Goal: Task Accomplishment & Management: Manage account settings

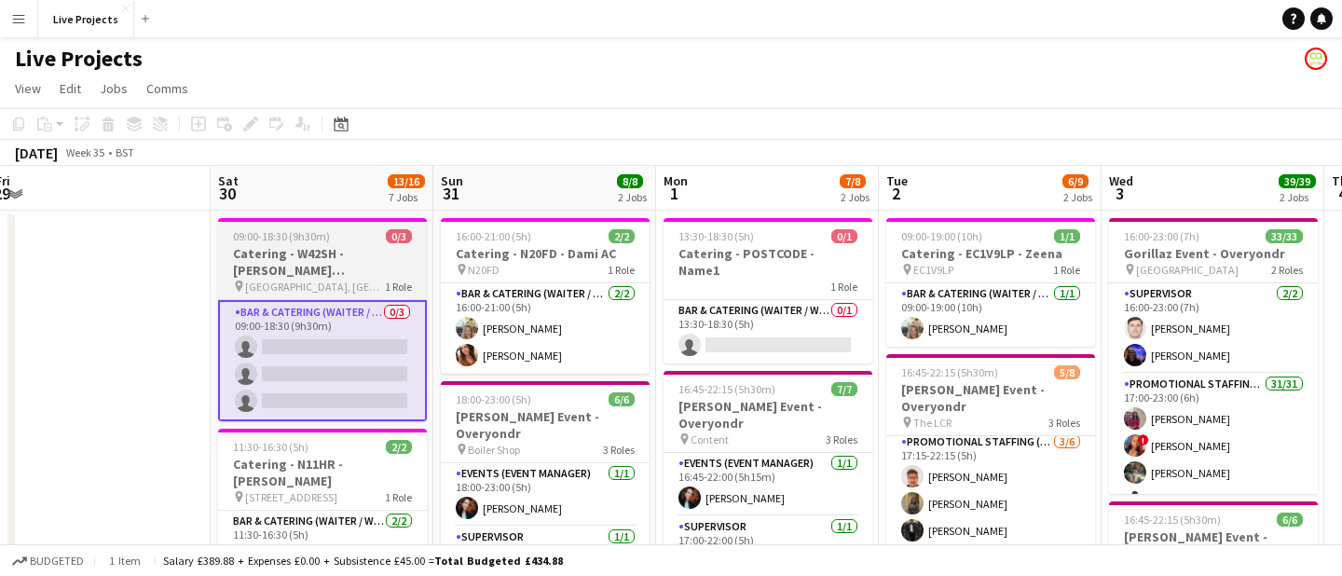
click at [323, 248] on h3 "Catering - W42SH - [PERSON_NAME] [PERSON_NAME]" at bounding box center [322, 262] width 209 height 34
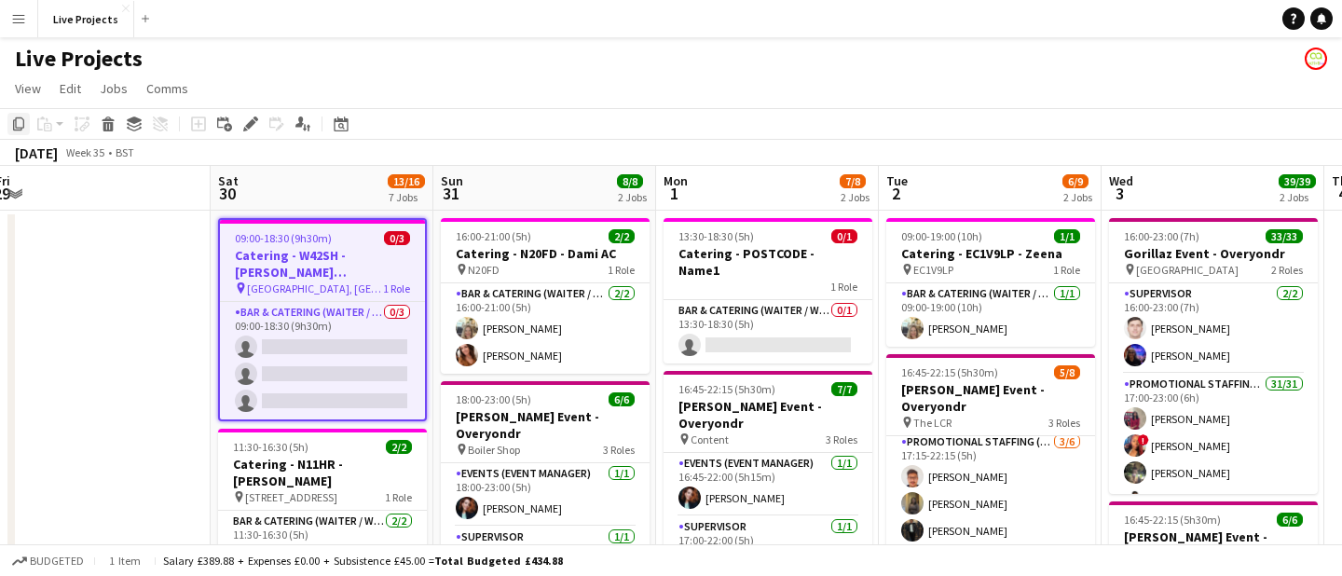
click at [14, 122] on icon at bounding box center [18, 123] width 11 height 13
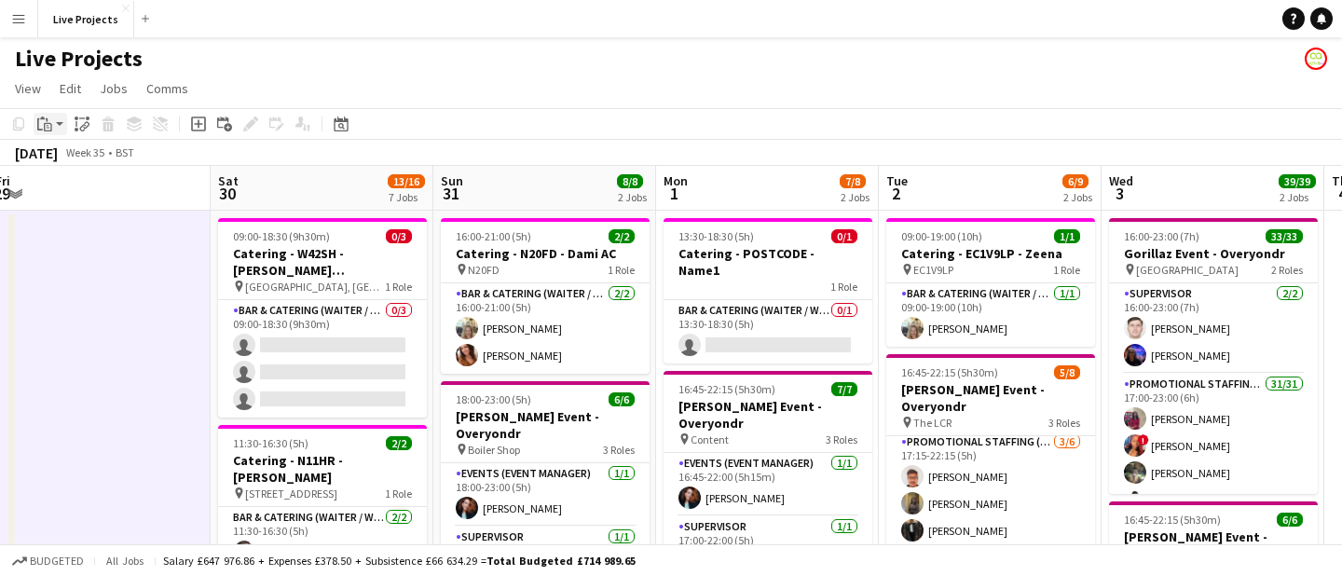
click at [43, 120] on icon "Paste" at bounding box center [44, 124] width 15 height 15
click at [85, 157] on link "Paste Command V" at bounding box center [122, 159] width 147 height 17
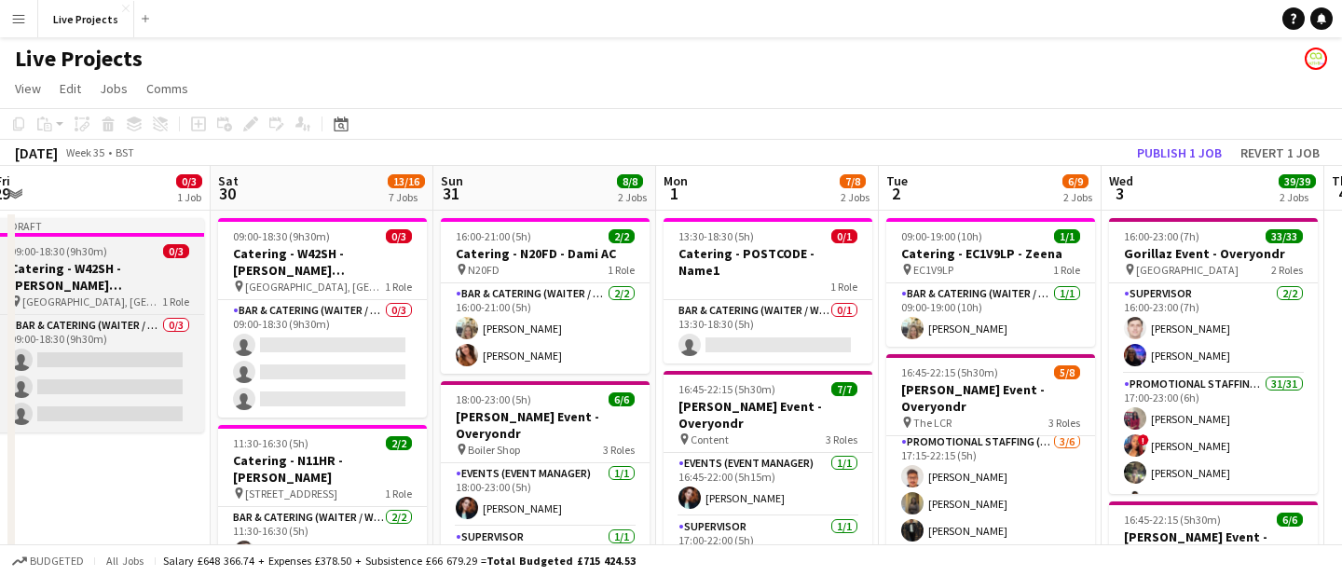
click at [111, 268] on h3 "Catering - W42SH - [PERSON_NAME] [PERSON_NAME]" at bounding box center [99, 277] width 209 height 34
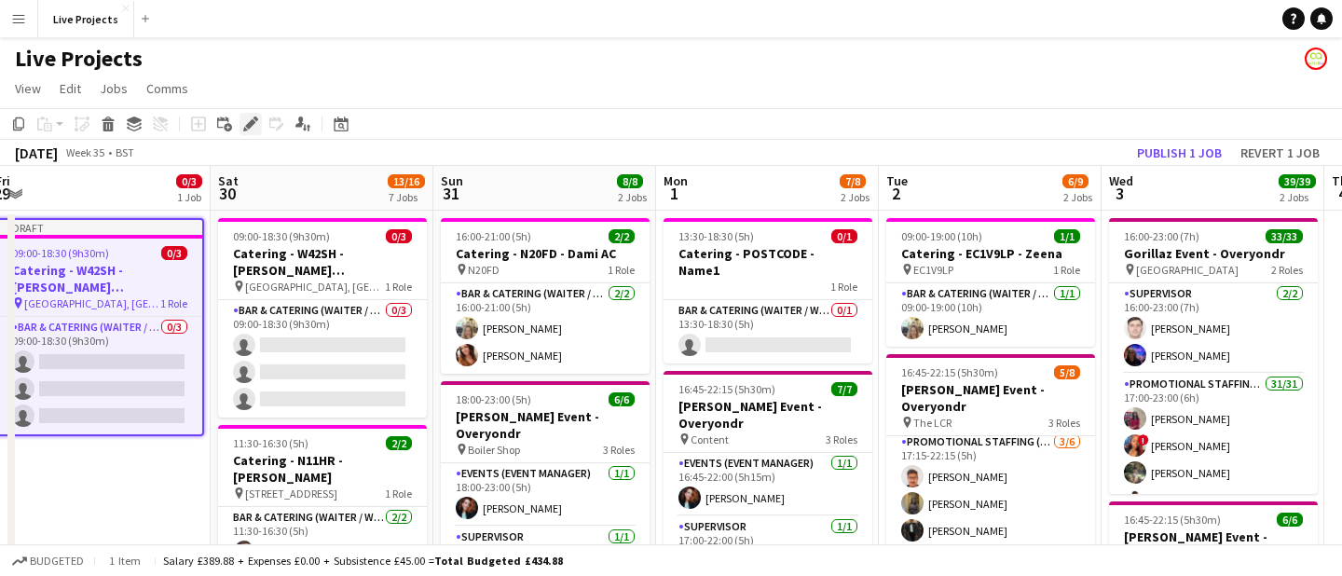
click at [253, 123] on icon at bounding box center [250, 124] width 10 height 10
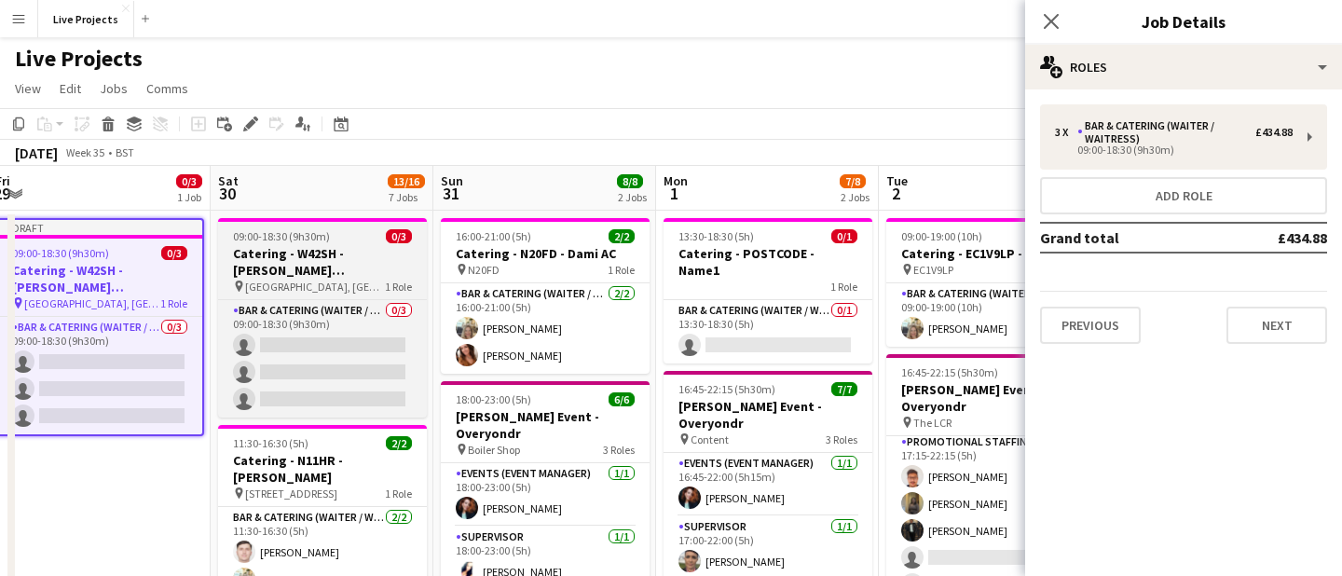
click at [321, 280] on span "[GEOGRAPHIC_DATA], [GEOGRAPHIC_DATA]" at bounding box center [315, 287] width 140 height 14
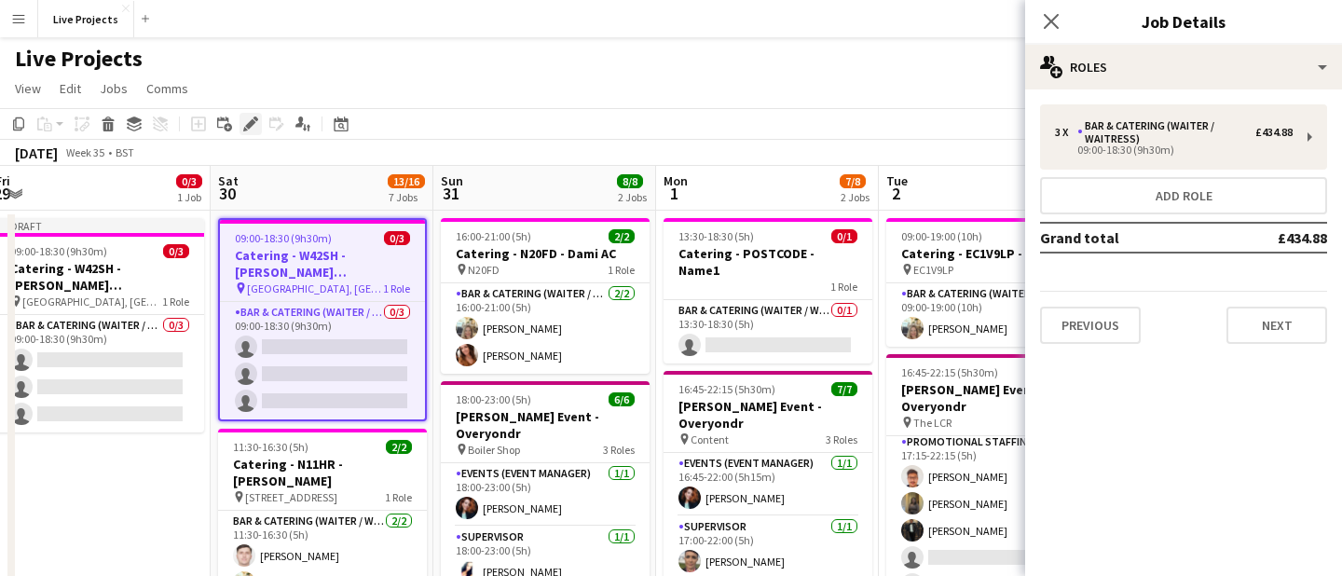
click at [250, 118] on icon "Edit" at bounding box center [250, 124] width 15 height 15
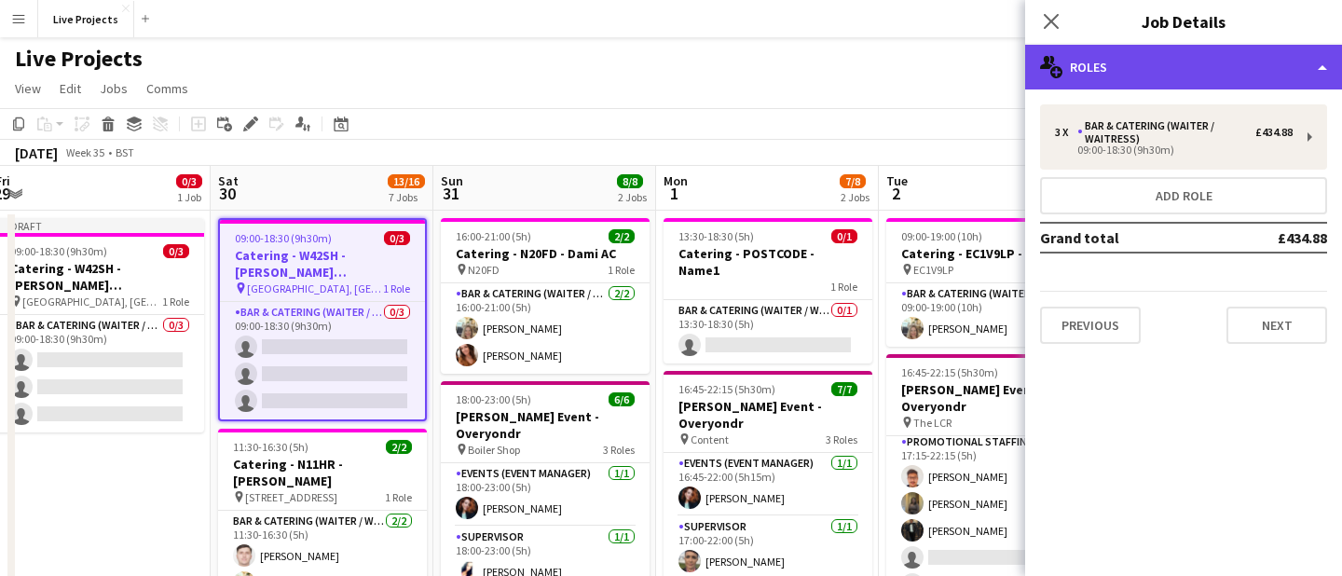
click at [1194, 78] on div "multiple-users-add Roles" at bounding box center [1183, 67] width 317 height 45
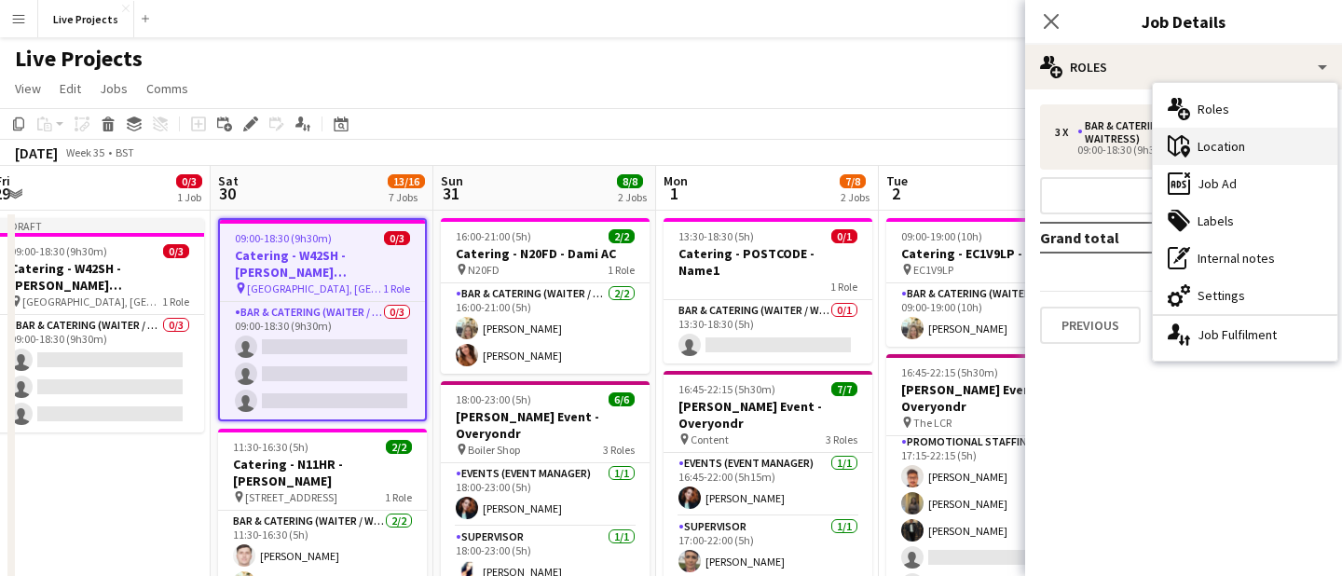
click at [1217, 140] on div "maps-pin-1 Location" at bounding box center [1245, 146] width 185 height 37
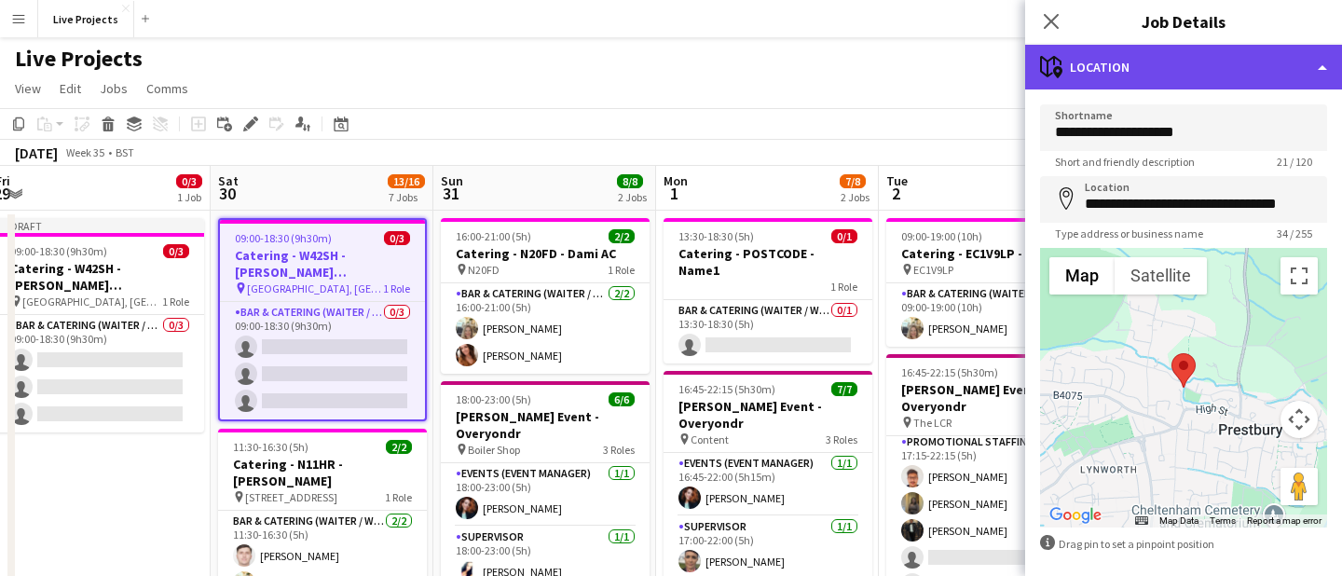
click at [1164, 50] on div "maps-pin-1 Location" at bounding box center [1183, 67] width 317 height 45
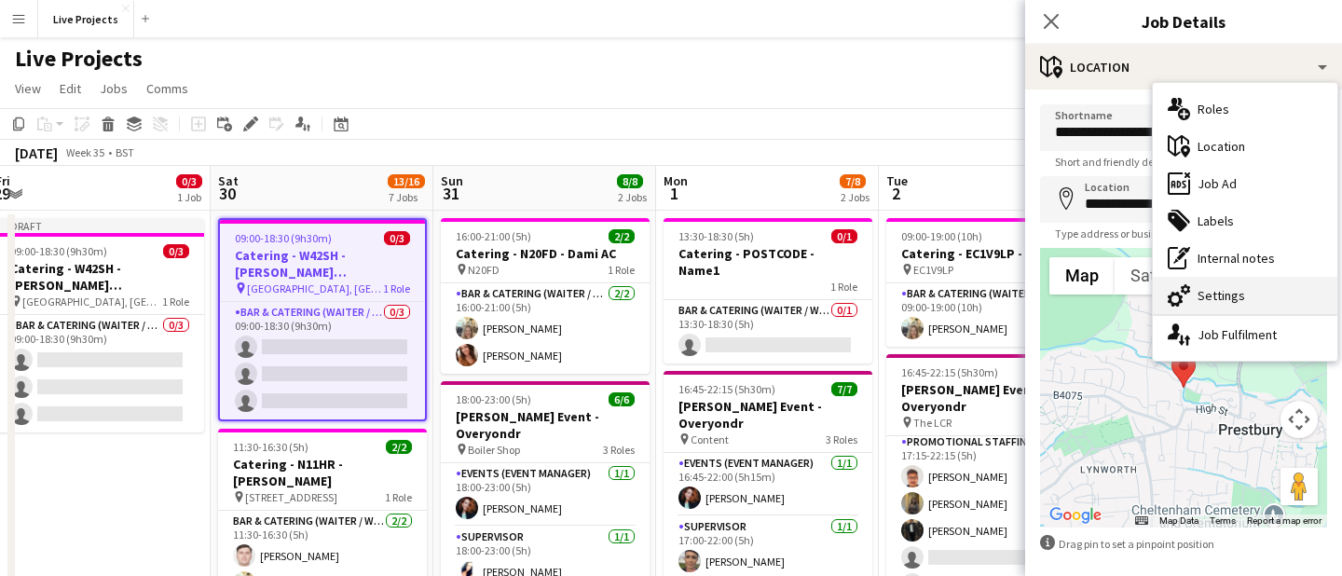
click at [1228, 287] on div "cog-double-3 Settings" at bounding box center [1245, 295] width 185 height 37
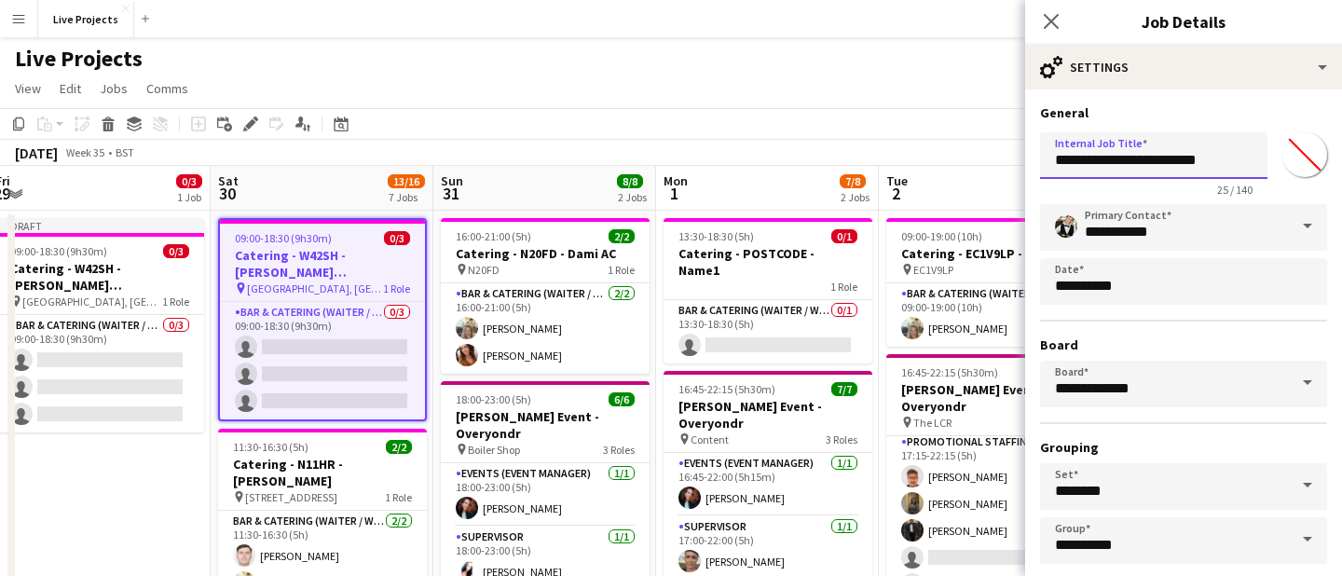
drag, startPoint x: 1161, startPoint y: 158, endPoint x: 1119, endPoint y: 155, distance: 42.0
click at [1119, 155] on input "**********" at bounding box center [1153, 155] width 227 height 47
type input "**********"
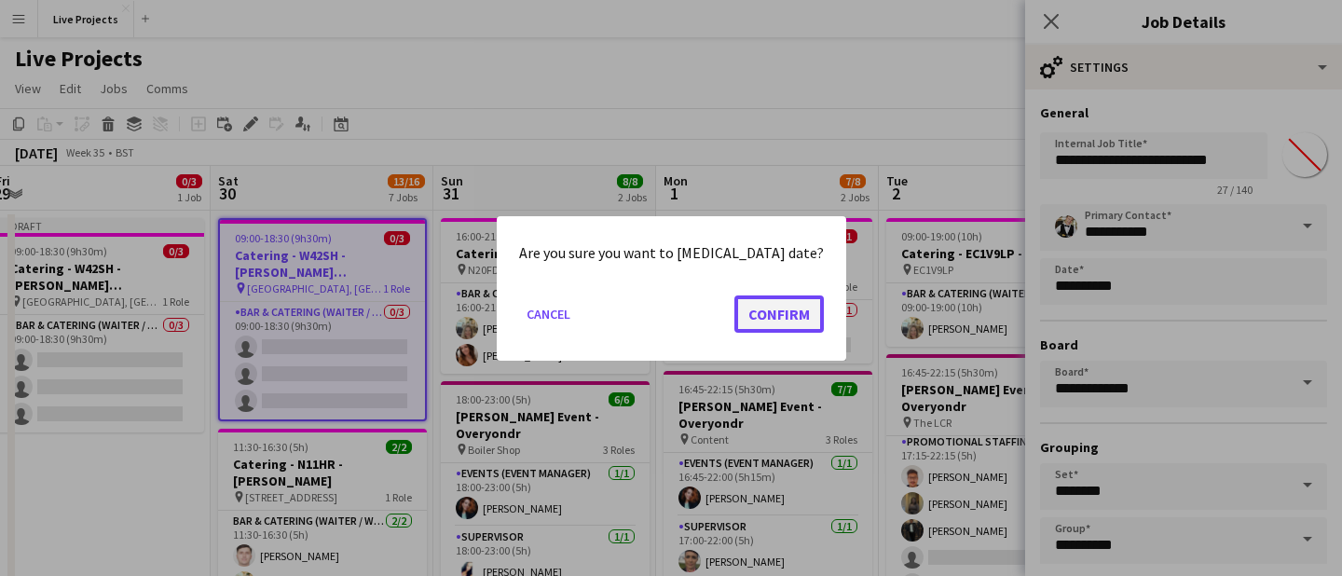
click at [772, 310] on button "Confirm" at bounding box center [779, 313] width 89 height 37
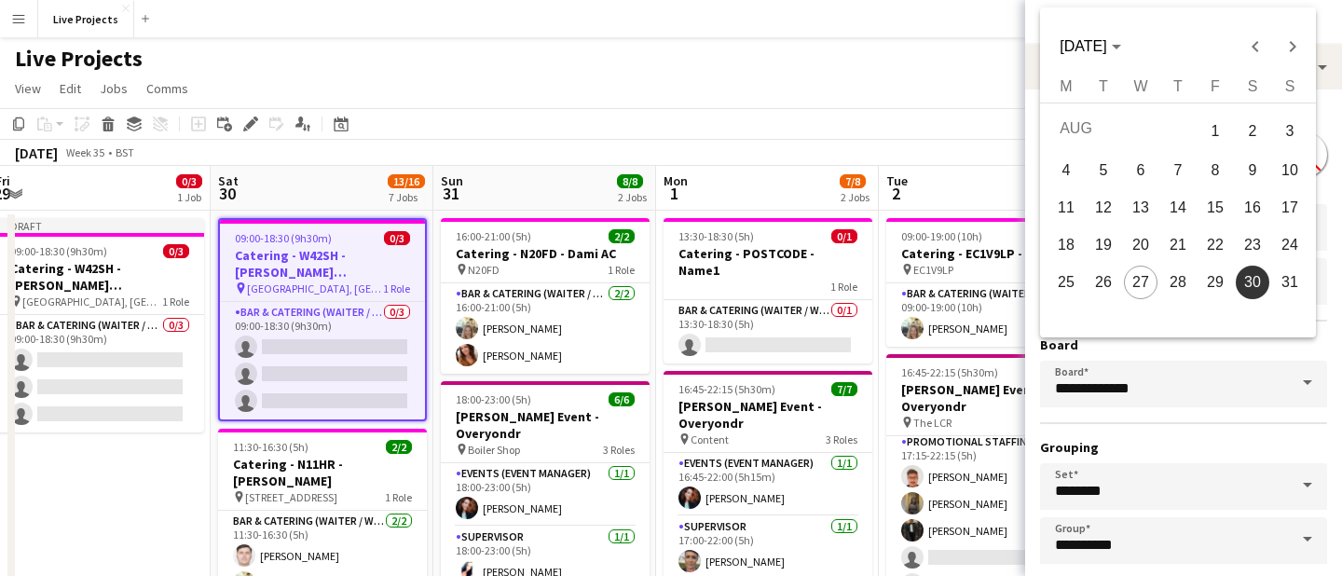
click at [1026, 154] on div at bounding box center [671, 288] width 1342 height 576
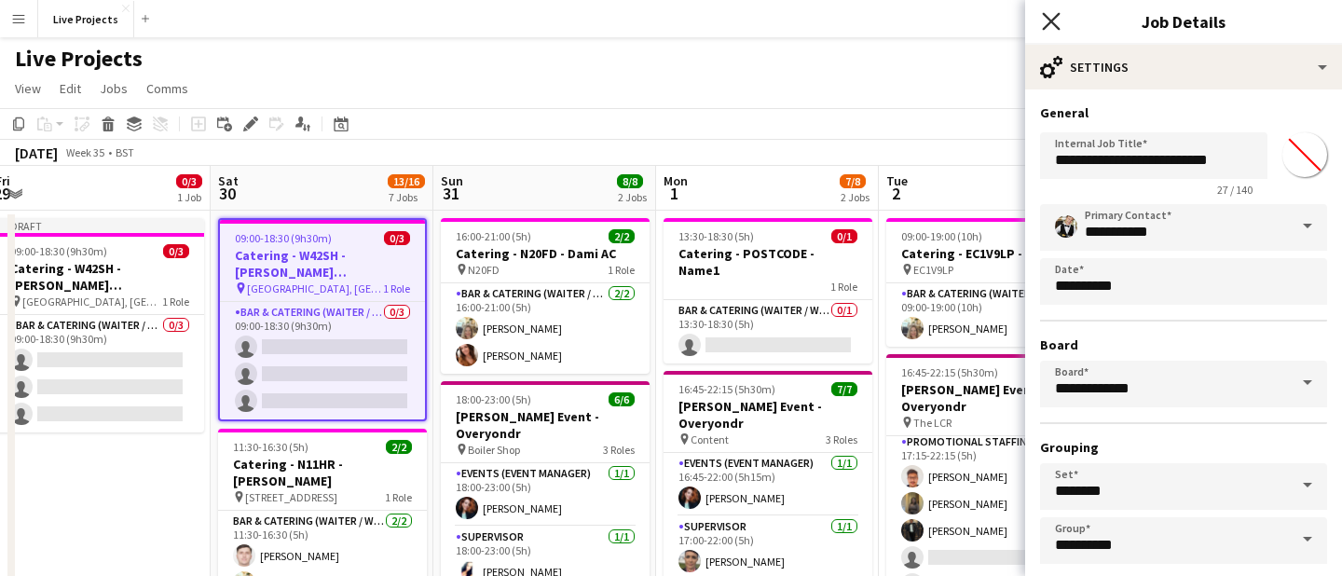
click at [1047, 22] on icon "Close pop-in" at bounding box center [1051, 21] width 18 height 18
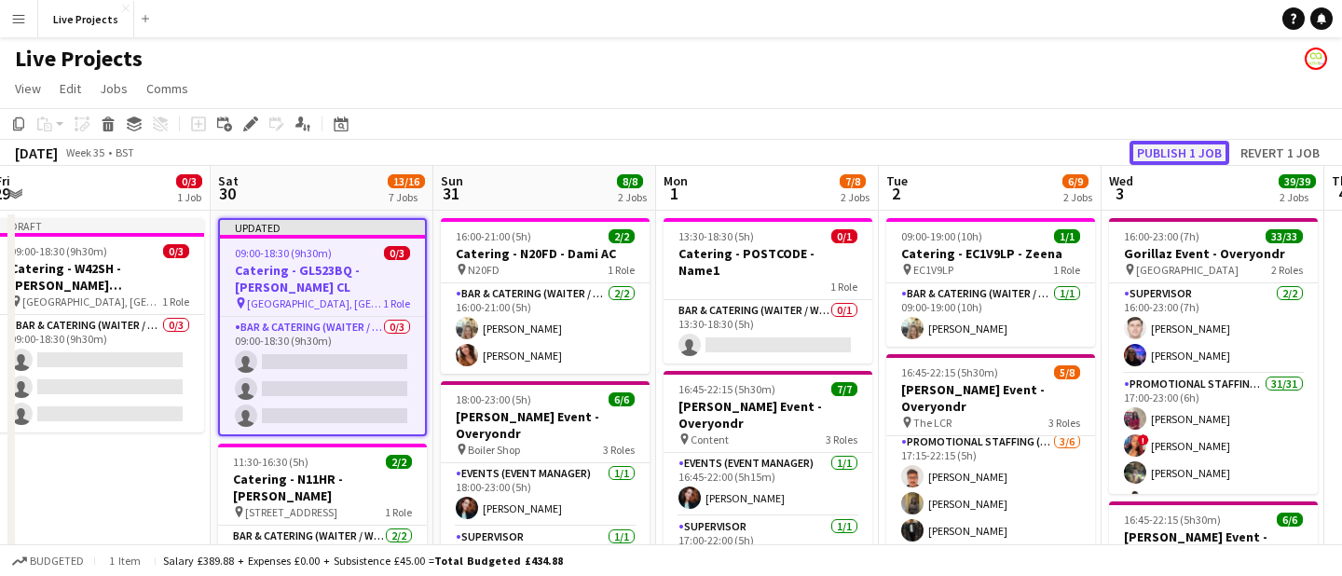
click at [1165, 153] on button "Publish 1 job" at bounding box center [1180, 153] width 100 height 24
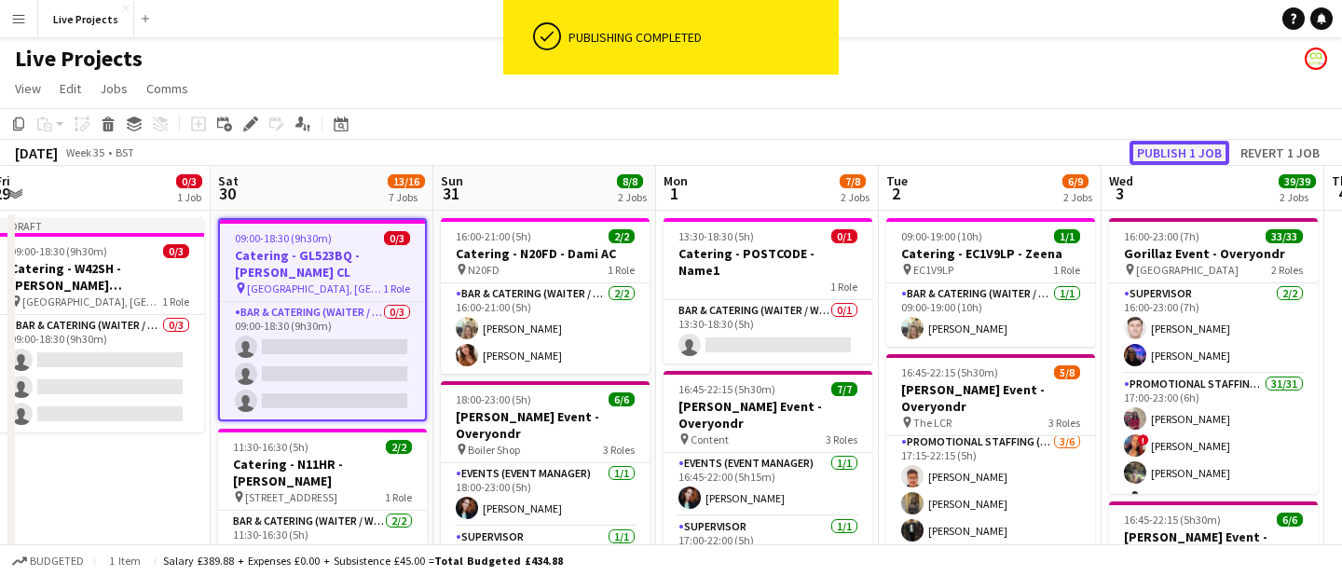
click at [1193, 144] on button "Publish 1 job" at bounding box center [1180, 153] width 100 height 24
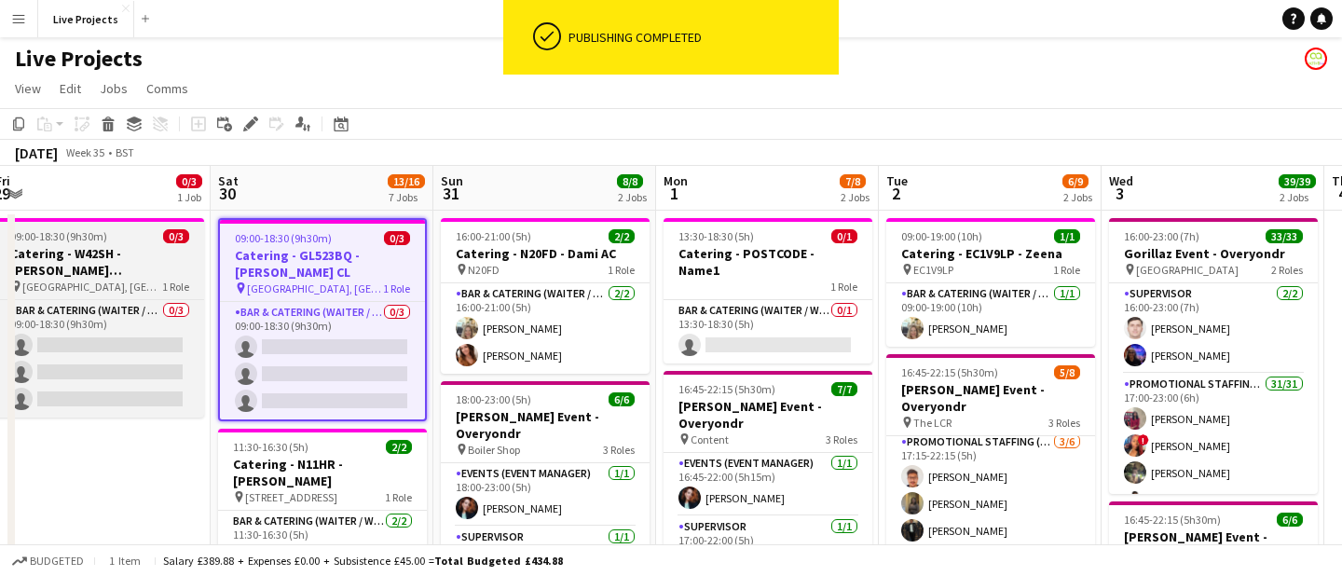
click at [89, 260] on h3 "Catering - W42SH - [PERSON_NAME] [PERSON_NAME]" at bounding box center [99, 262] width 209 height 34
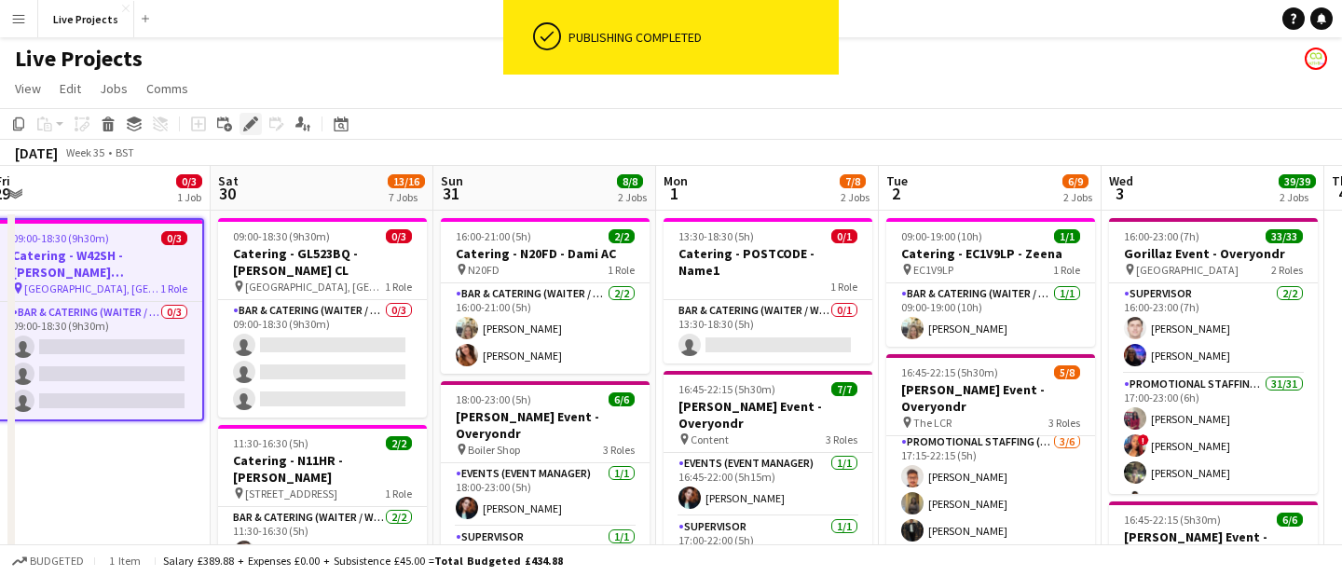
click at [250, 122] on icon at bounding box center [250, 124] width 10 height 10
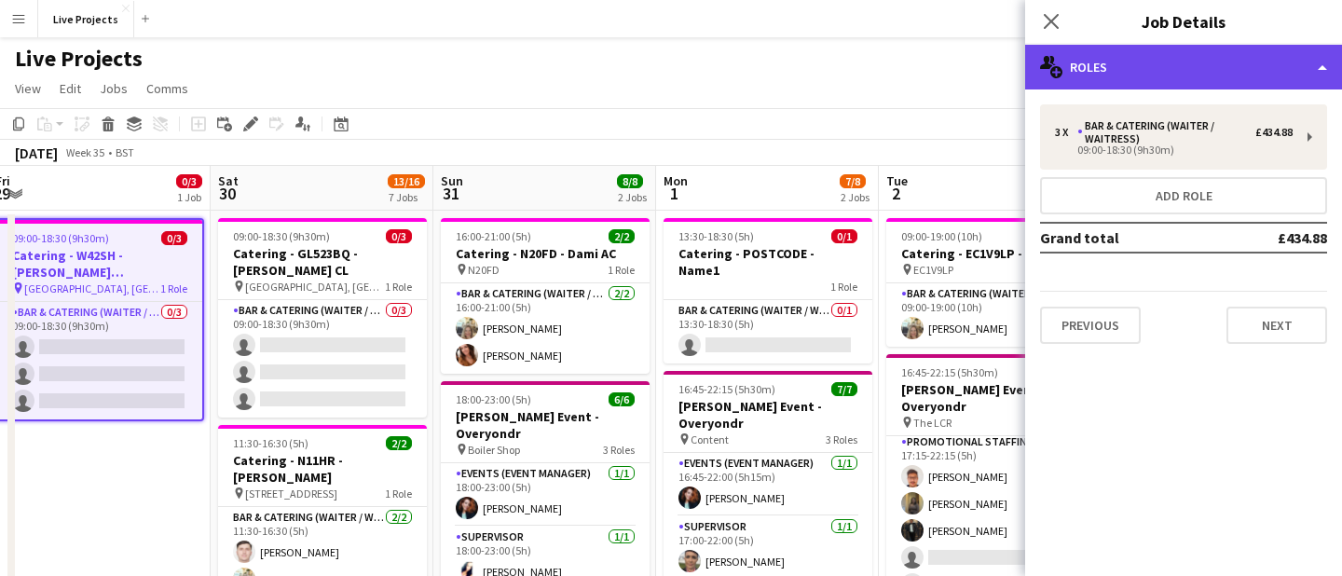
click at [1146, 55] on div "multiple-users-add Roles" at bounding box center [1183, 67] width 317 height 45
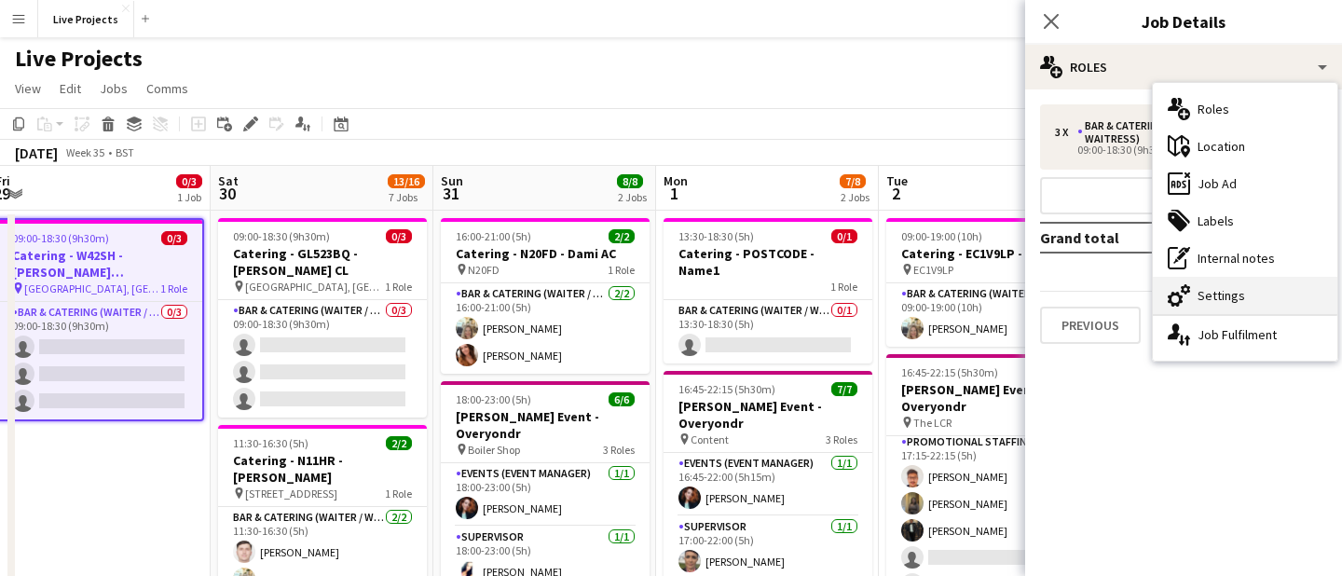
click at [1222, 289] on div "cog-double-3 Settings" at bounding box center [1245, 295] width 185 height 37
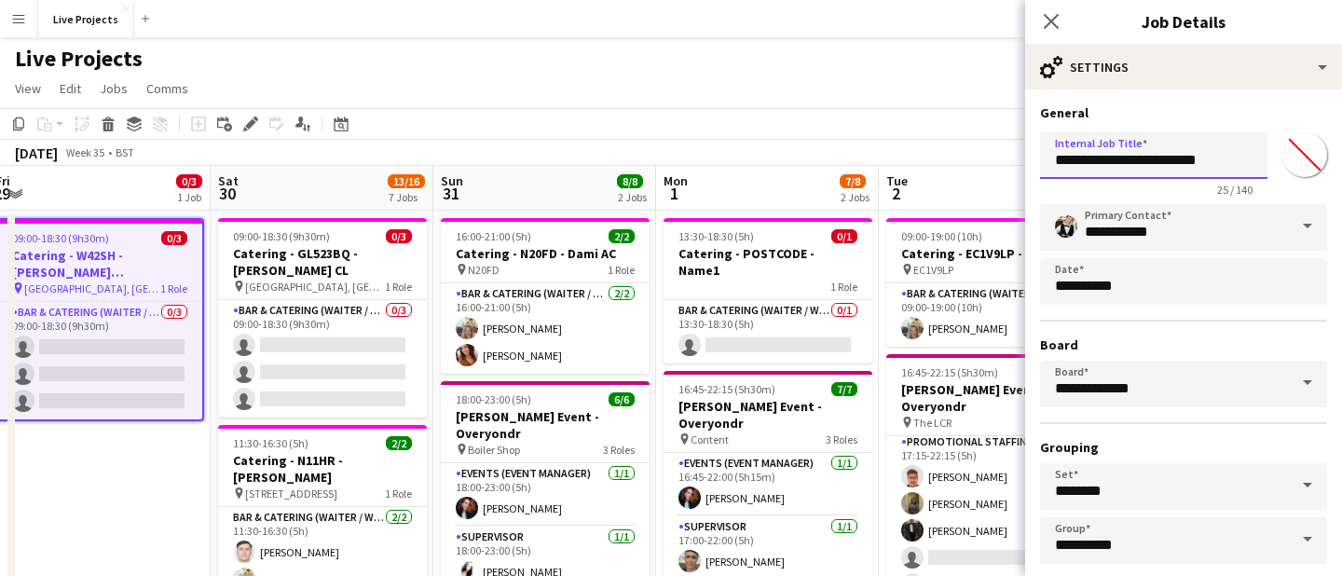
drag, startPoint x: 1162, startPoint y: 159, endPoint x: 1123, endPoint y: 158, distance: 38.2
click at [1123, 158] on input "**********" at bounding box center [1153, 155] width 227 height 47
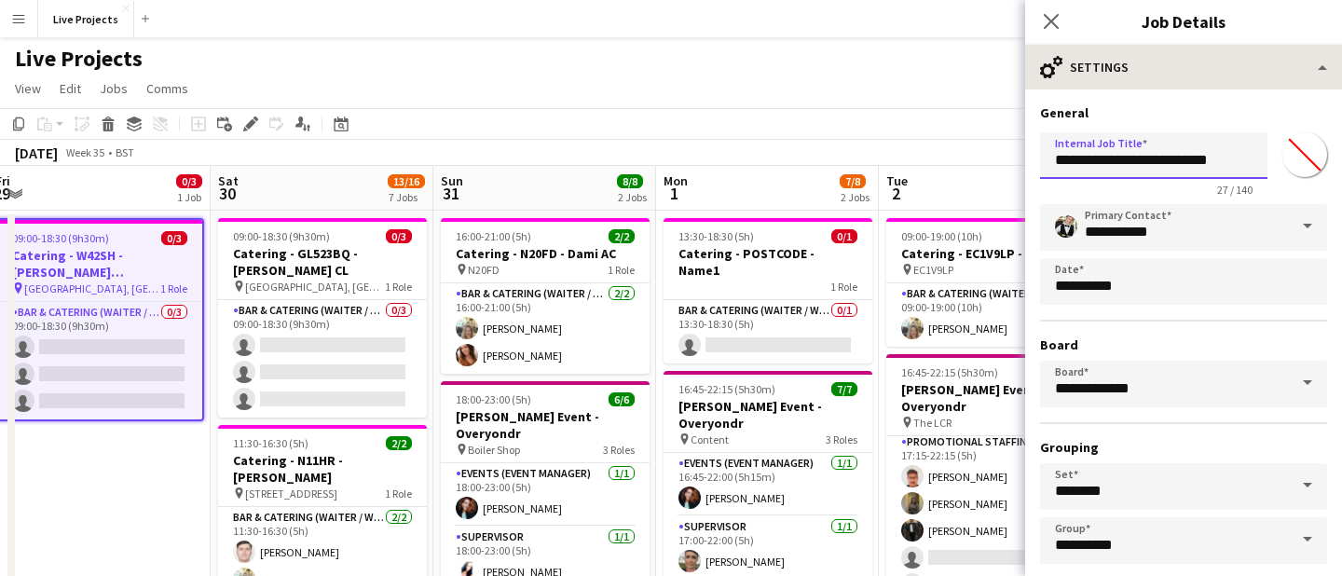
type input "**********"
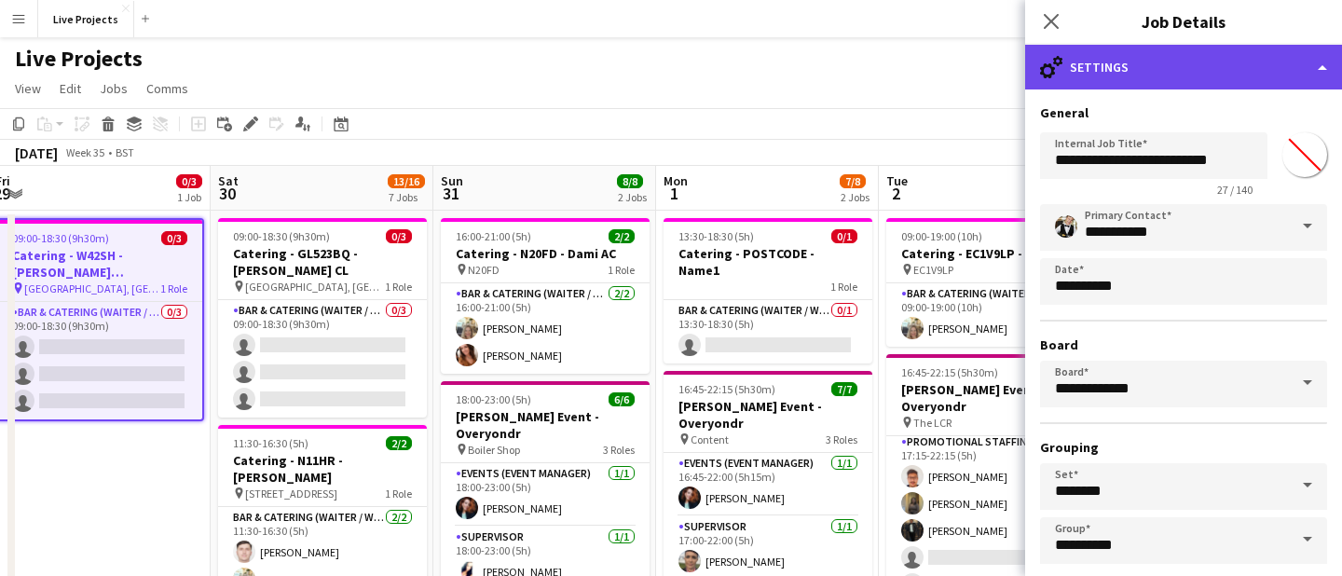
click at [1222, 72] on div "cog-double-3 Settings" at bounding box center [1183, 67] width 317 height 45
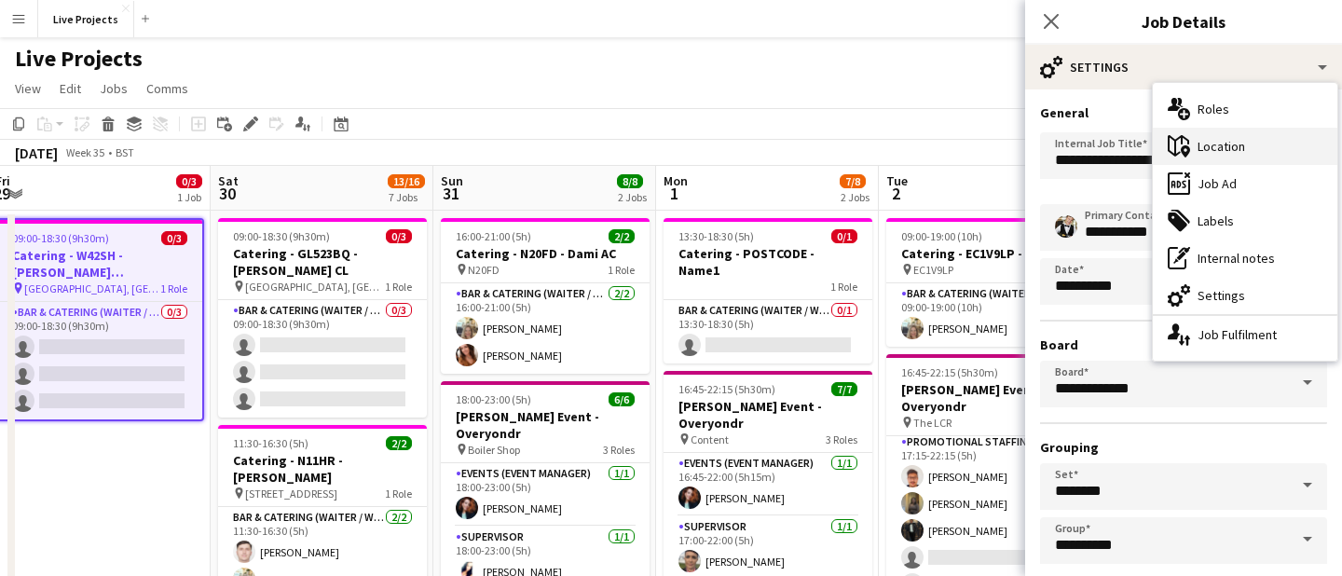
click at [1222, 147] on div "maps-pin-1 Location" at bounding box center [1245, 146] width 185 height 37
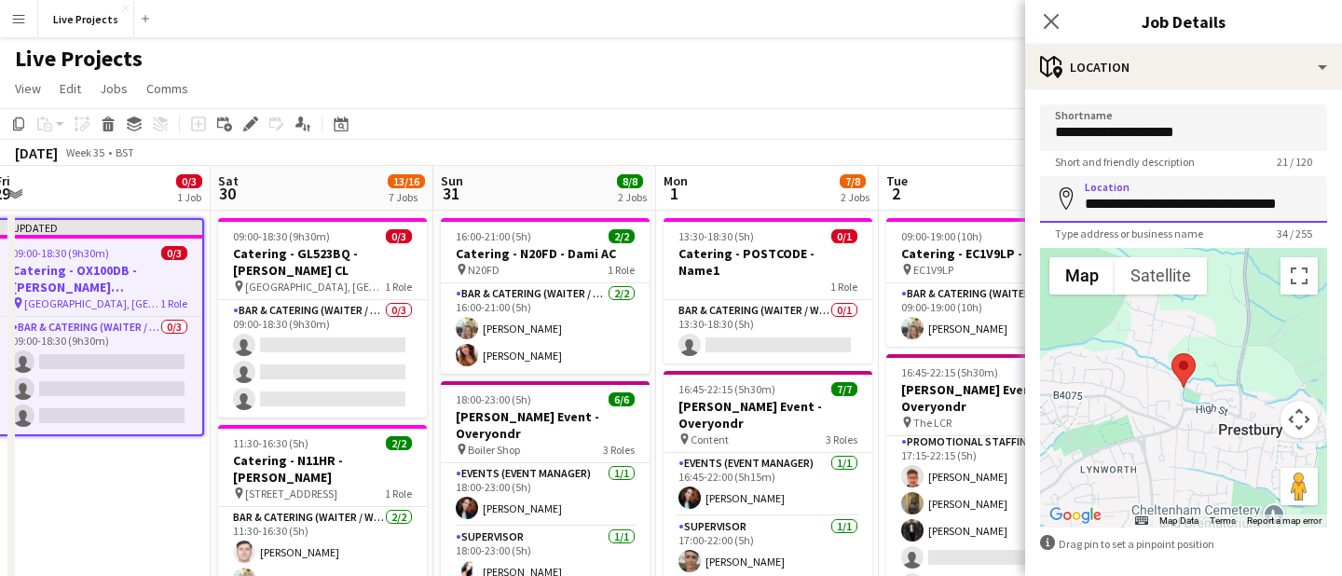
scroll to position [0, 4]
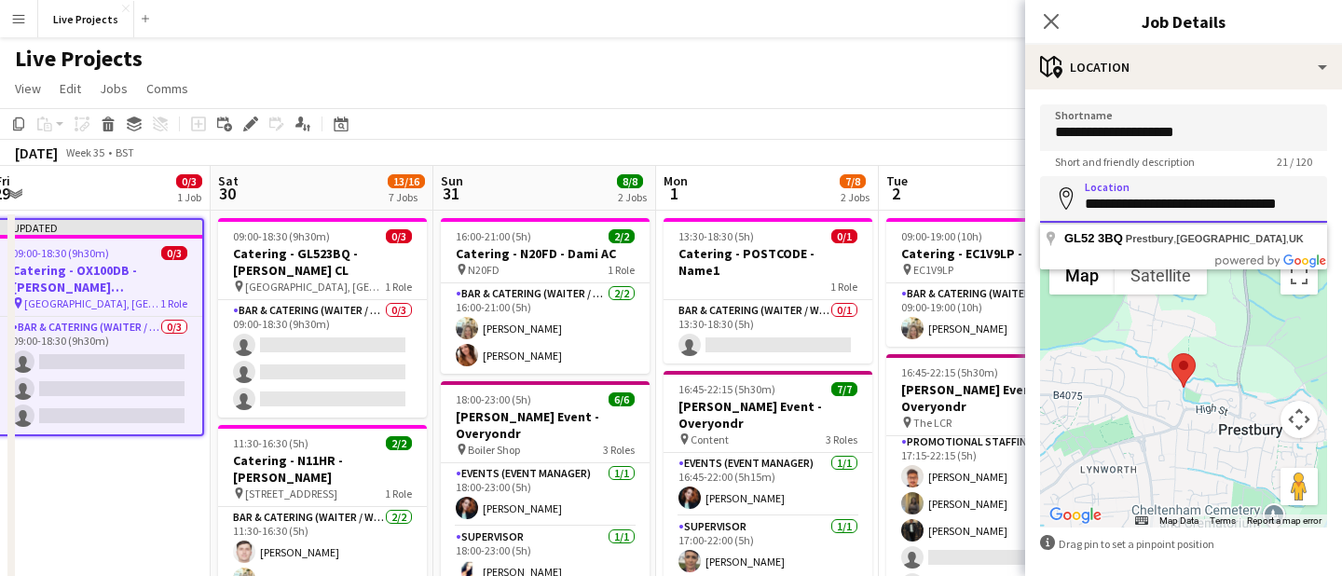
drag, startPoint x: 1087, startPoint y: 203, endPoint x: 1330, endPoint y: 207, distance: 243.3
click at [1330, 207] on form "**********" at bounding box center [1183, 373] width 317 height 539
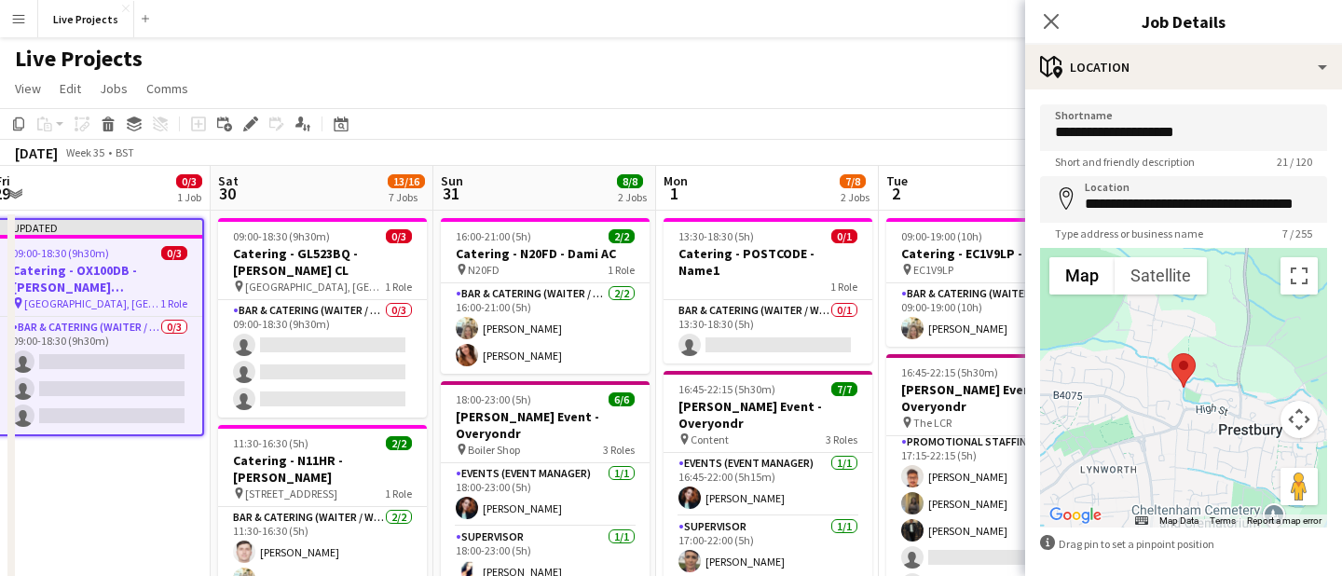
type input "**********"
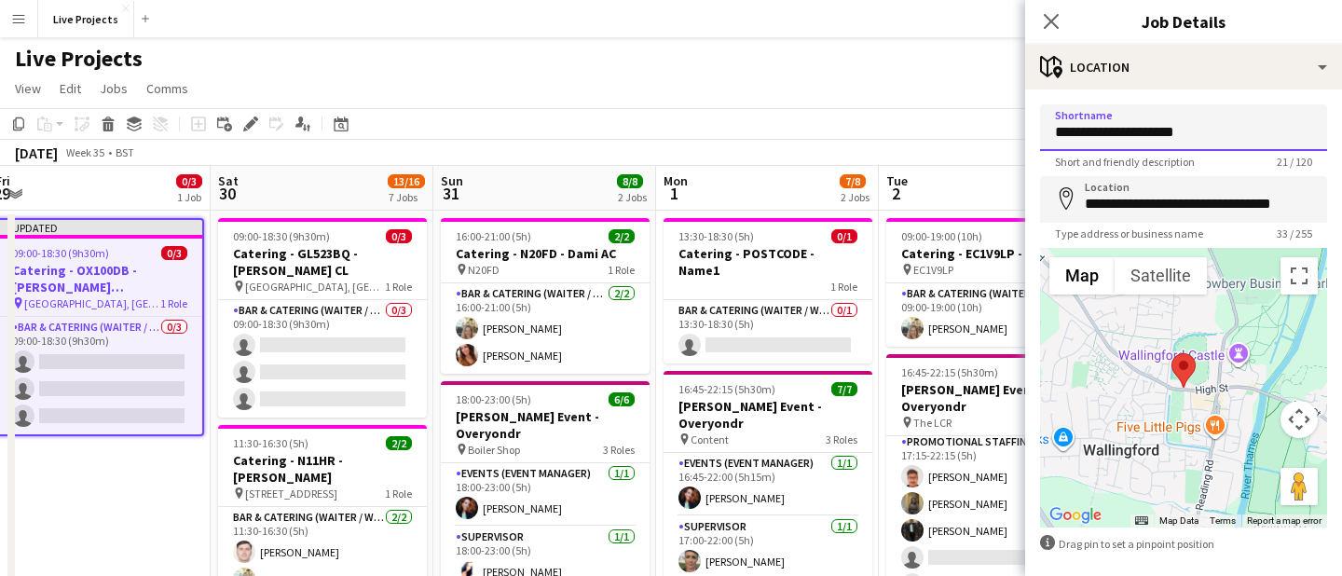
drag, startPoint x: 1207, startPoint y: 131, endPoint x: 1038, endPoint y: 128, distance: 169.7
click at [1038, 128] on form "**********" at bounding box center [1183, 373] width 317 height 539
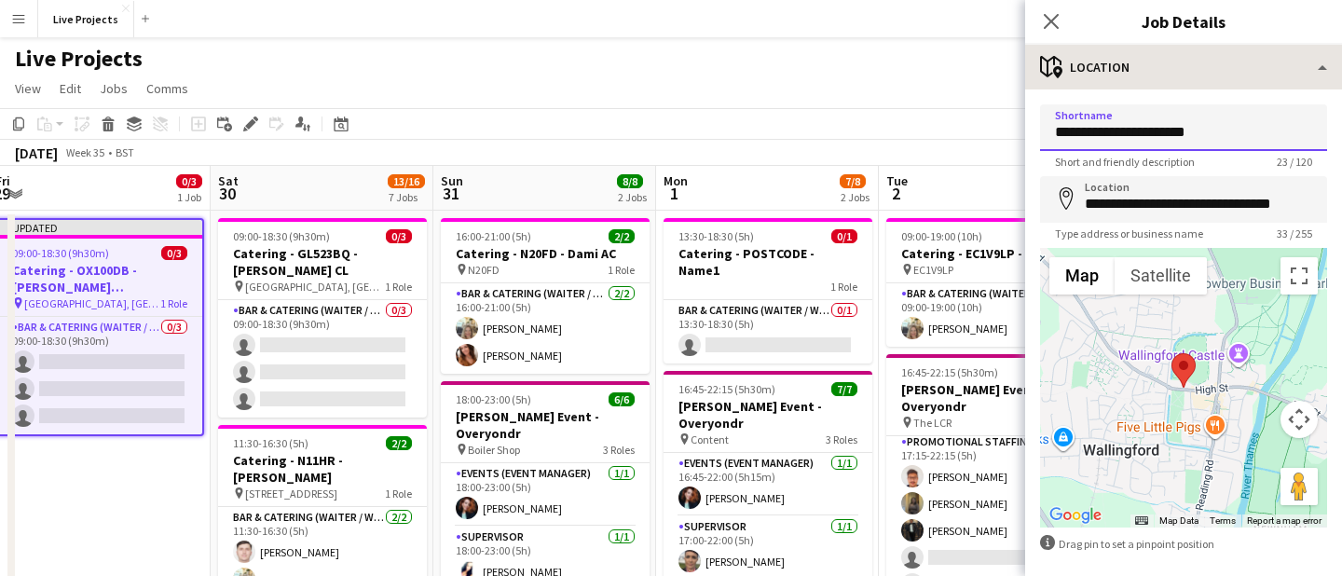
type input "**********"
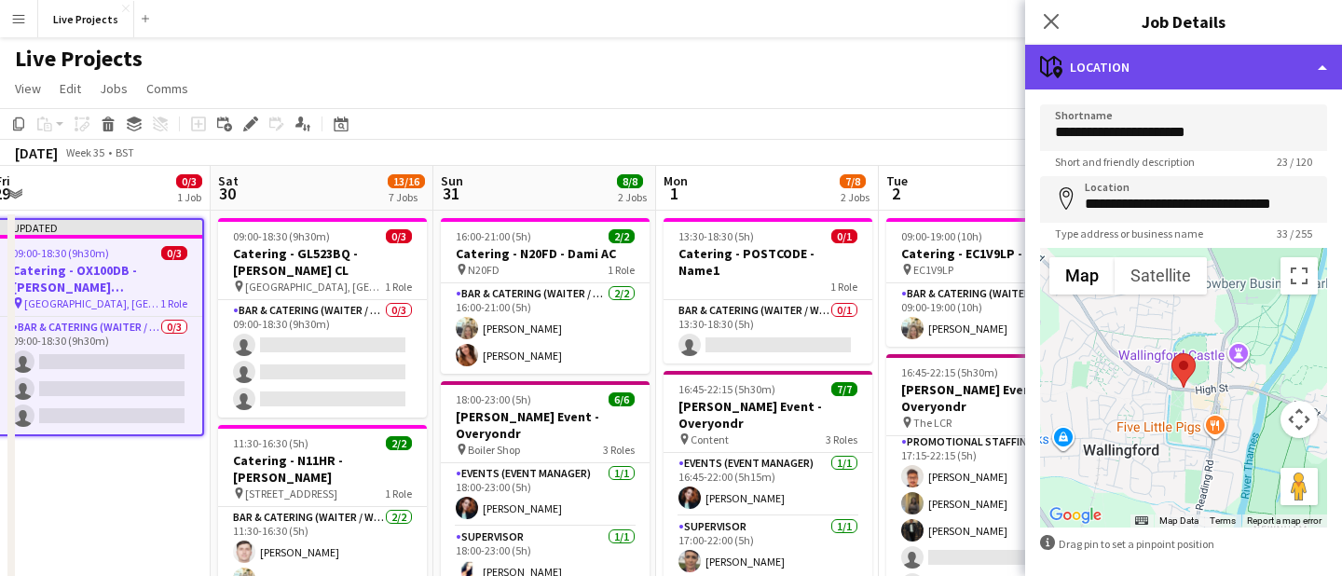
click at [1188, 71] on div "maps-pin-1 Location" at bounding box center [1183, 67] width 317 height 45
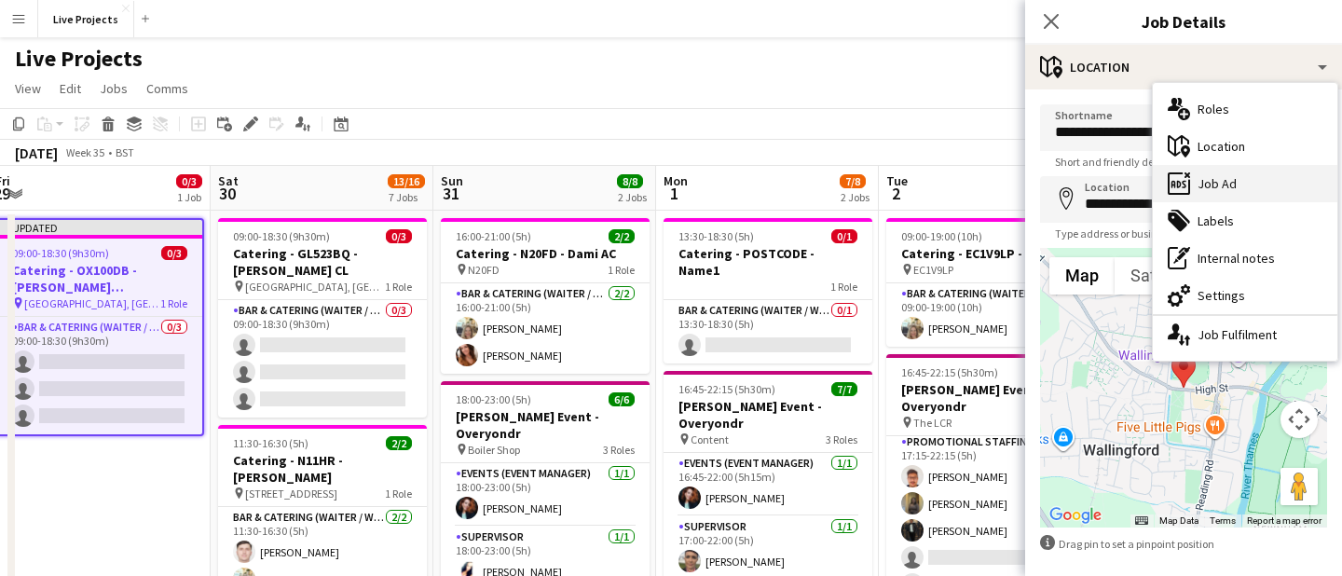
click at [1211, 186] on div "ads-window Job Ad" at bounding box center [1245, 183] width 185 height 37
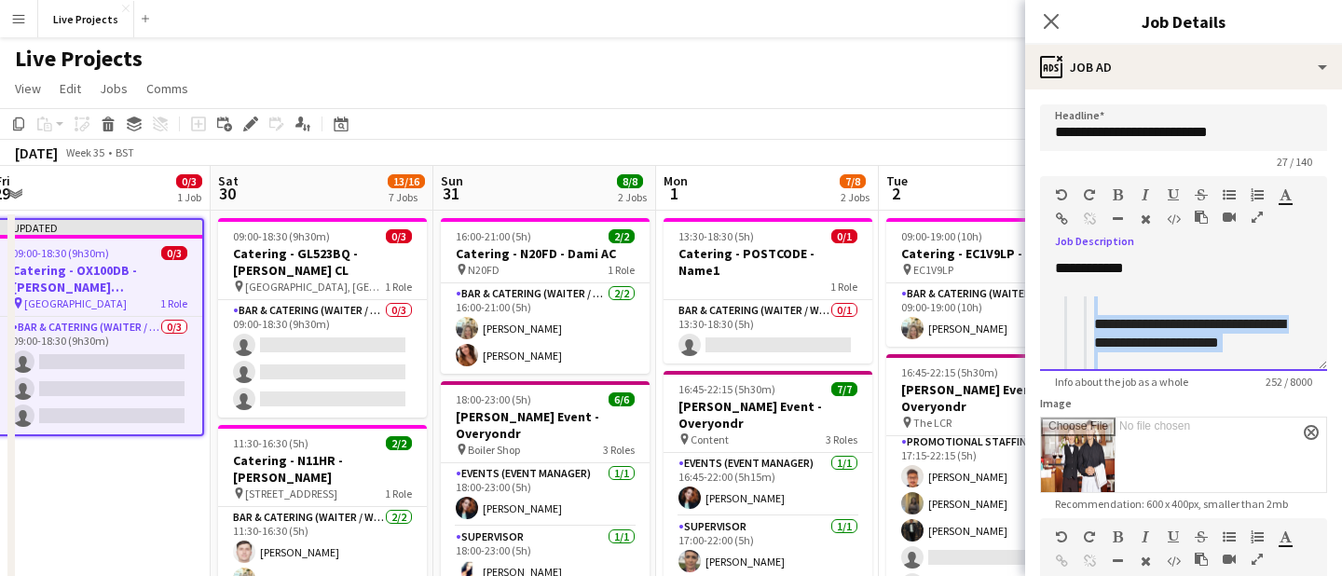
drag, startPoint x: 1174, startPoint y: 345, endPoint x: 1066, endPoint y: 301, distance: 116.7
click at [1066, 304] on blockquote "**********" at bounding box center [1184, 361] width 239 height 131
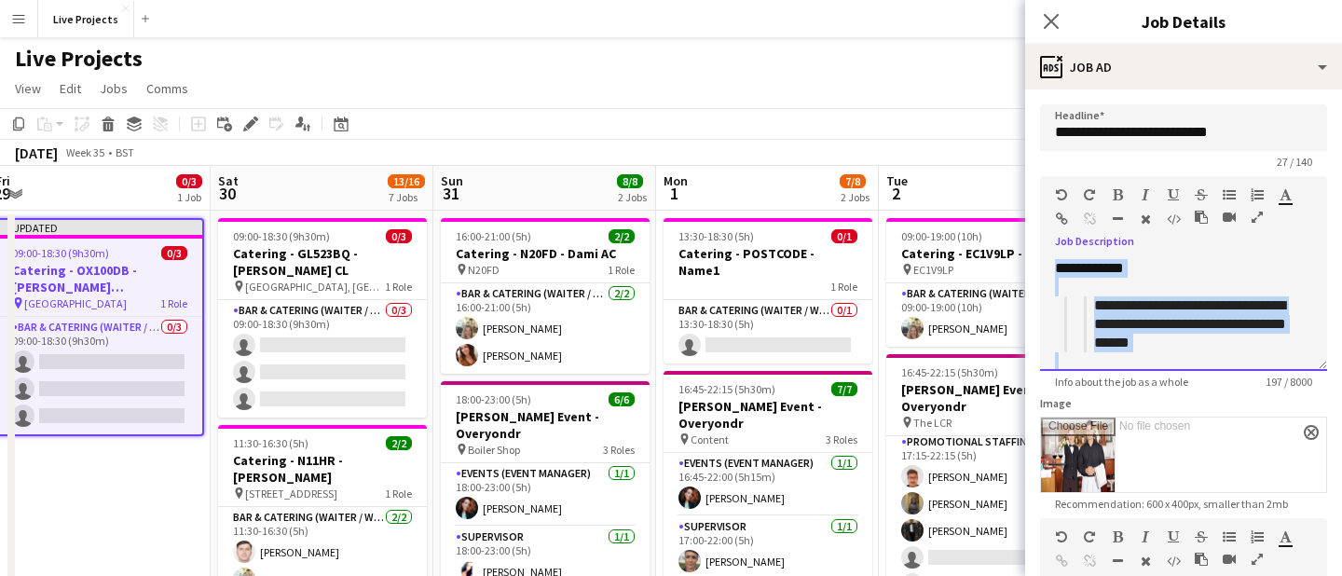
drag, startPoint x: 1237, startPoint y: 350, endPoint x: 1062, endPoint y: 235, distance: 209.4
click at [1062, 236] on div "**********" at bounding box center [1183, 273] width 287 height 195
copy div "**********"
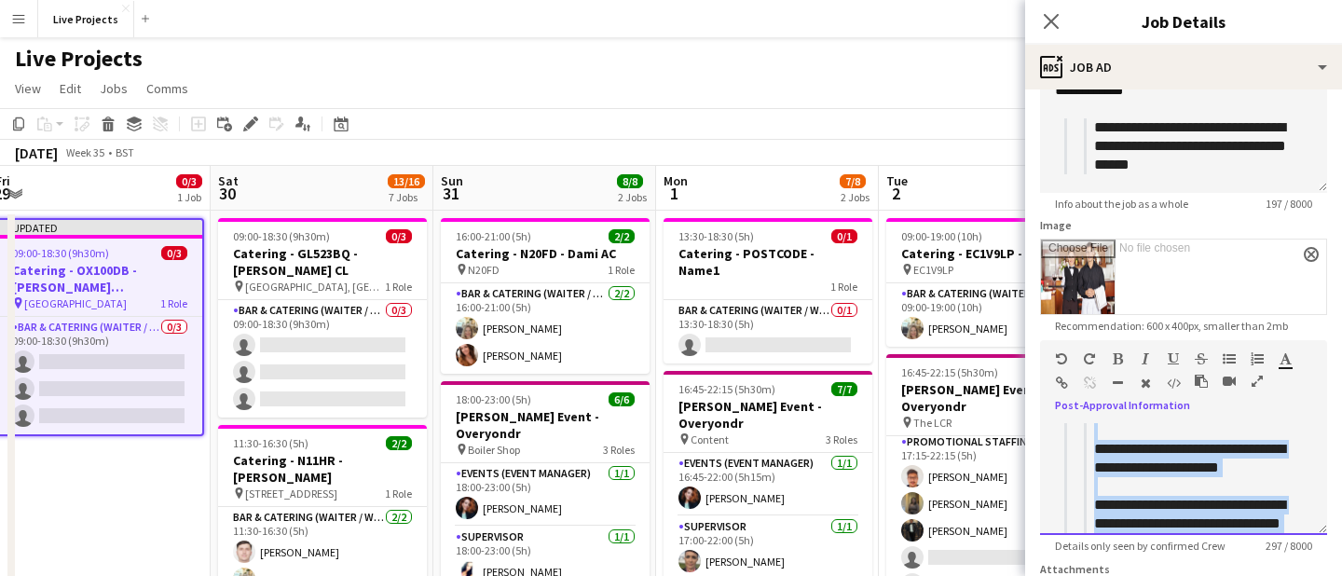
scroll to position [221, 0]
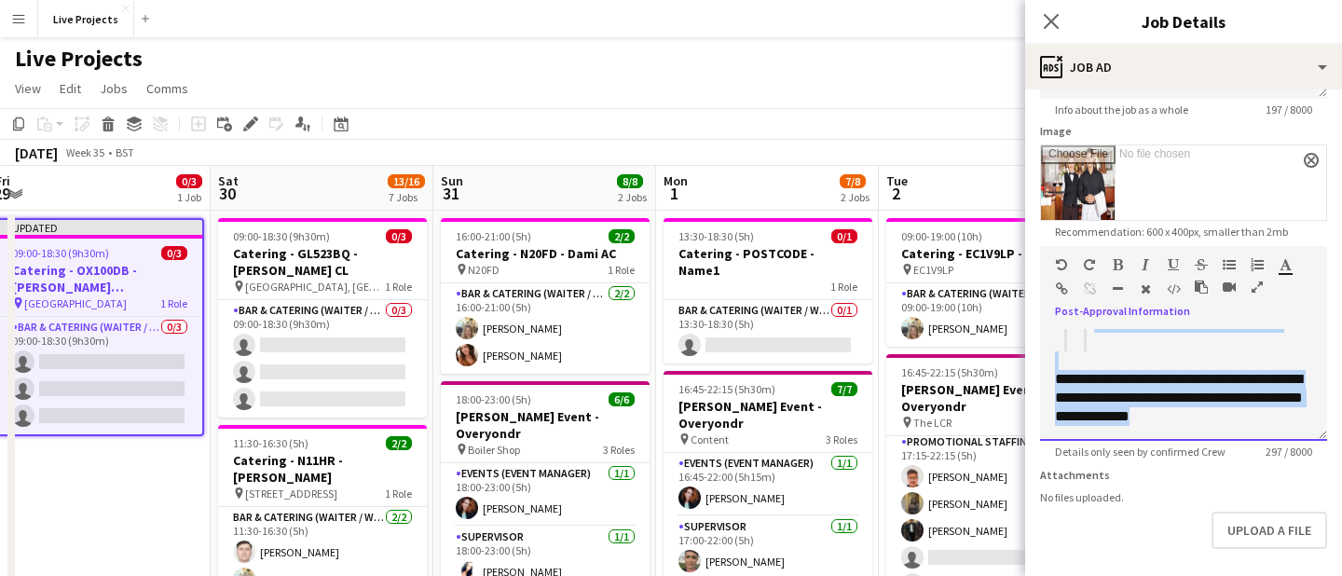
drag, startPoint x: 1045, startPoint y: 467, endPoint x: 1256, endPoint y: 557, distance: 229.3
click at [1256, 557] on form "**********" at bounding box center [1183, 235] width 317 height 807
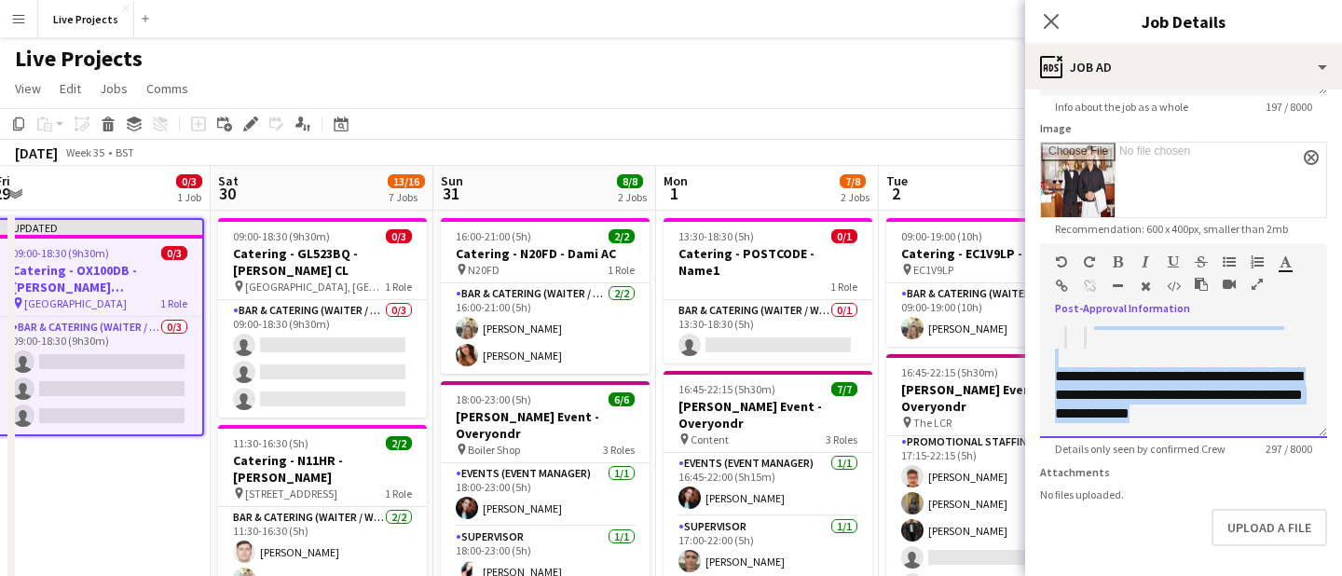
paste div
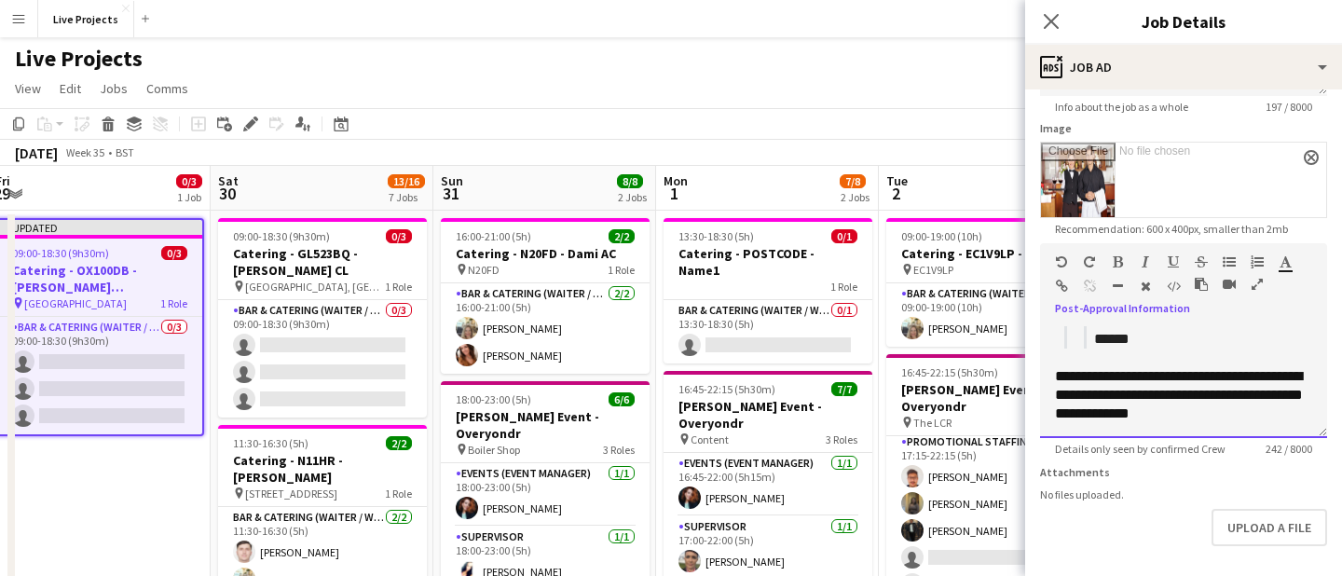
scroll to position [133, 0]
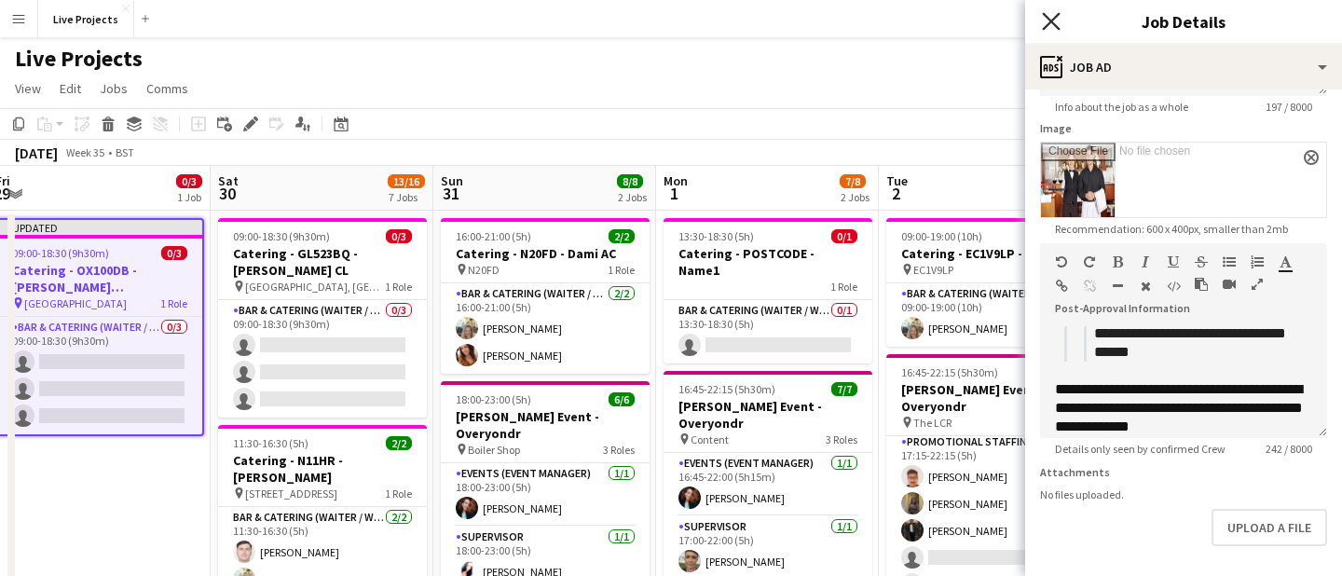
click at [1053, 20] on icon at bounding box center [1051, 21] width 18 height 18
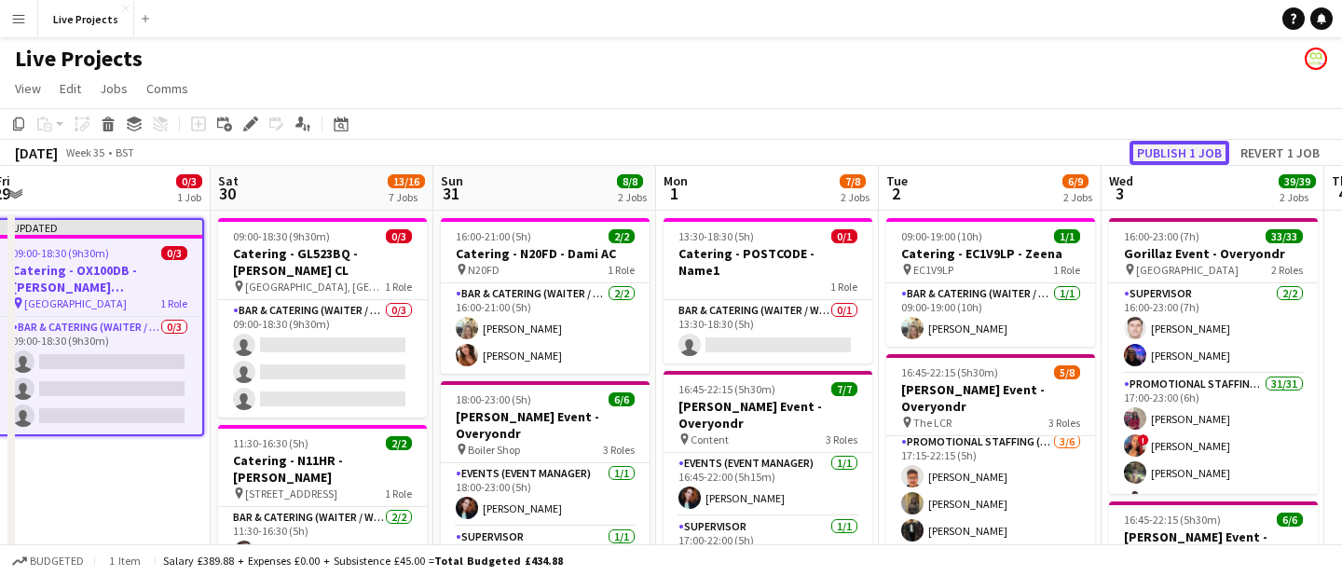
click at [1164, 149] on button "Publish 1 job" at bounding box center [1180, 153] width 100 height 24
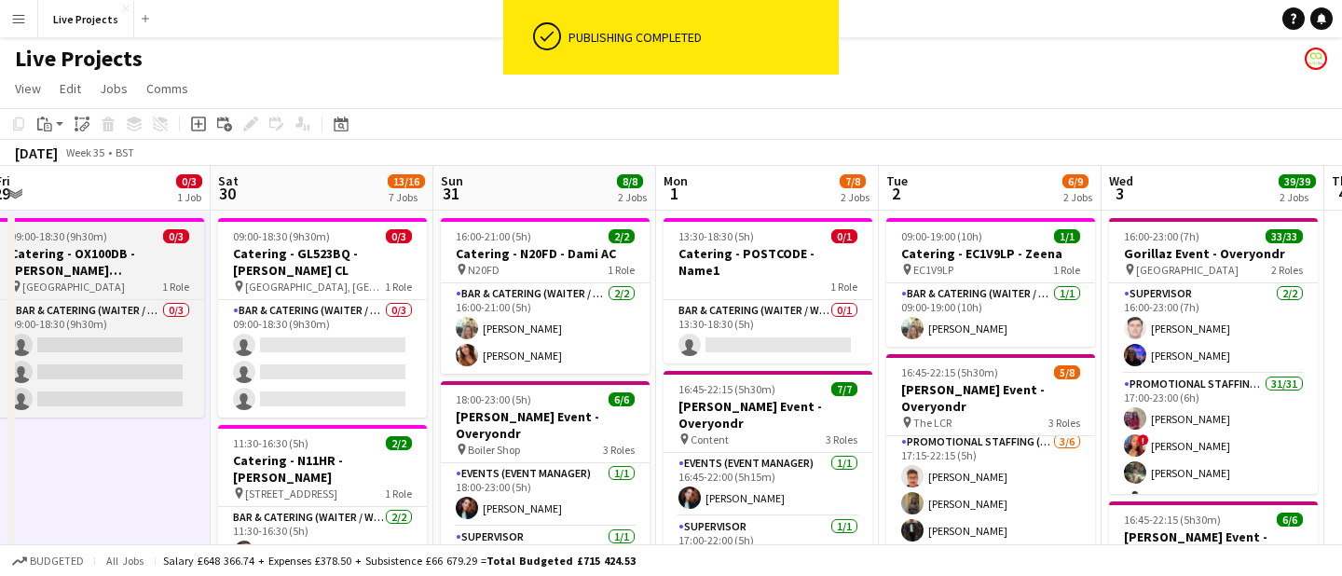
click at [96, 251] on h3 "Catering - OX100DB - [PERSON_NAME] [PERSON_NAME]" at bounding box center [99, 262] width 209 height 34
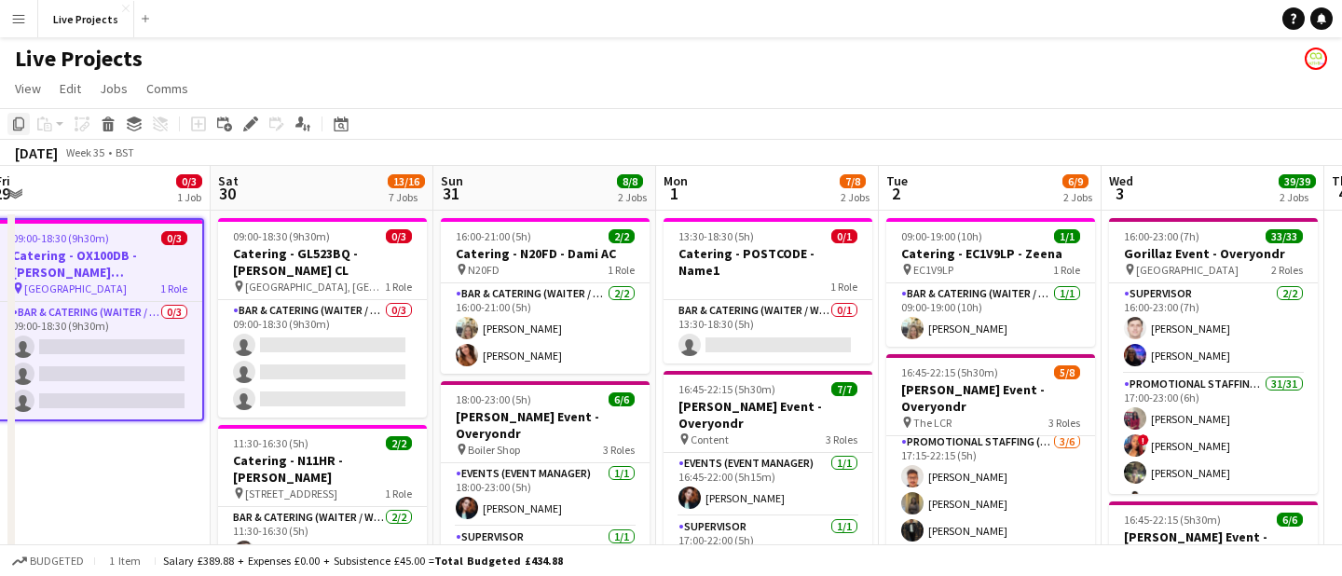
click at [19, 118] on icon "Copy" at bounding box center [18, 124] width 15 height 15
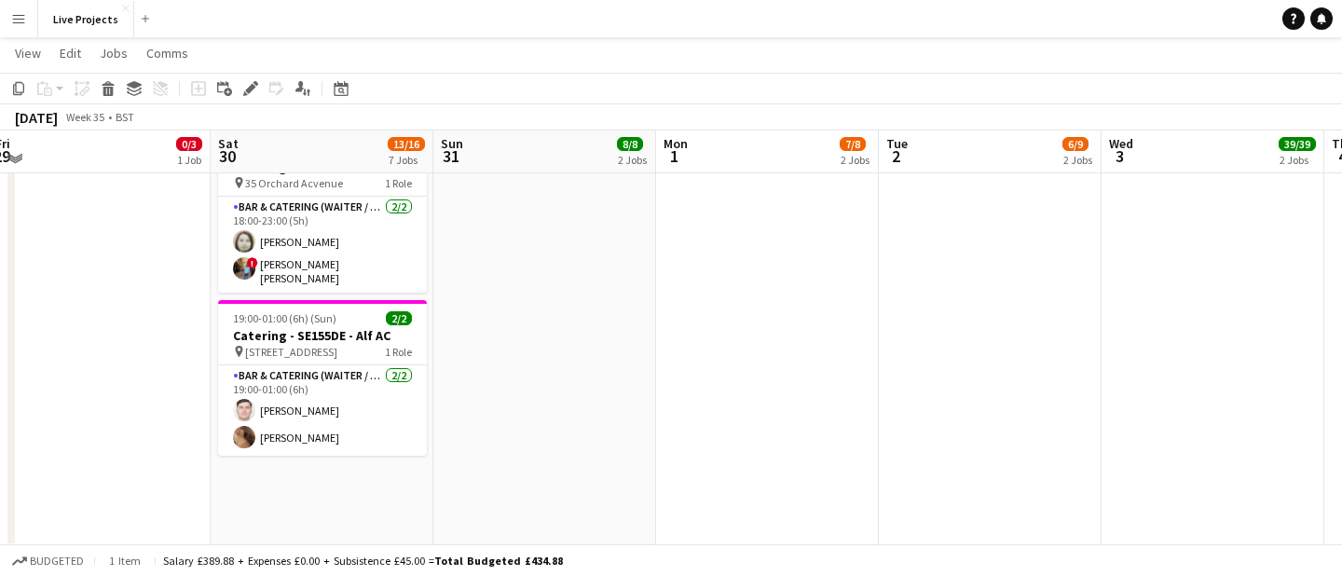
scroll to position [1060, 0]
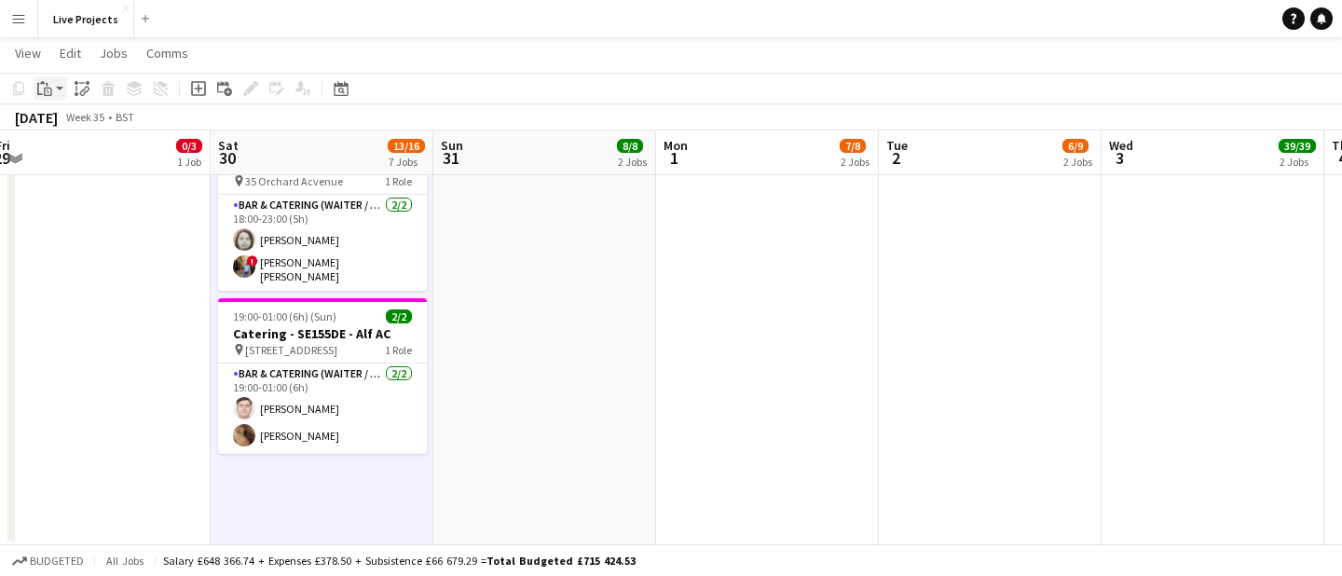
click at [43, 89] on icon "Paste" at bounding box center [44, 88] width 15 height 15
click at [72, 126] on link "Paste Command V" at bounding box center [122, 124] width 147 height 17
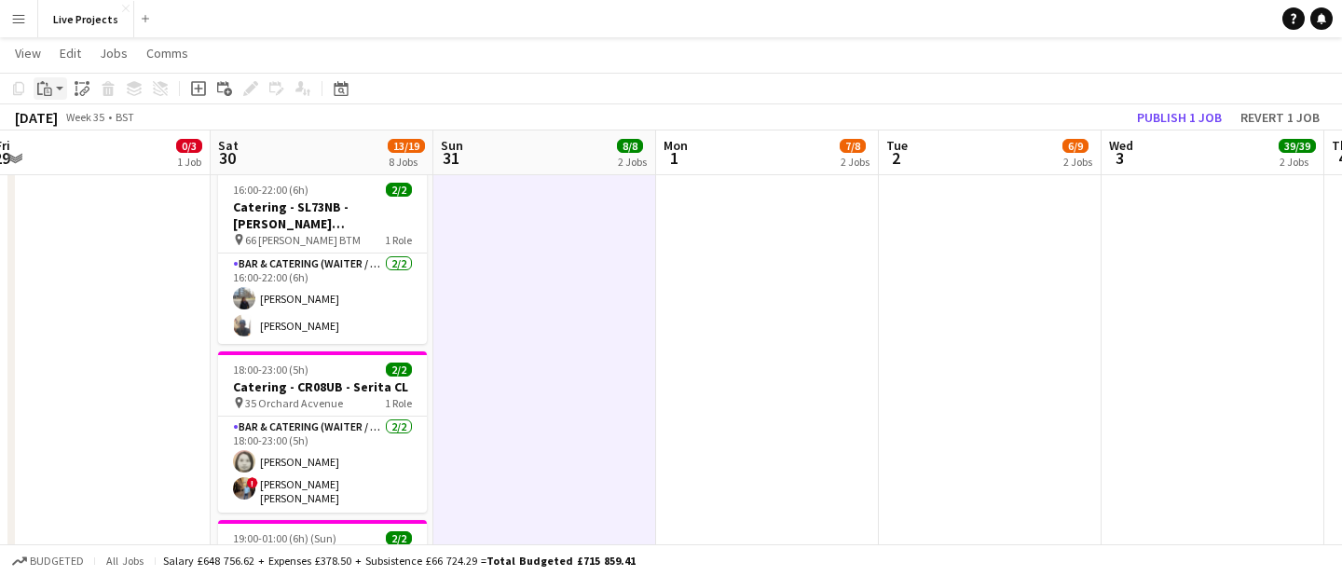
click at [44, 89] on icon at bounding box center [48, 92] width 8 height 8
click at [64, 117] on link "Paste Command V" at bounding box center [122, 124] width 147 height 17
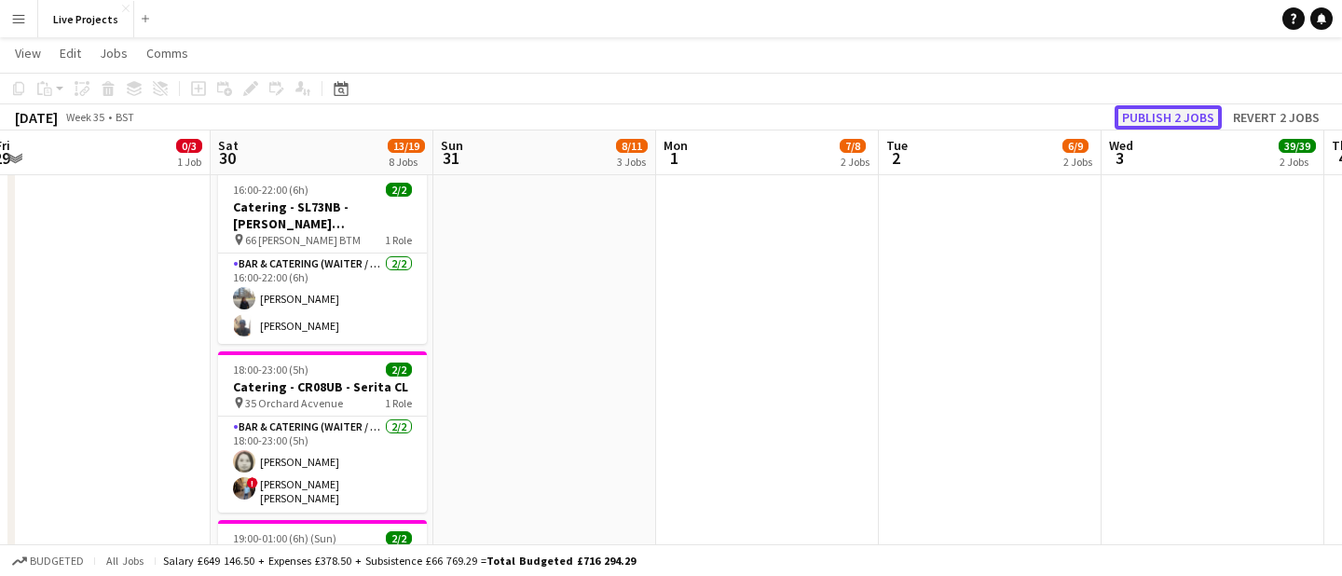
click at [1165, 120] on button "Publish 2 jobs" at bounding box center [1168, 117] width 107 height 24
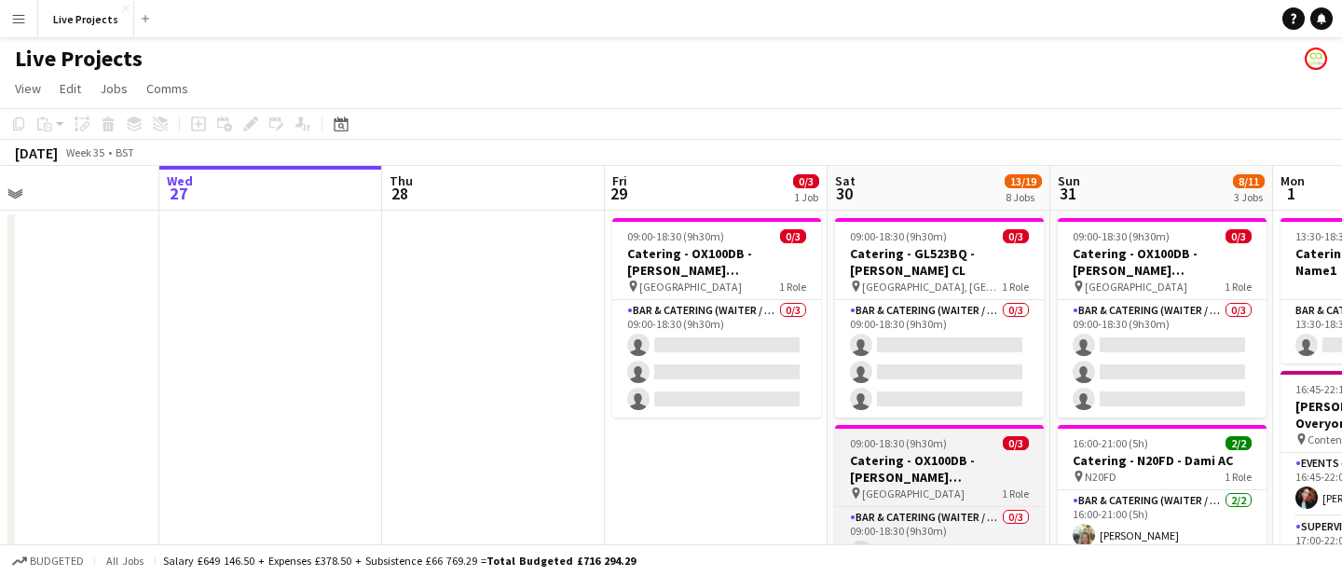
scroll to position [0, 499]
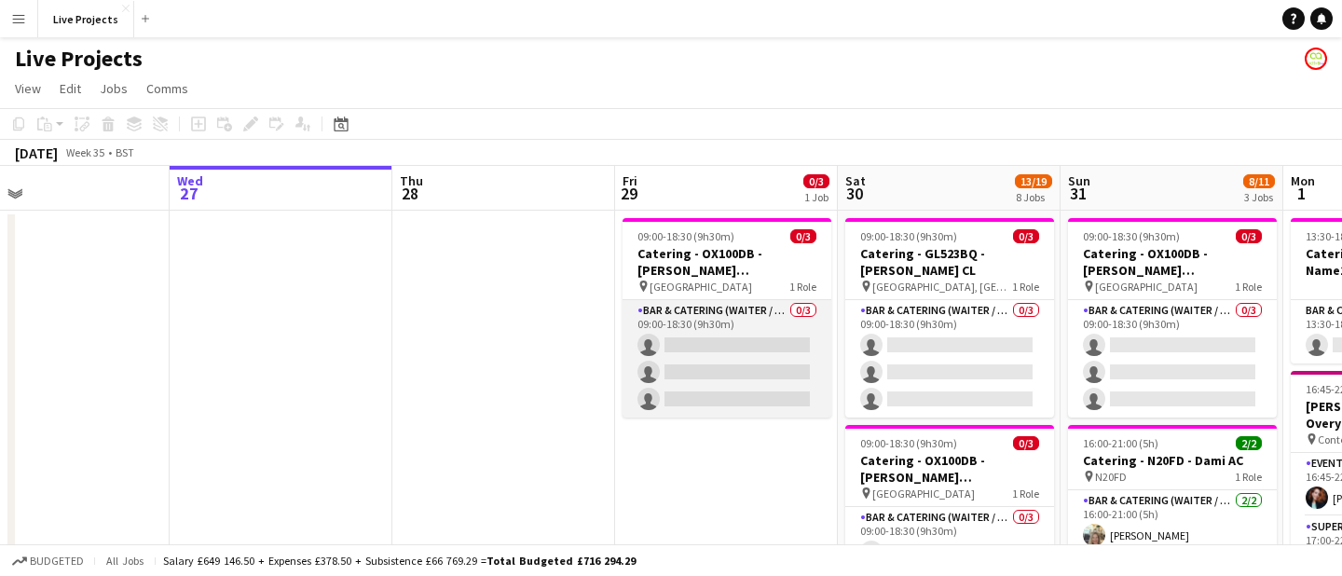
click at [754, 331] on app-card-role "Bar & Catering (Waiter / waitress) 0/3 09:00-18:30 (9h30m) single-neutral-actio…" at bounding box center [727, 358] width 209 height 117
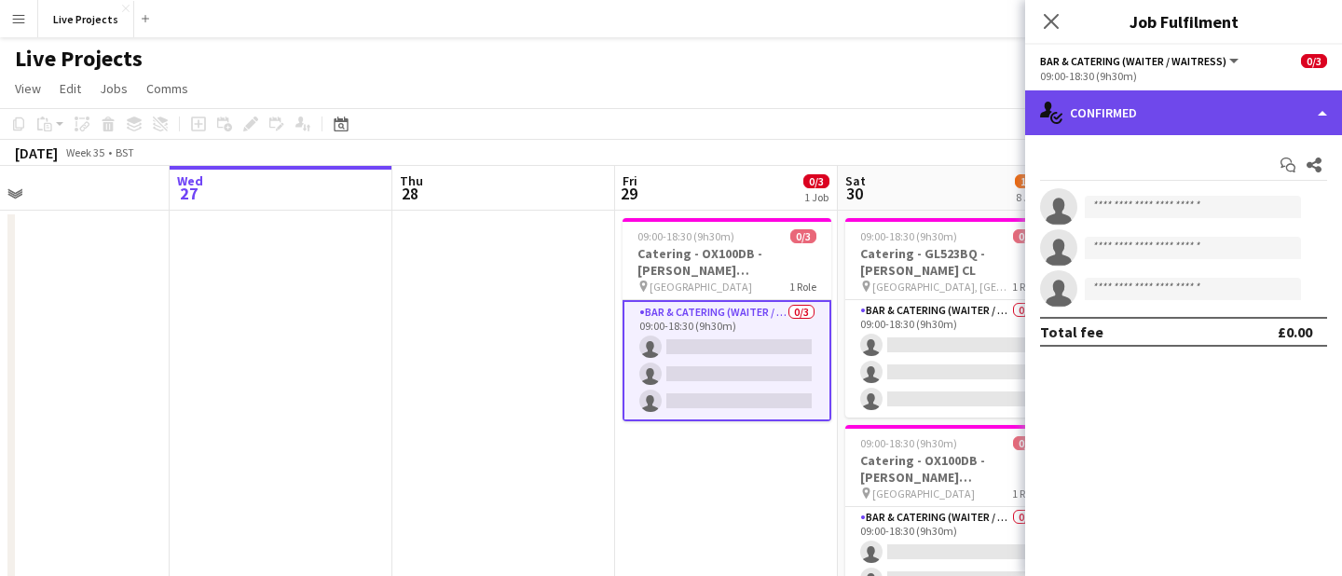
click at [1146, 112] on div "single-neutral-actions-check-2 Confirmed" at bounding box center [1183, 112] width 317 height 45
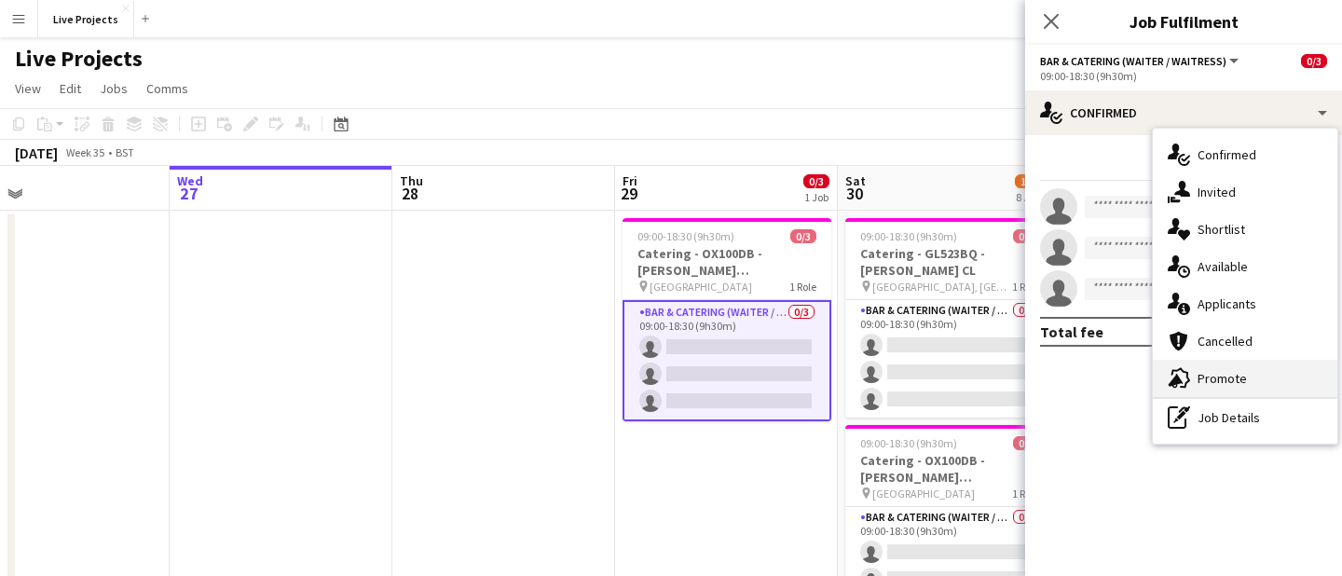
click at [1204, 366] on div "advertising-megaphone Promote" at bounding box center [1245, 378] width 185 height 37
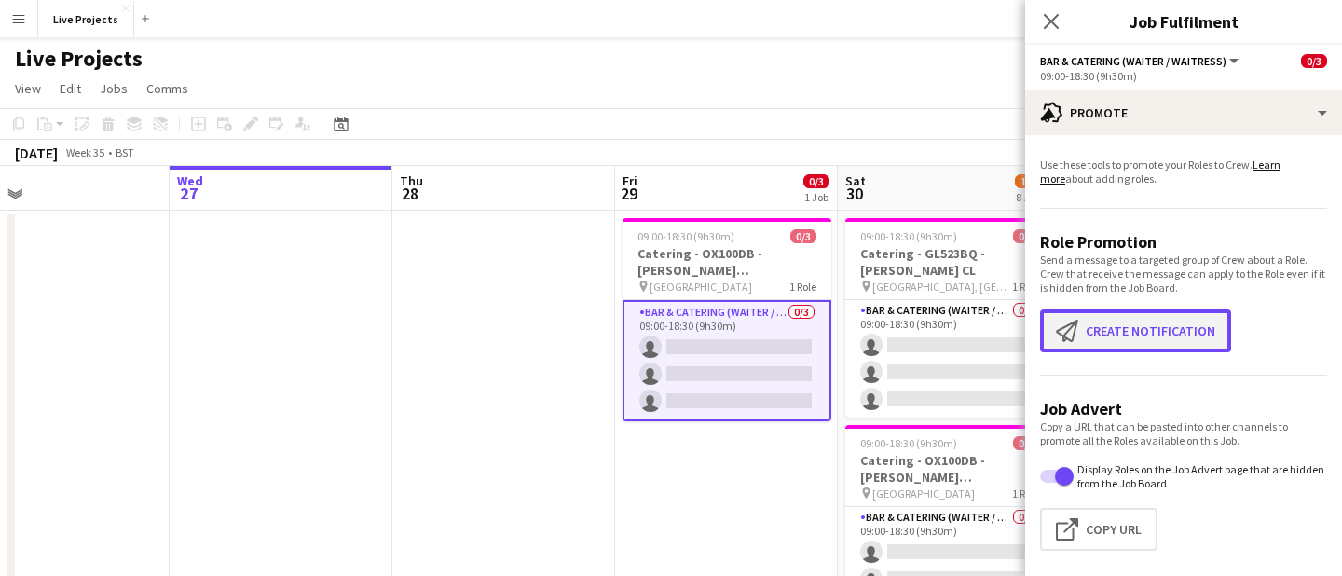
click at [1144, 327] on button "Create notification Create notification" at bounding box center [1135, 331] width 191 height 43
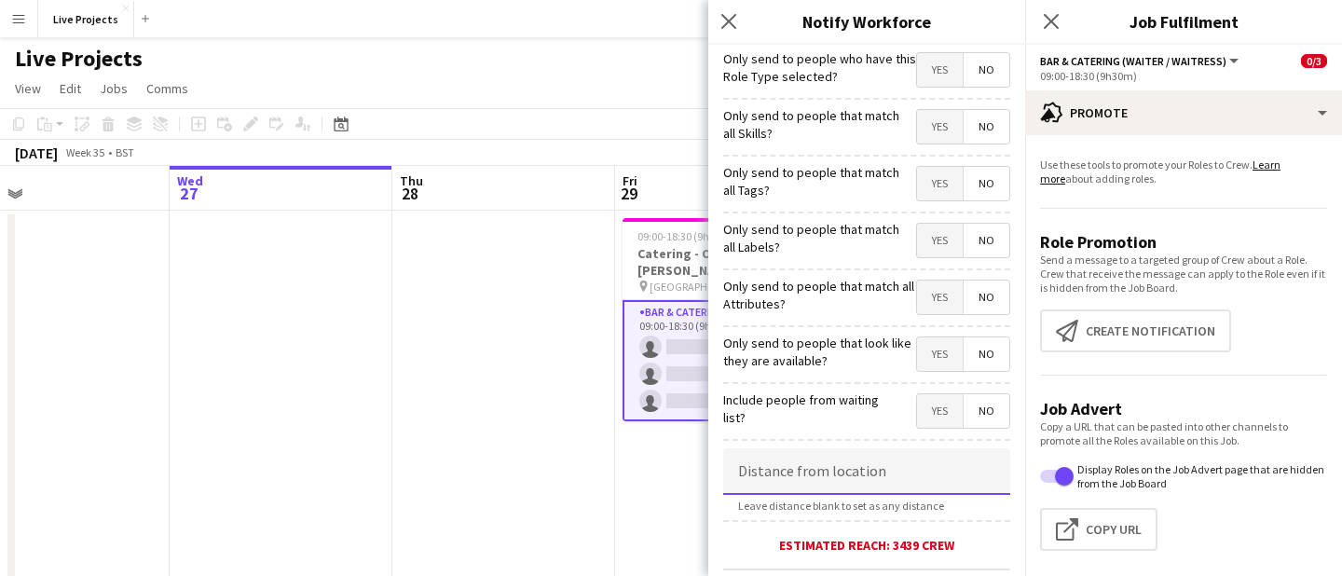
click at [840, 479] on input at bounding box center [866, 471] width 287 height 47
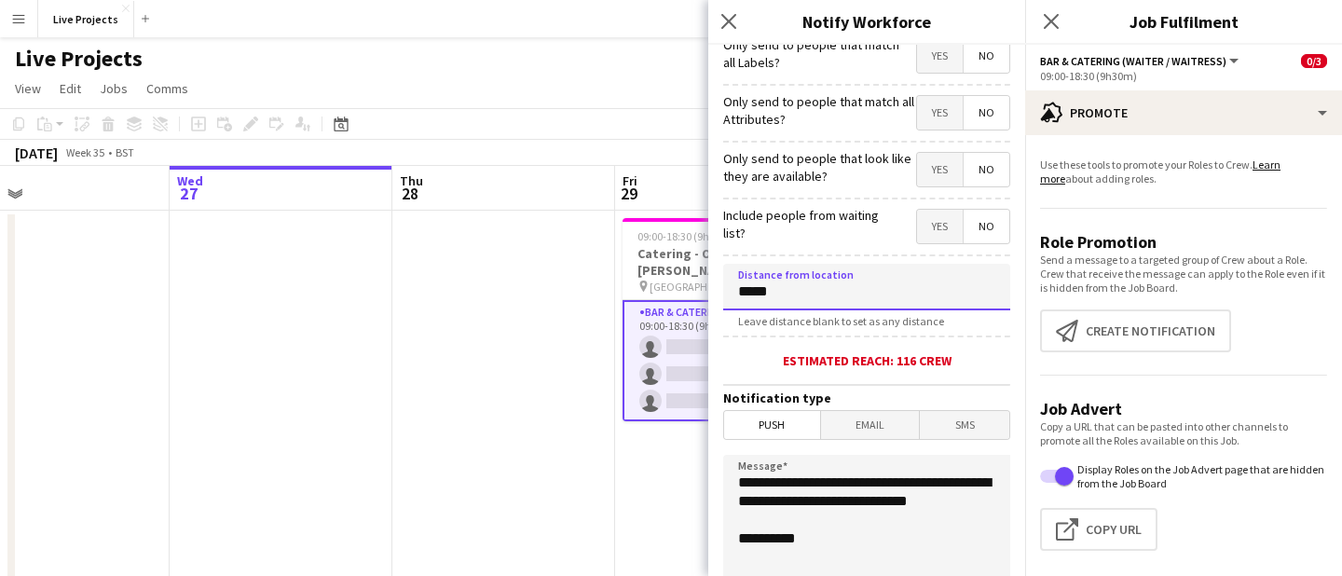
scroll to position [186, 0]
type input "*****"
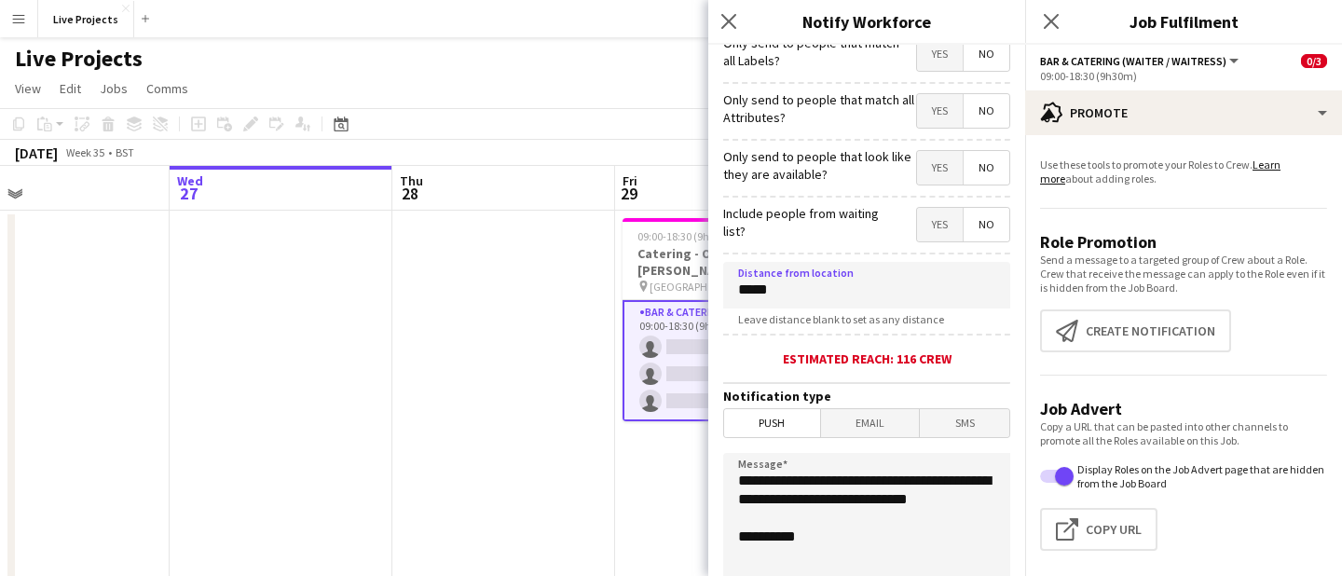
click at [857, 423] on span "Email" at bounding box center [870, 423] width 99 height 28
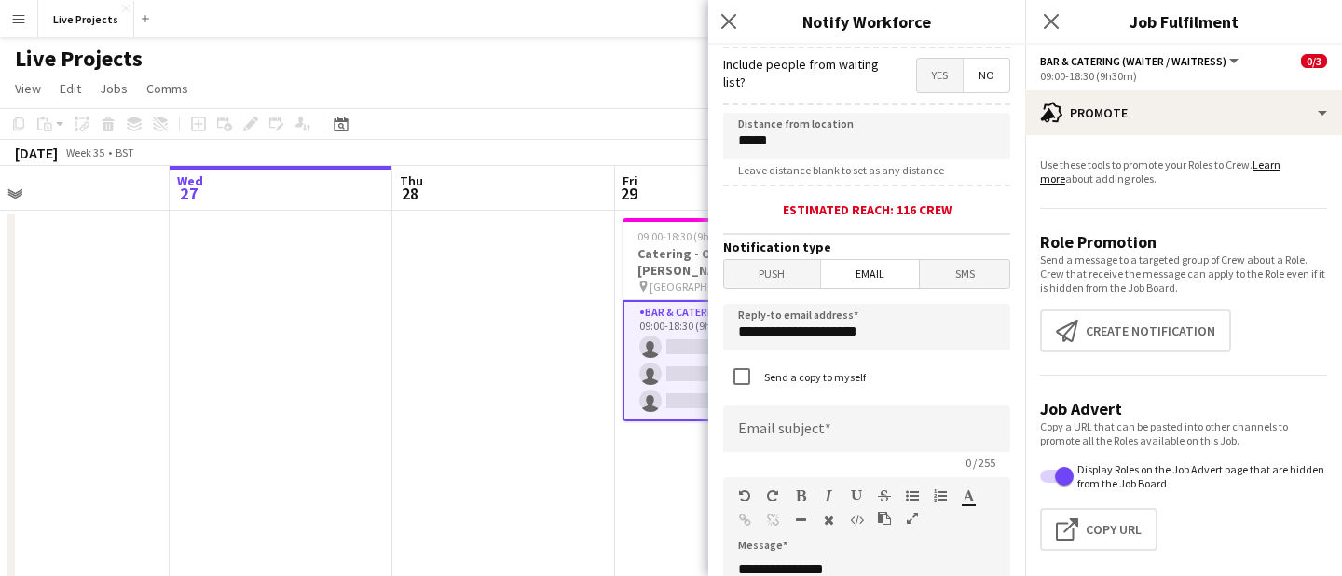
scroll to position [338, 0]
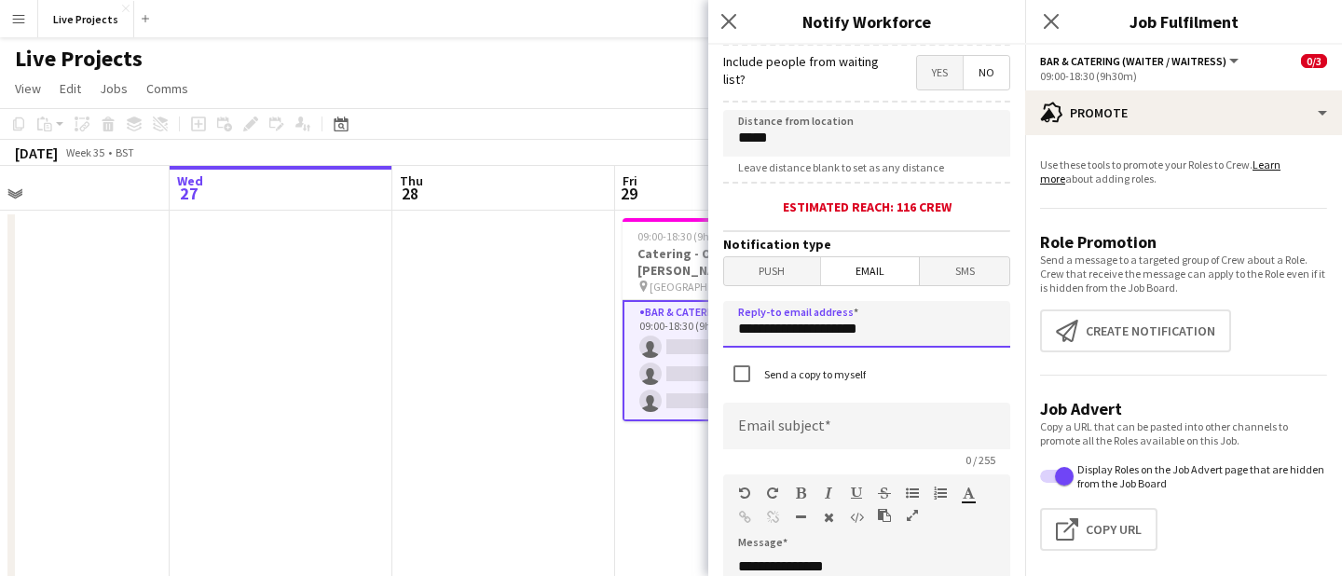
drag, startPoint x: 874, startPoint y: 325, endPoint x: 735, endPoint y: 337, distance: 140.4
click at [735, 337] on input "**********" at bounding box center [866, 324] width 287 height 47
type input "**********"
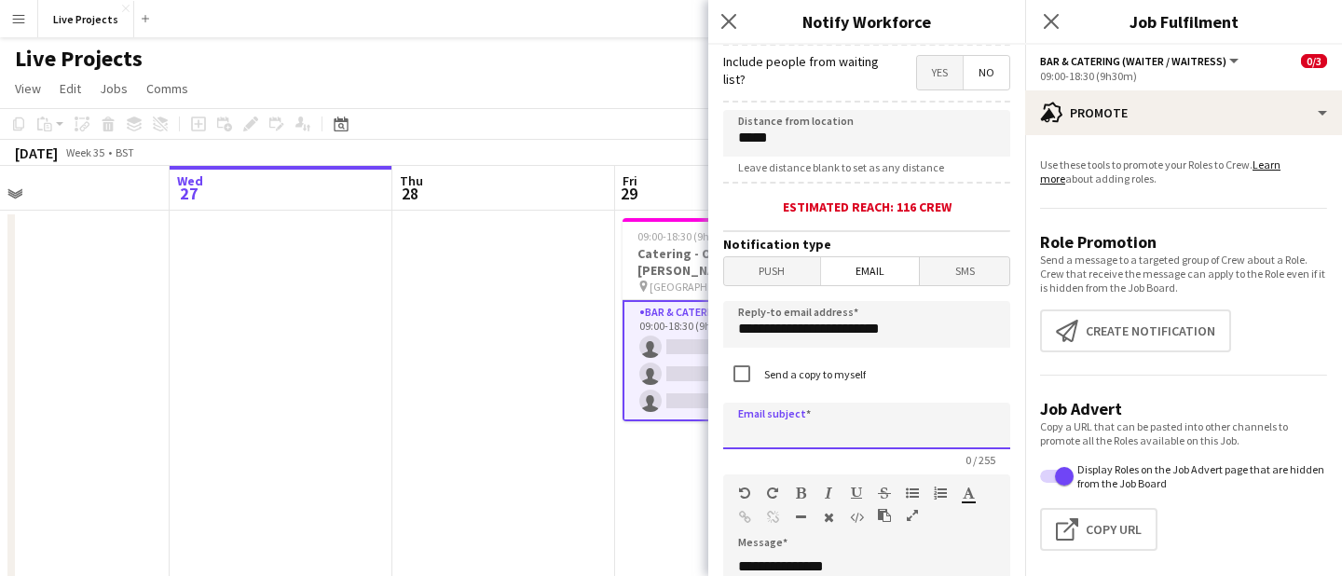
click at [794, 434] on input at bounding box center [866, 426] width 287 height 47
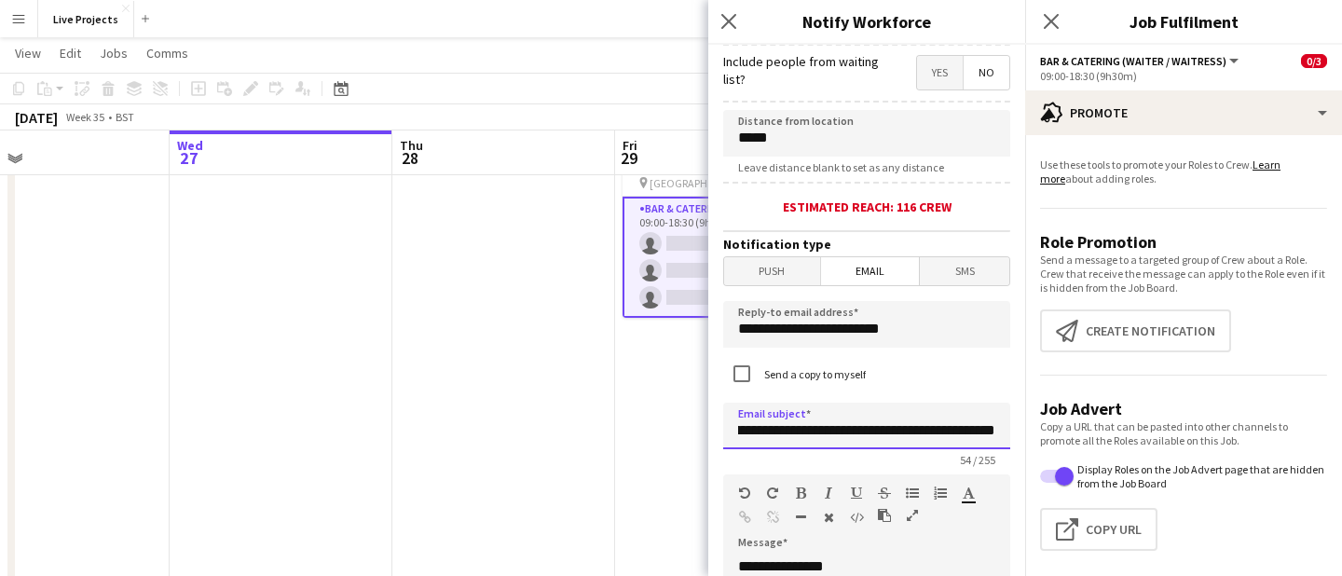
scroll to position [0, 84]
type input "**********"
click at [730, 25] on icon "Close pop-in" at bounding box center [729, 21] width 18 height 18
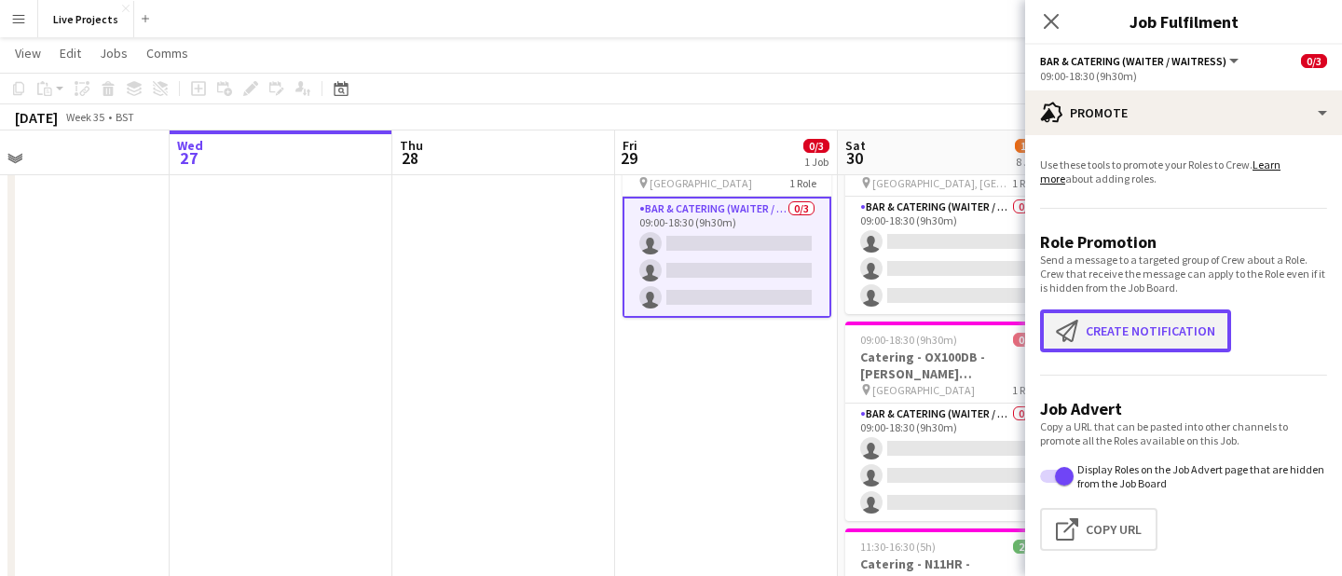
click at [1133, 345] on button "Create notification Create notification" at bounding box center [1135, 331] width 191 height 43
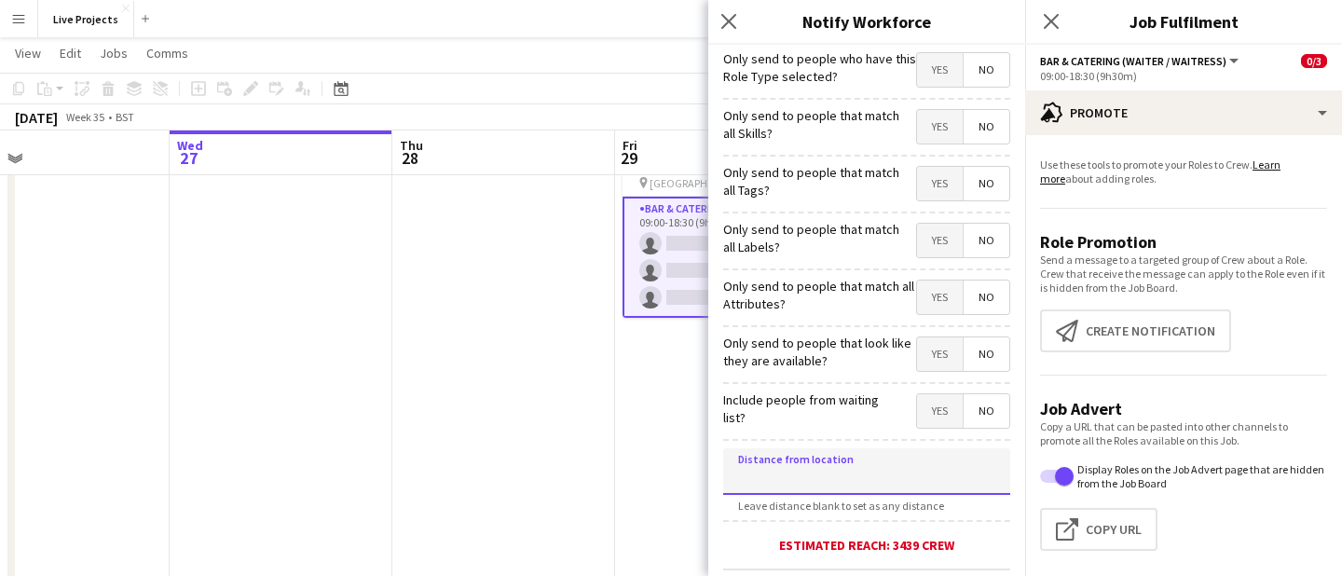
click at [861, 482] on input at bounding box center [866, 471] width 287 height 47
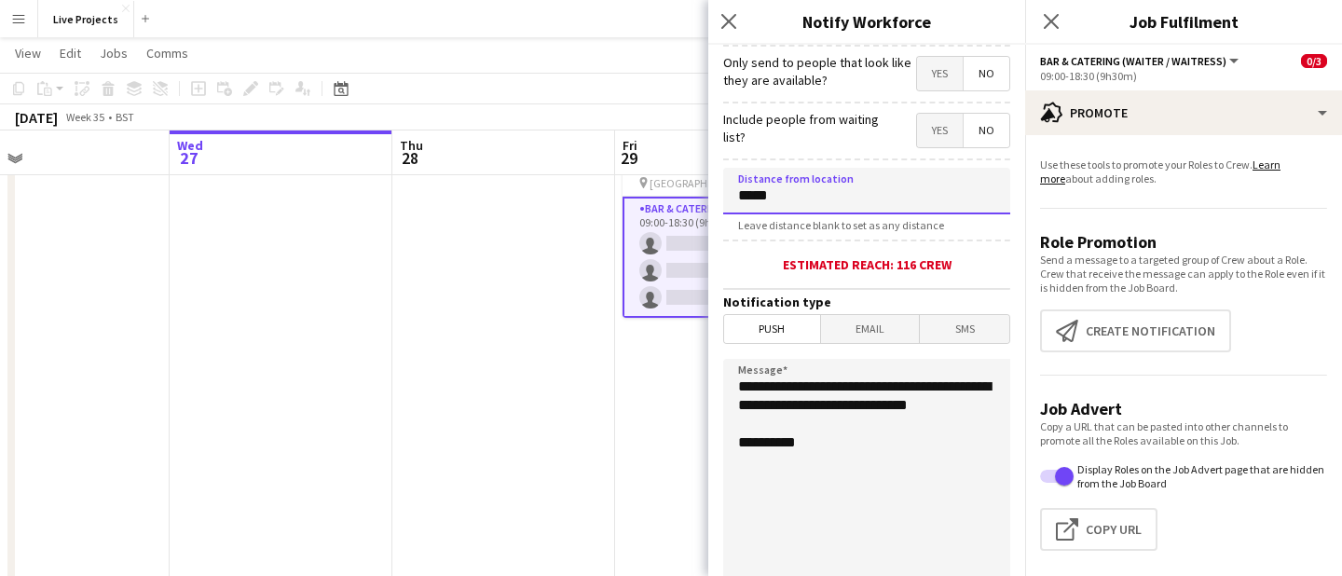
scroll to position [298, 0]
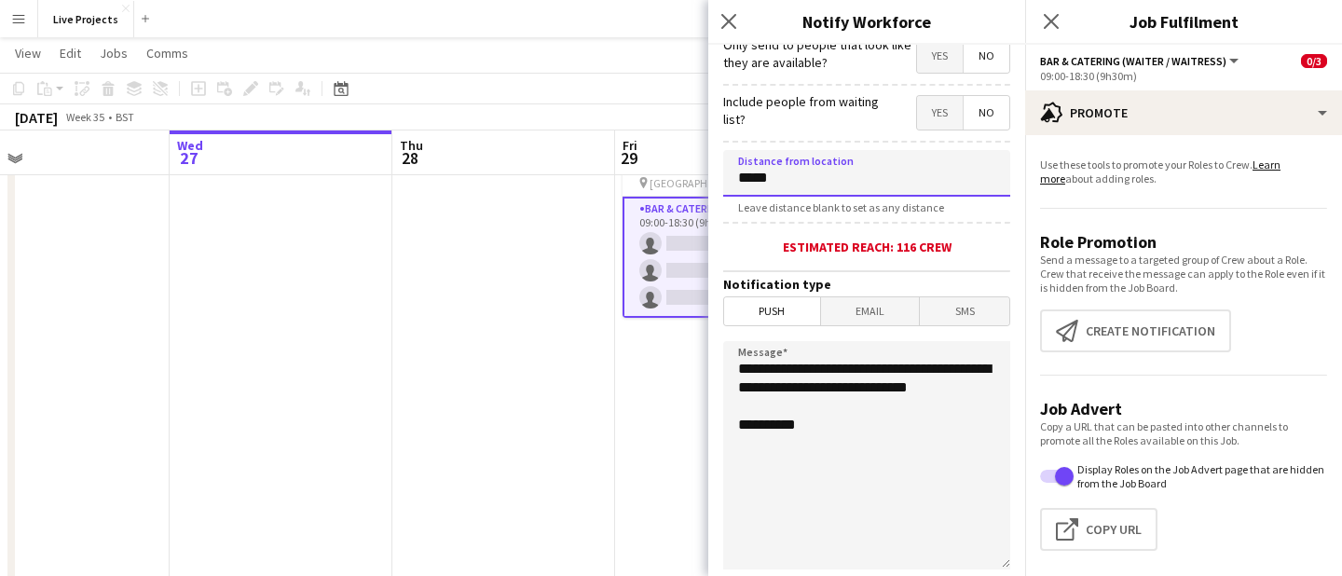
type input "*****"
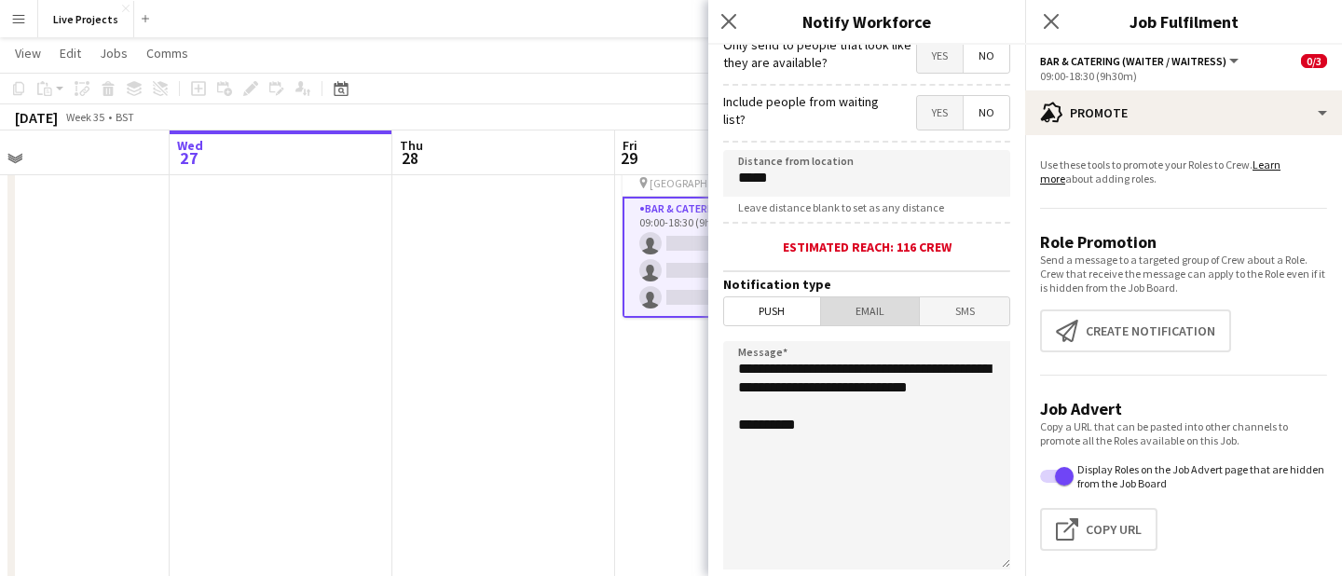
drag, startPoint x: 867, startPoint y: 309, endPoint x: 870, endPoint y: 319, distance: 10.6
click at [867, 309] on span "Email" at bounding box center [870, 311] width 99 height 28
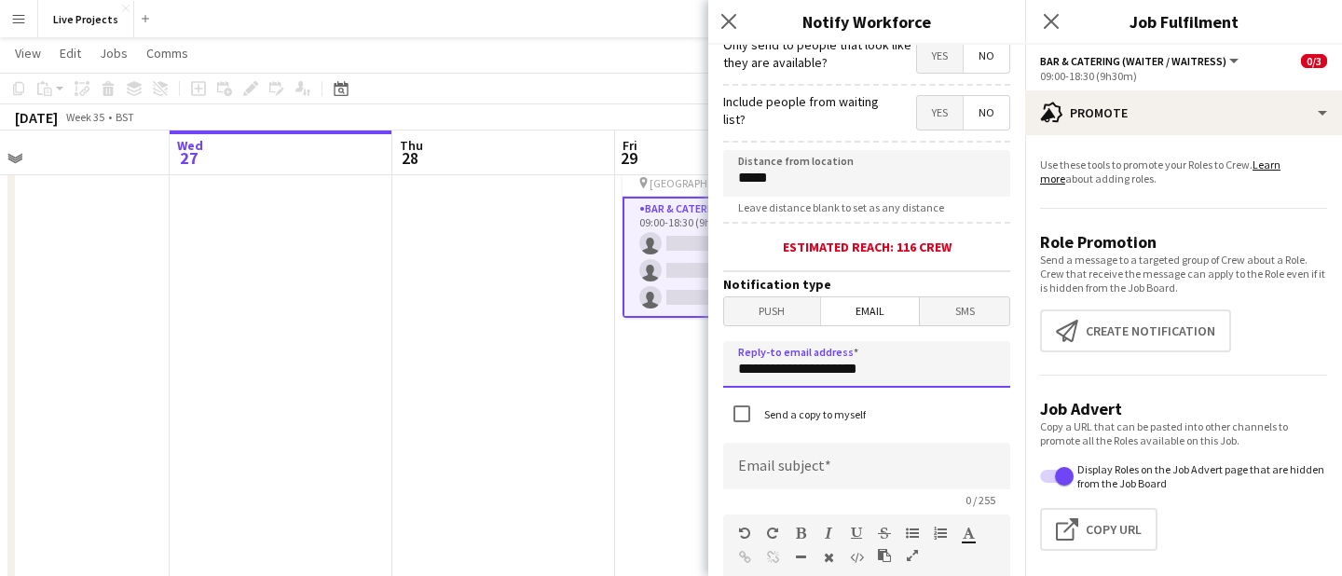
drag, startPoint x: 841, startPoint y: 372, endPoint x: 680, endPoint y: 373, distance: 161.3
type input "**********"
click at [788, 467] on input at bounding box center [866, 466] width 287 height 47
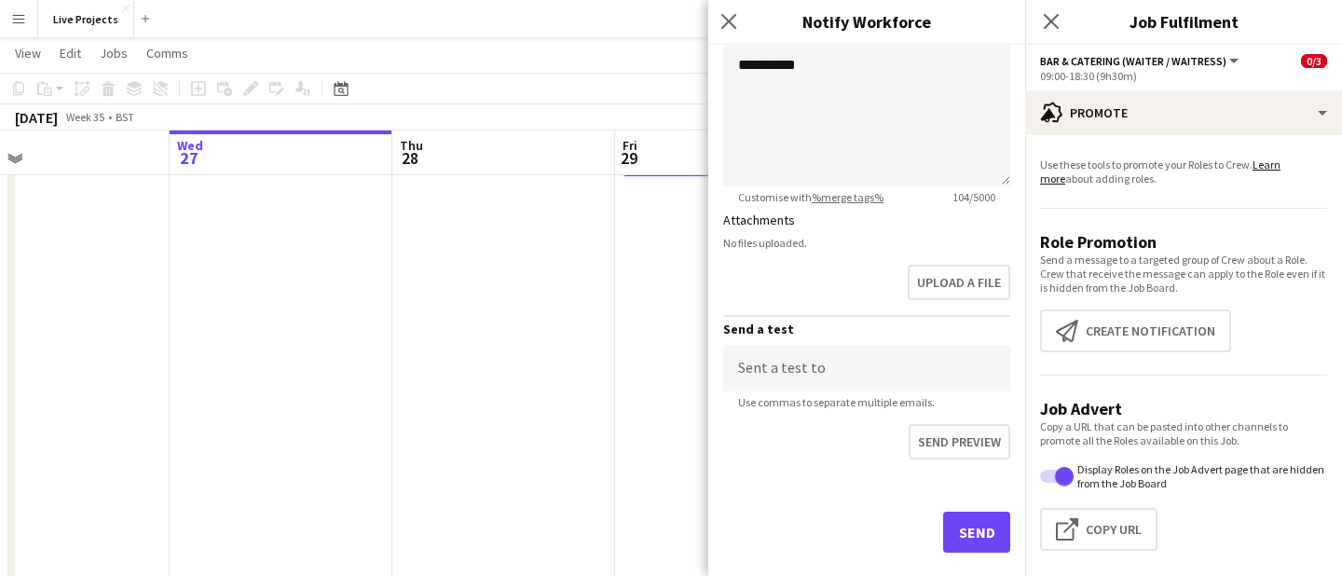
scroll to position [962, 0]
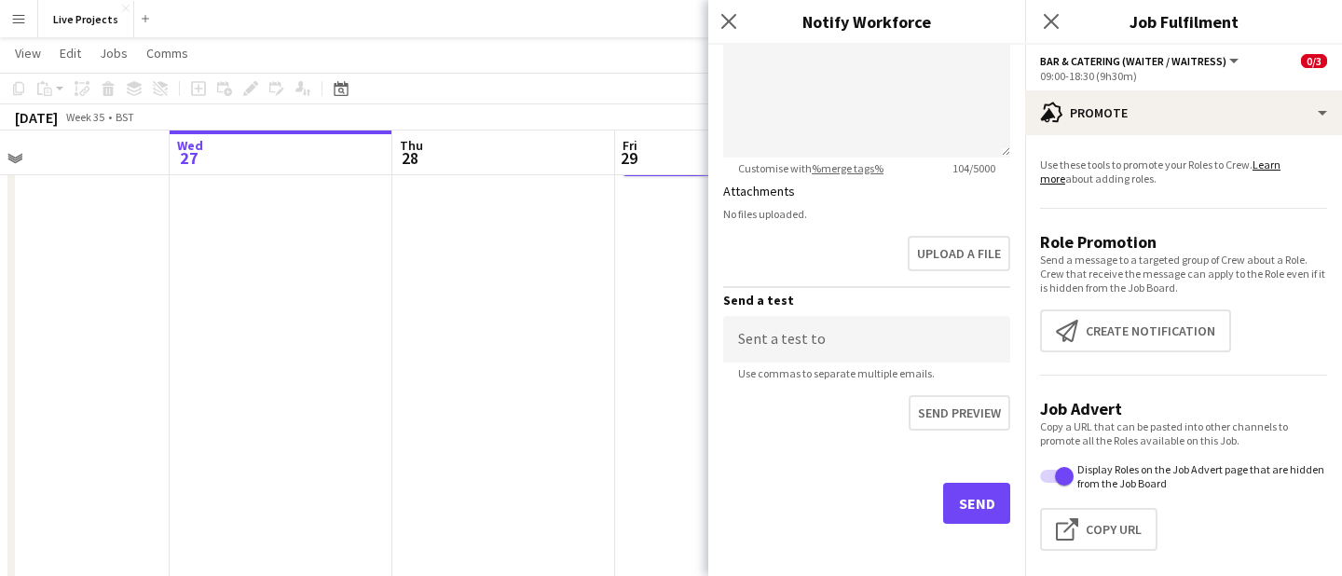
type input "**********"
click at [979, 503] on button "Send" at bounding box center [976, 503] width 67 height 41
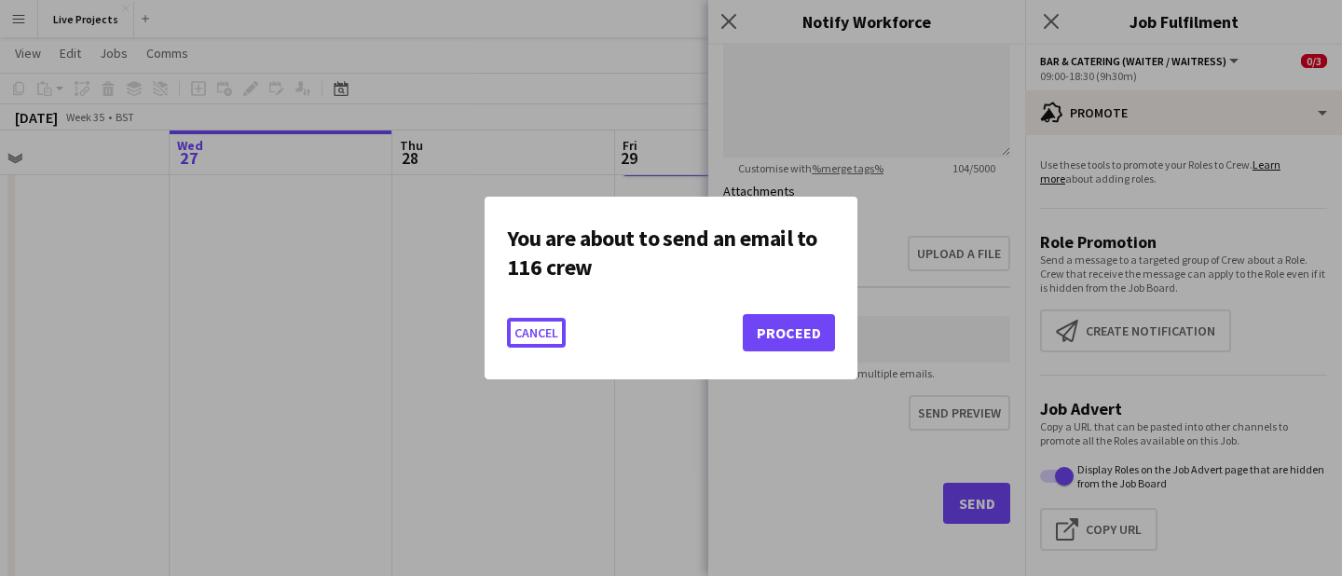
scroll to position [0, 0]
click at [764, 326] on button "Proceed" at bounding box center [789, 332] width 92 height 37
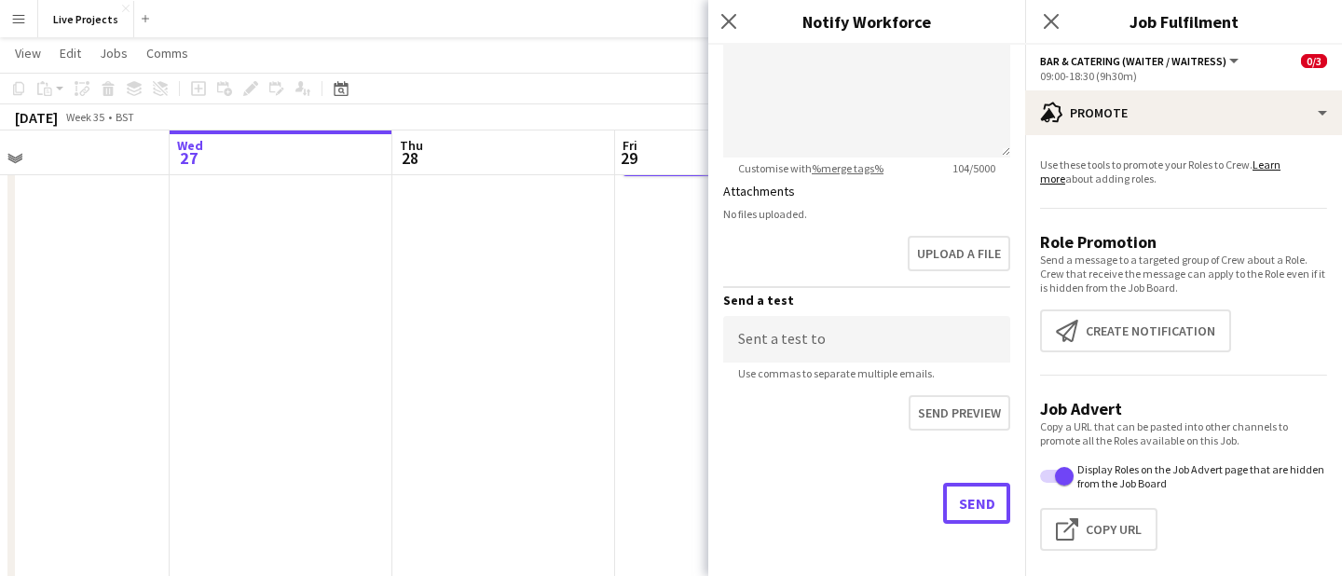
scroll to position [243, 0]
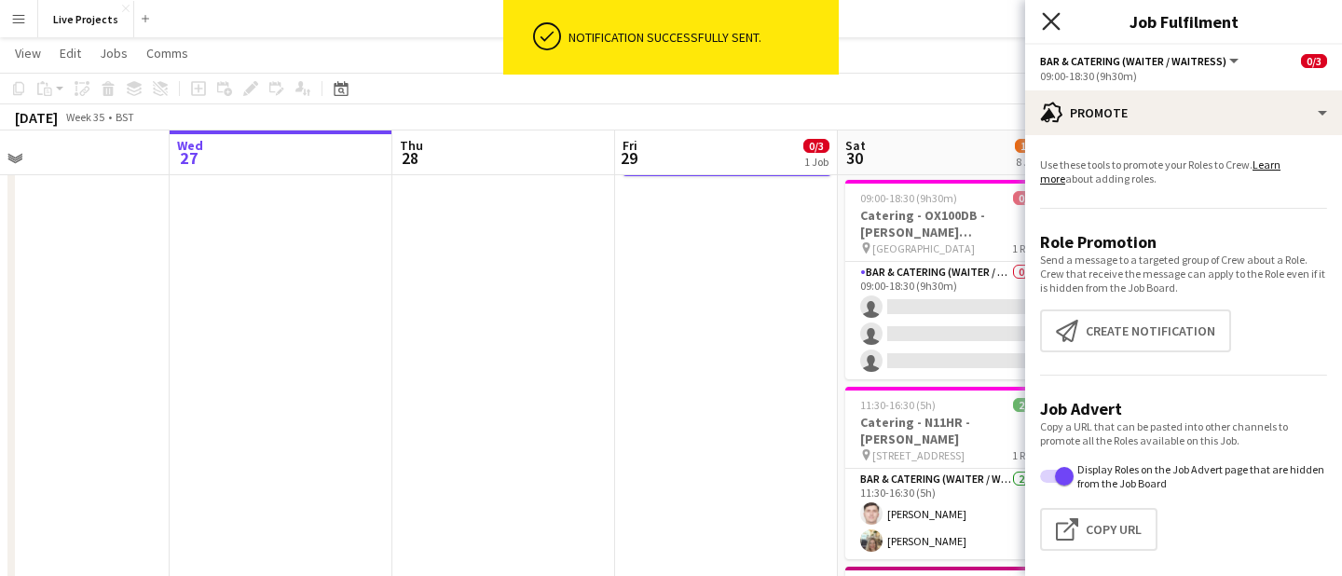
click at [1047, 20] on icon "Close pop-in" at bounding box center [1051, 21] width 18 height 18
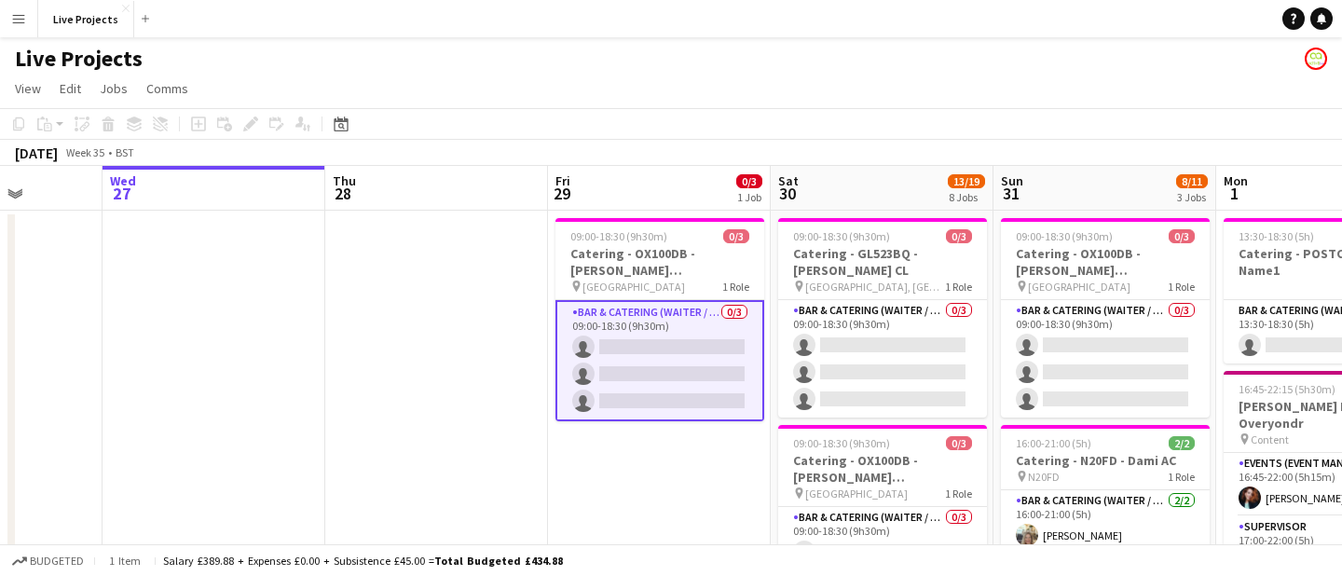
scroll to position [0, 572]
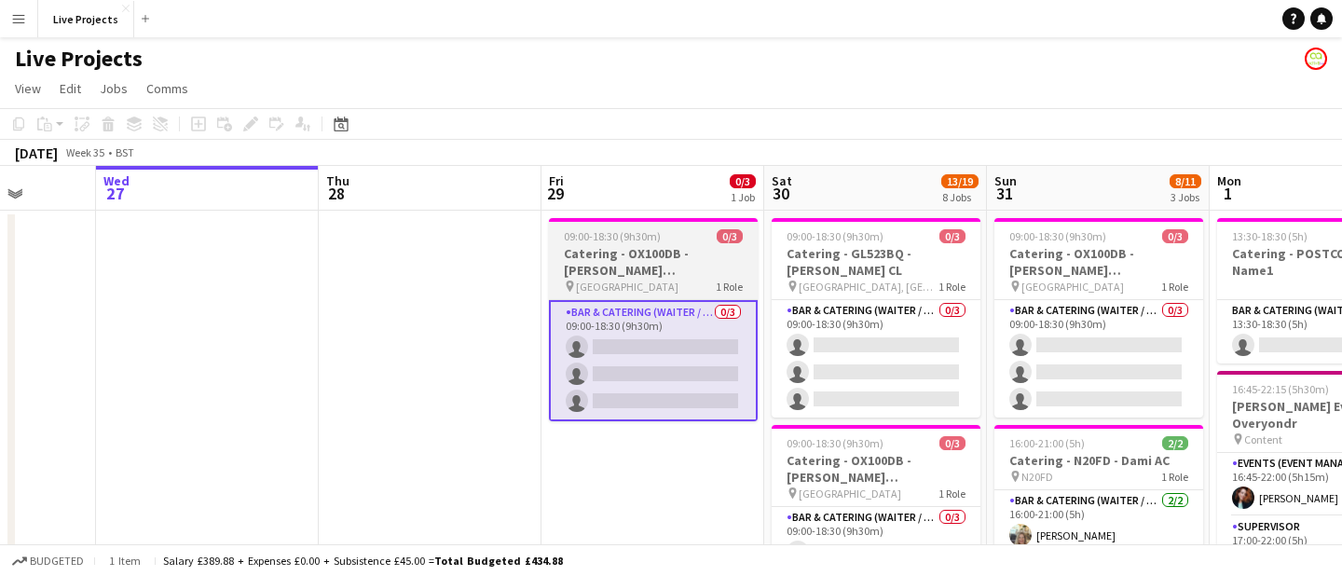
click at [643, 257] on h3 "Catering - OX100DB - [PERSON_NAME] [PERSON_NAME]" at bounding box center [653, 262] width 209 height 34
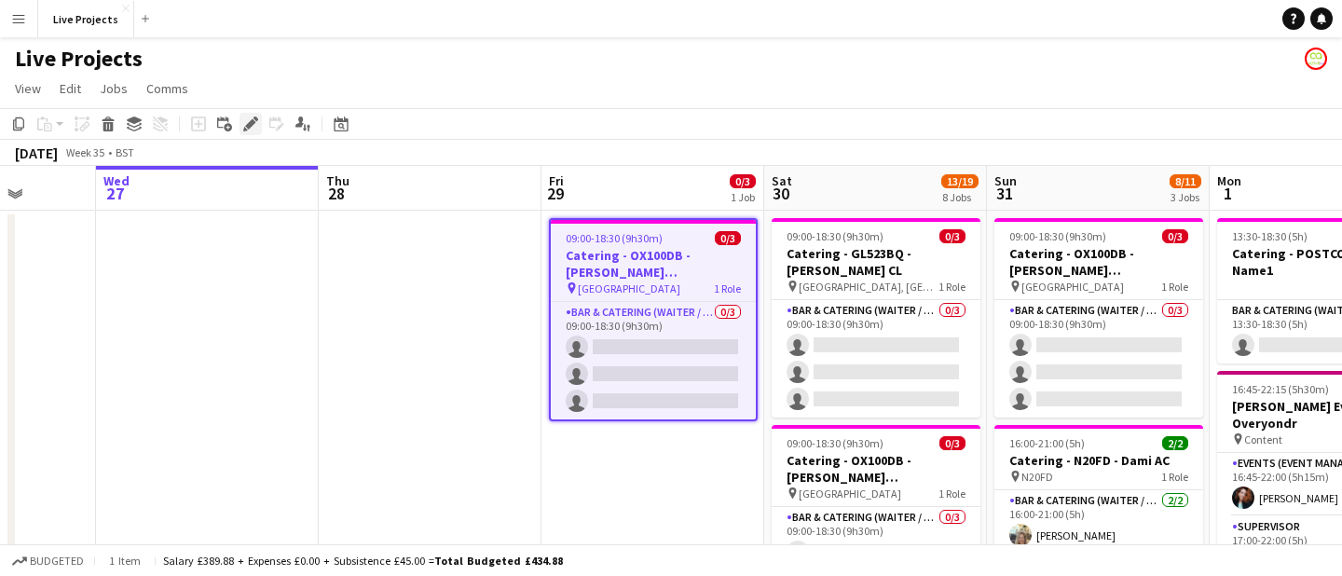
click at [256, 120] on icon at bounding box center [256, 119] width 5 height 5
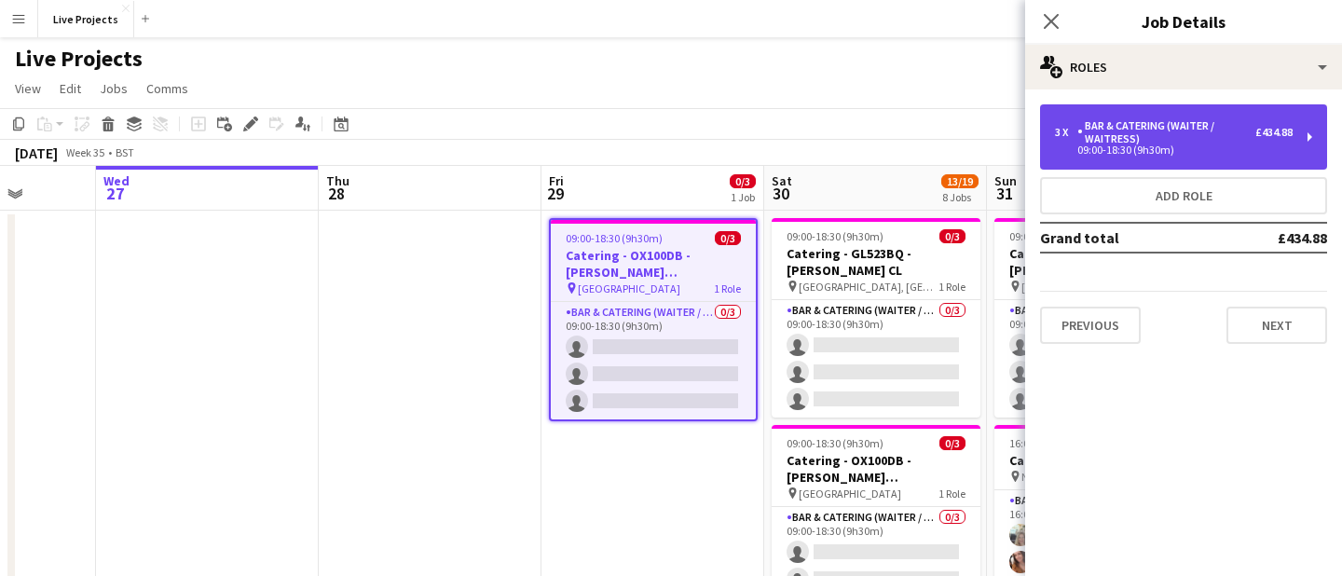
click at [1080, 128] on div "Bar & Catering (Waiter / waitress)" at bounding box center [1167, 132] width 178 height 26
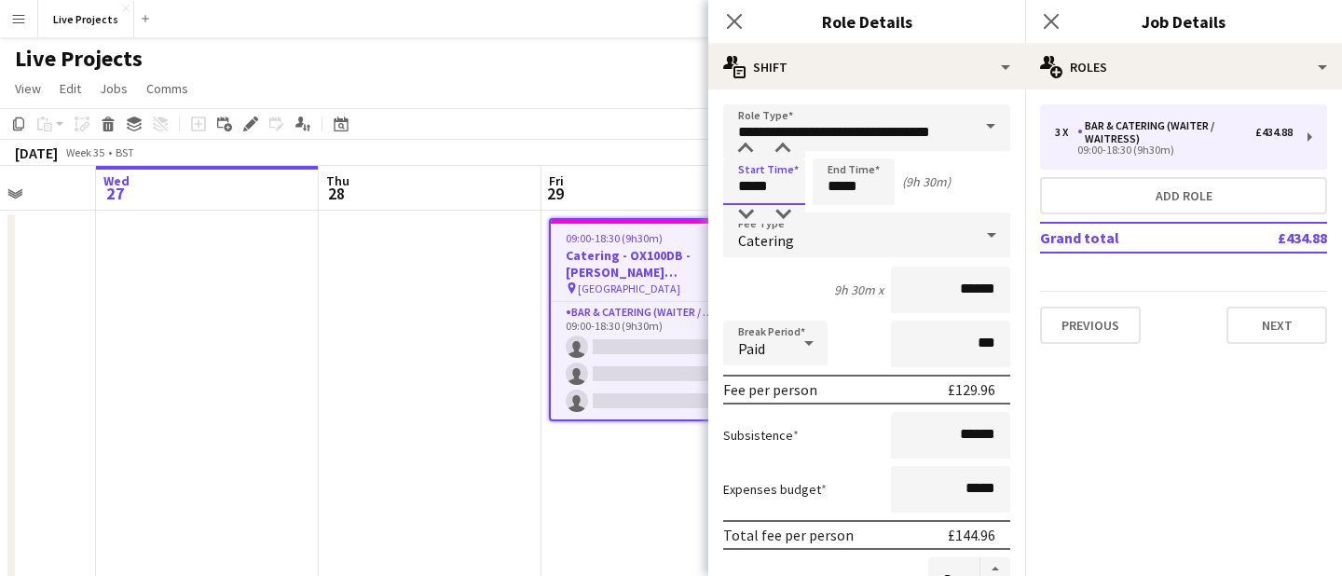
click at [747, 186] on input "*****" at bounding box center [764, 181] width 82 height 47
type input "*****"
click at [748, 148] on div at bounding box center [745, 149] width 37 height 19
click at [833, 189] on input "*****" at bounding box center [854, 181] width 82 height 47
click at [836, 145] on div at bounding box center [835, 149] width 37 height 19
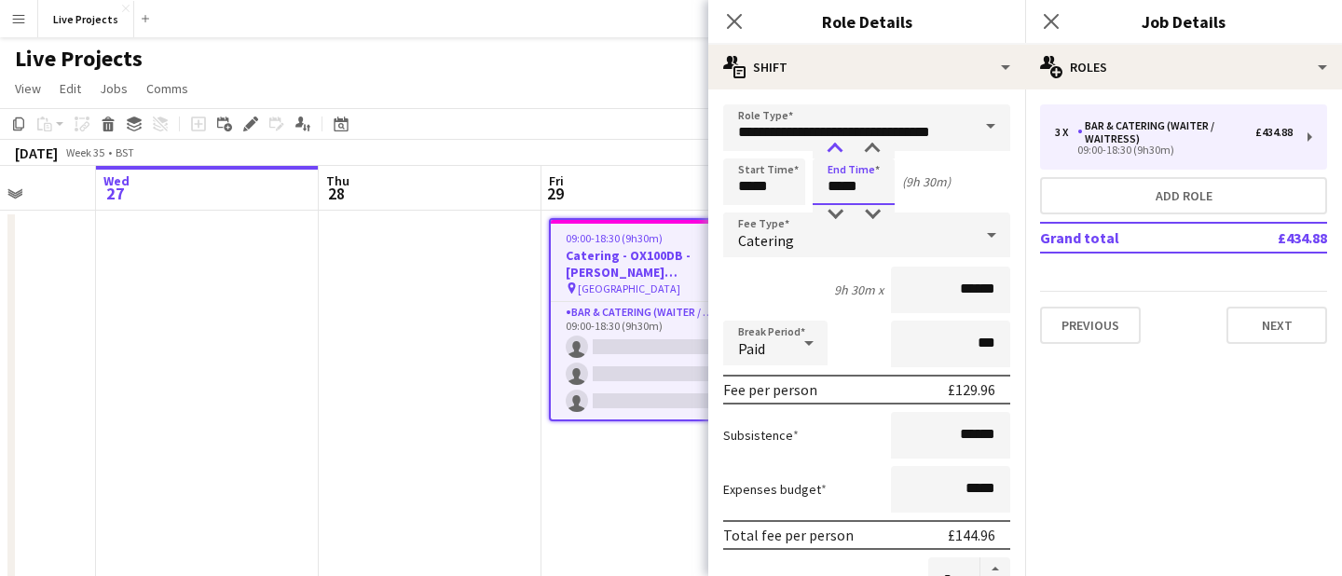
click at [836, 145] on div at bounding box center [835, 149] width 37 height 19
click at [876, 213] on div at bounding box center [872, 214] width 37 height 19
type input "*****"
click at [876, 213] on div at bounding box center [872, 214] width 37 height 19
click at [737, 23] on icon at bounding box center [734, 21] width 18 height 18
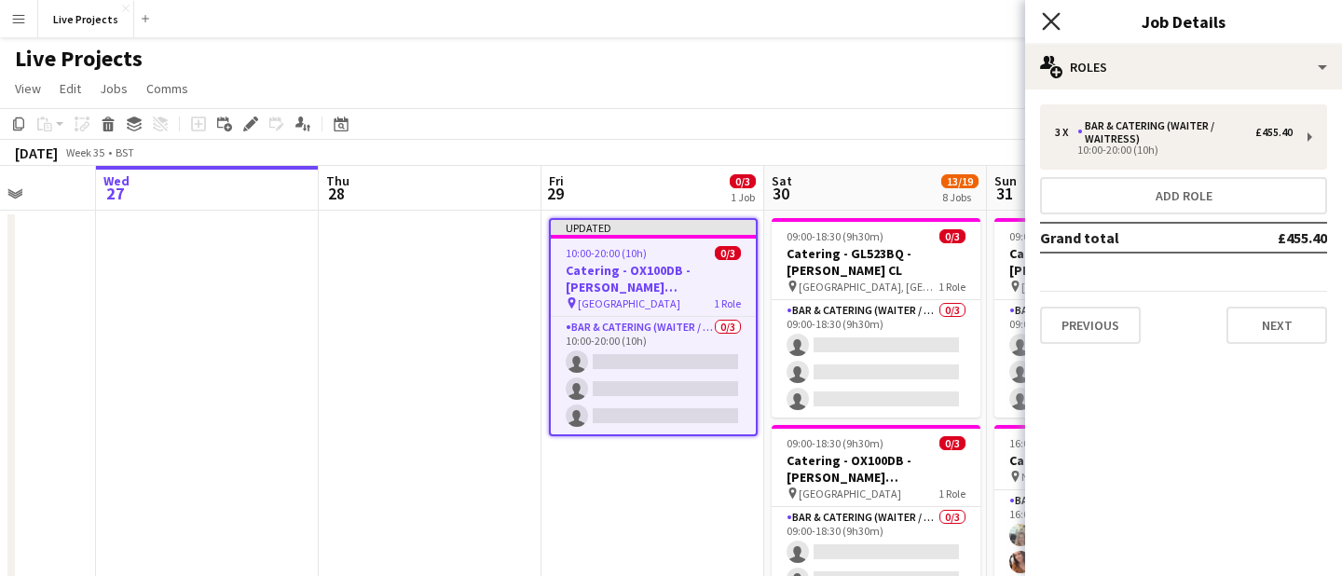
click at [1051, 18] on icon "Close pop-in" at bounding box center [1051, 21] width 18 height 18
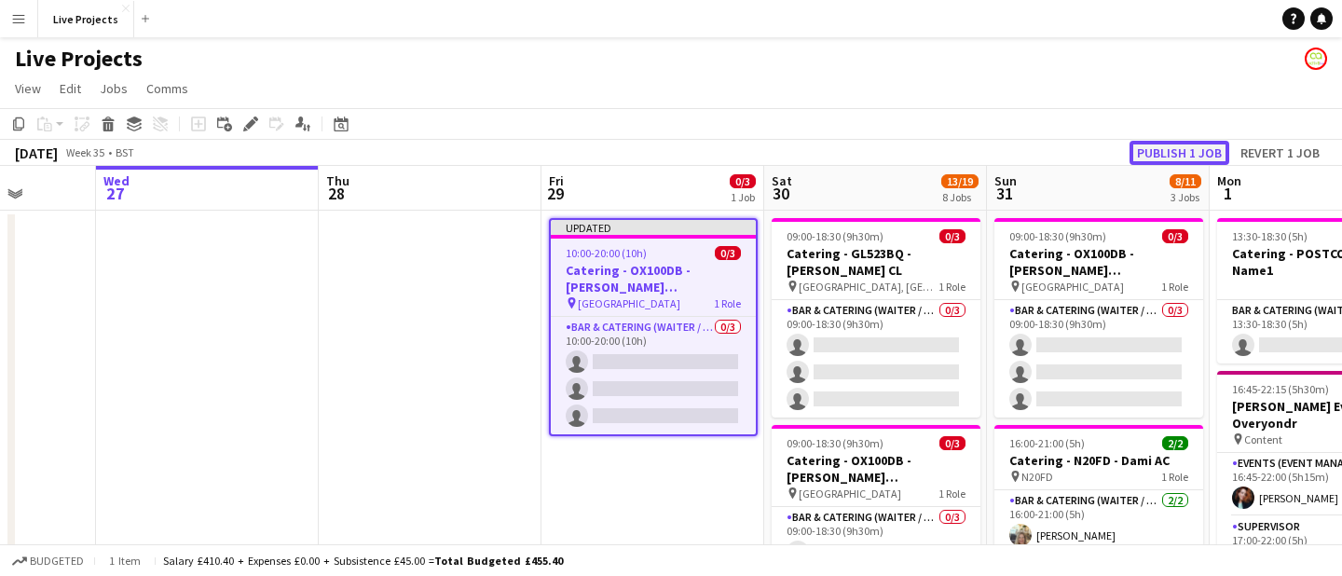
click at [1155, 152] on button "Publish 1 job" at bounding box center [1180, 153] width 100 height 24
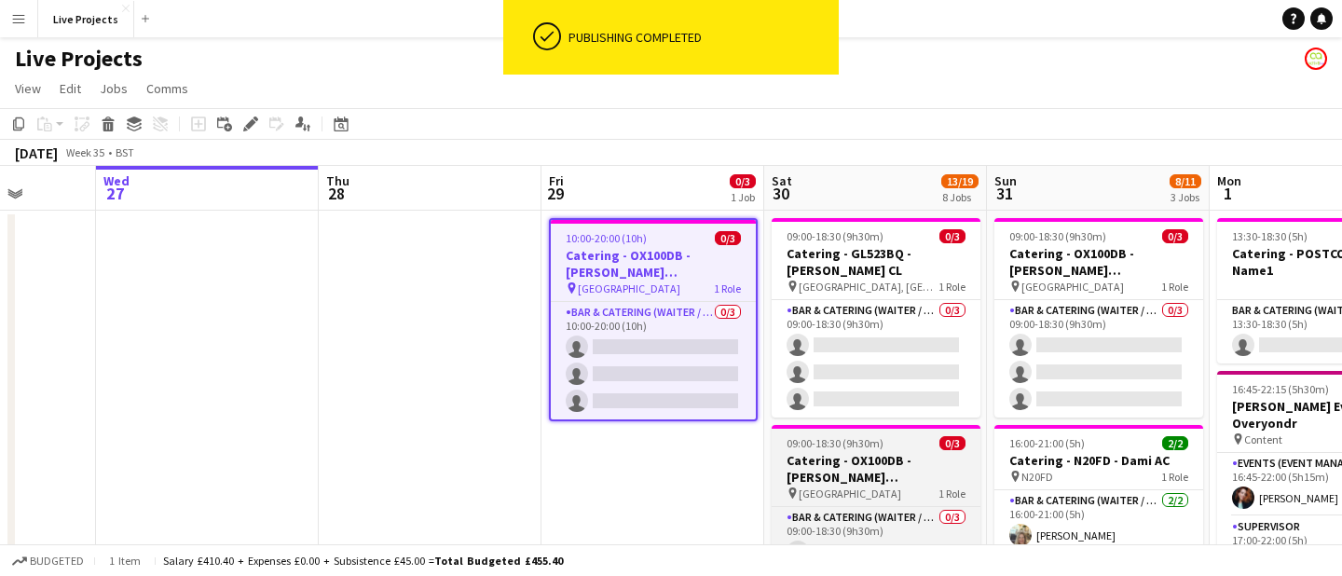
click at [876, 487] on span "[GEOGRAPHIC_DATA]" at bounding box center [850, 494] width 103 height 14
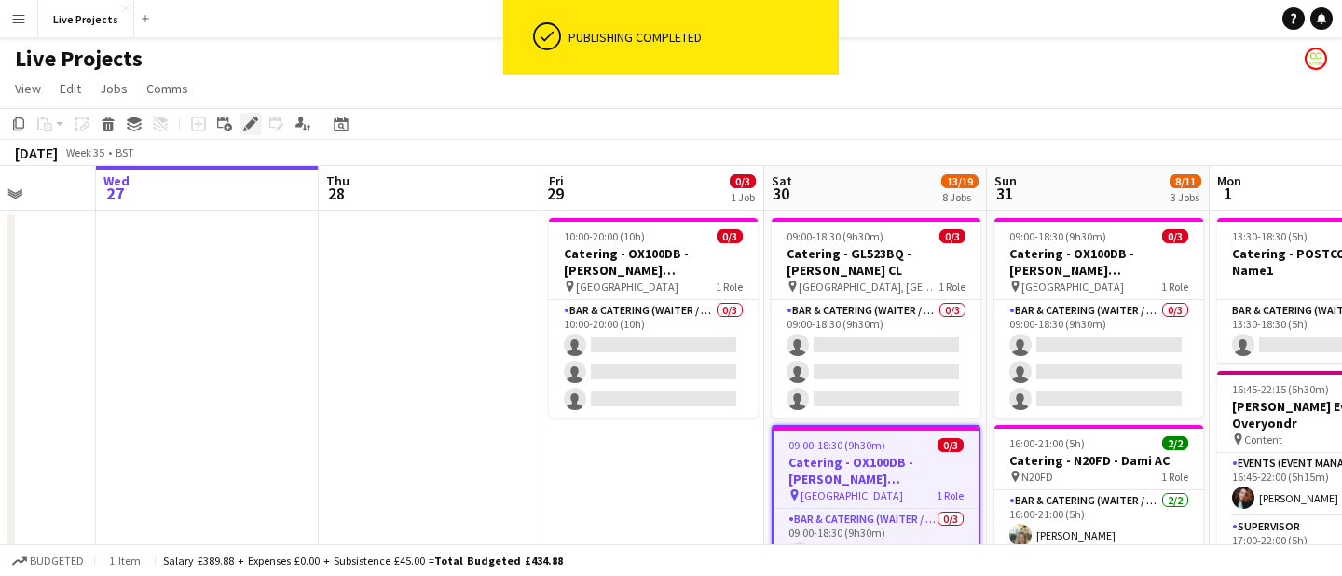
click at [247, 119] on icon "Edit" at bounding box center [250, 124] width 15 height 15
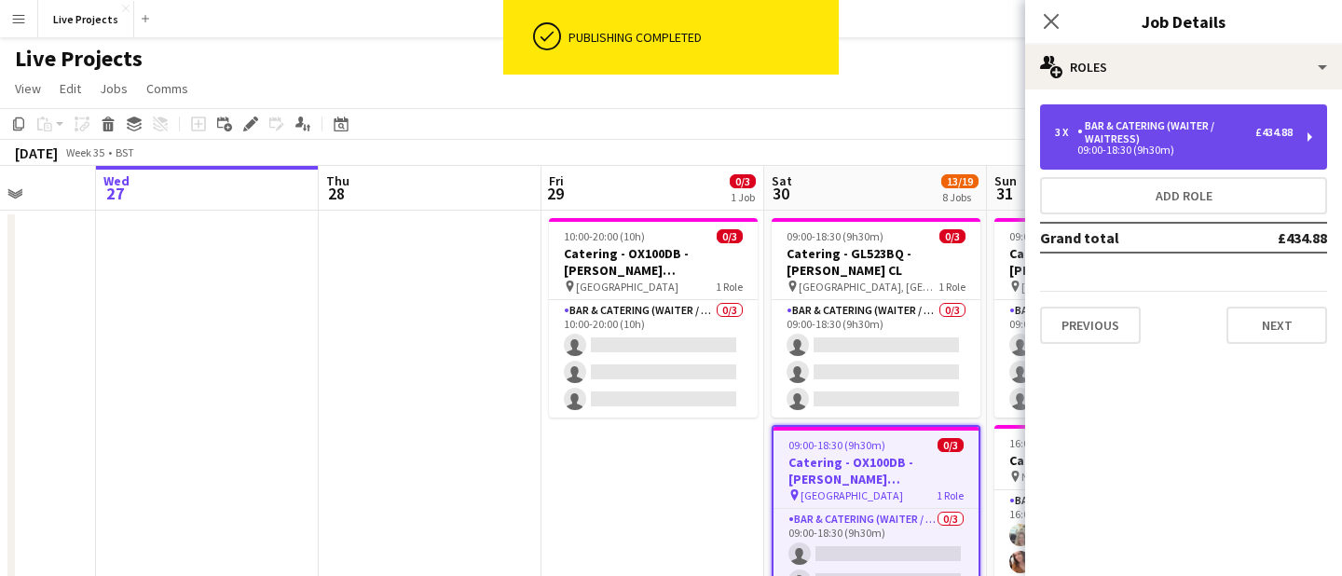
click at [1144, 127] on div "Bar & Catering (Waiter / waitress)" at bounding box center [1167, 132] width 178 height 26
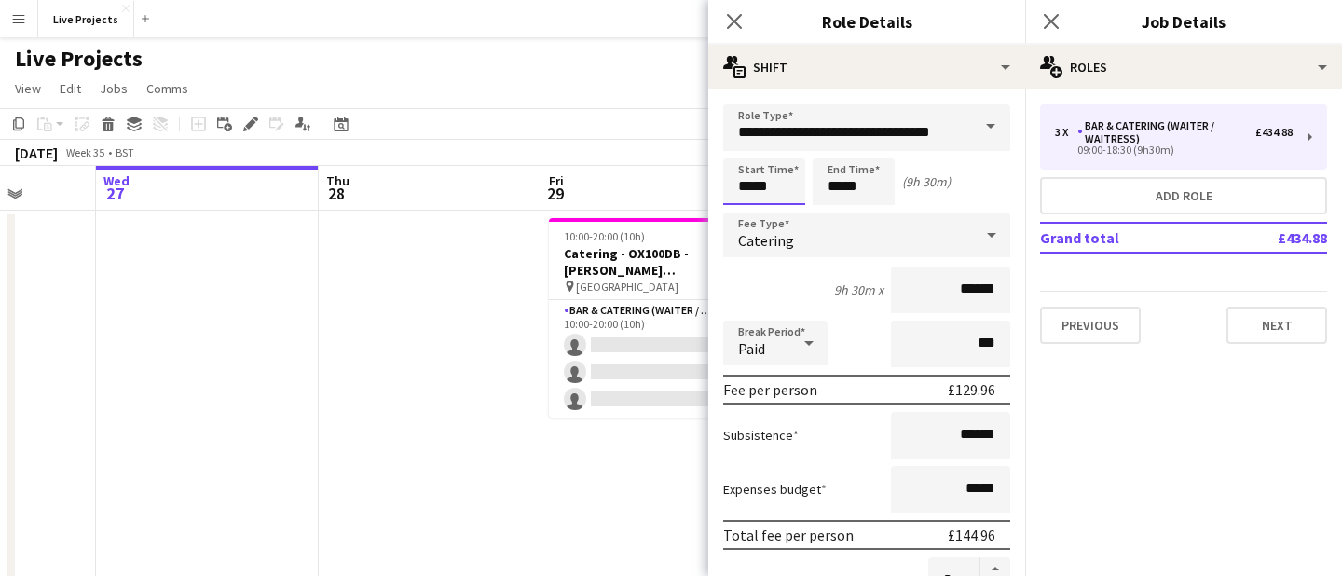
click at [751, 186] on input "*****" at bounding box center [764, 181] width 82 height 47
type input "*****"
click at [746, 146] on div at bounding box center [745, 149] width 37 height 19
click at [840, 190] on input "*****" at bounding box center [854, 181] width 82 height 47
click at [836, 146] on div at bounding box center [835, 149] width 37 height 19
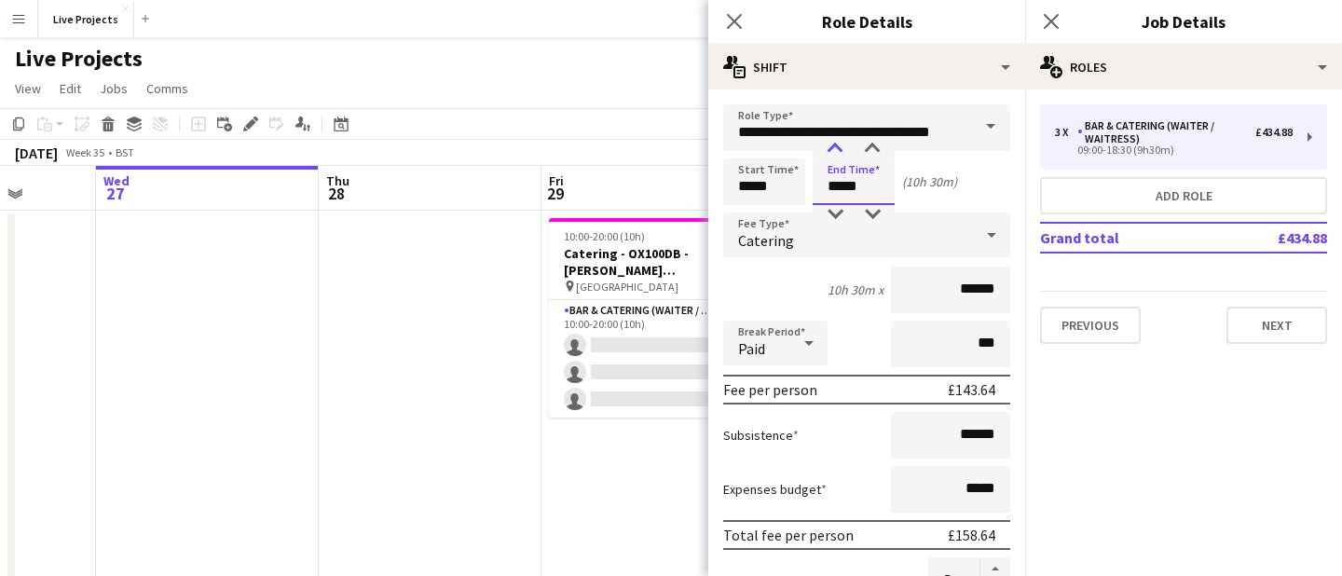
click at [836, 146] on div at bounding box center [835, 149] width 37 height 19
click at [868, 211] on div at bounding box center [872, 214] width 37 height 19
type input "*****"
click at [868, 211] on div at bounding box center [872, 214] width 37 height 19
click at [731, 19] on icon at bounding box center [734, 21] width 18 height 18
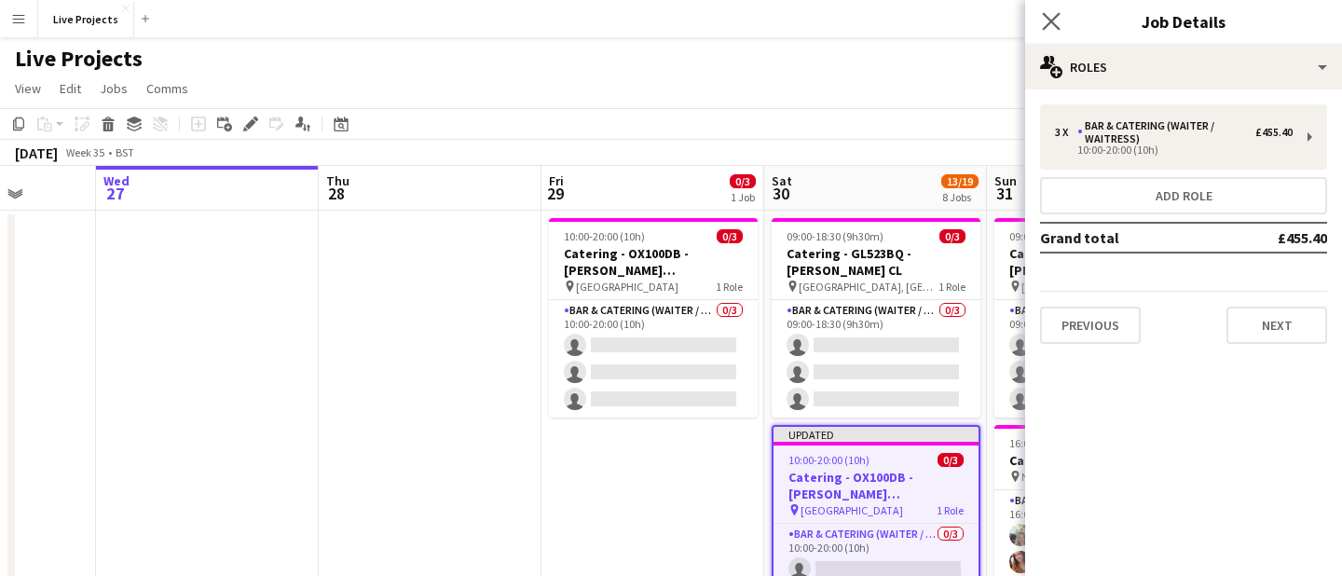
click at [1041, 19] on app-icon "Close pop-in" at bounding box center [1052, 21] width 27 height 27
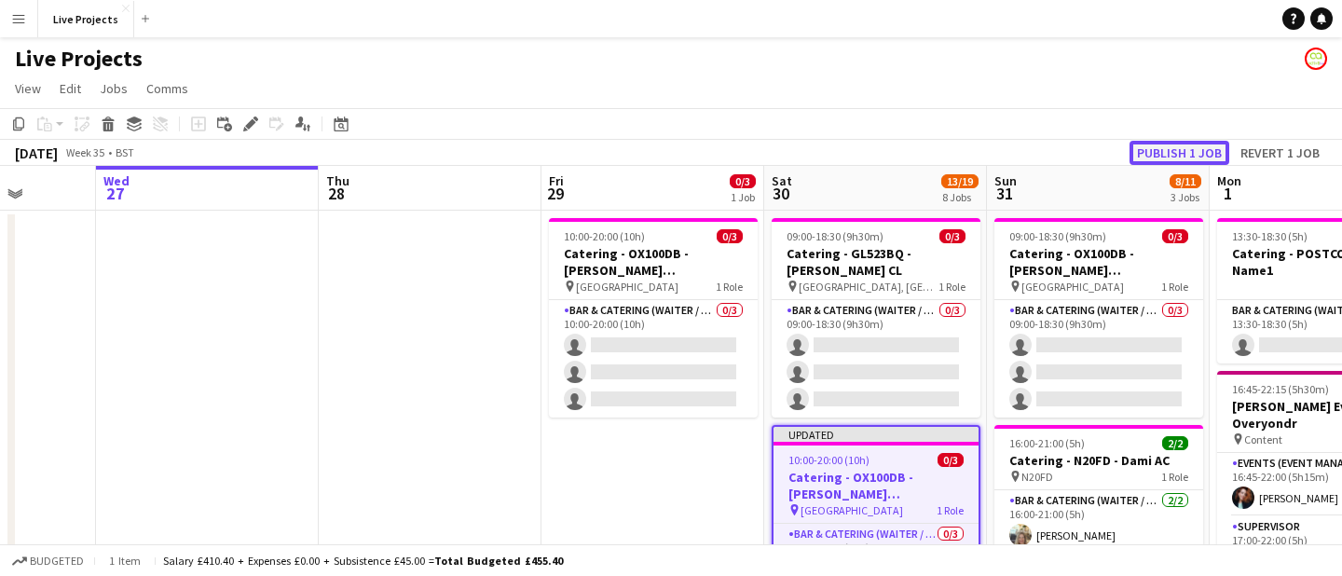
click at [1157, 146] on button "Publish 1 job" at bounding box center [1180, 153] width 100 height 24
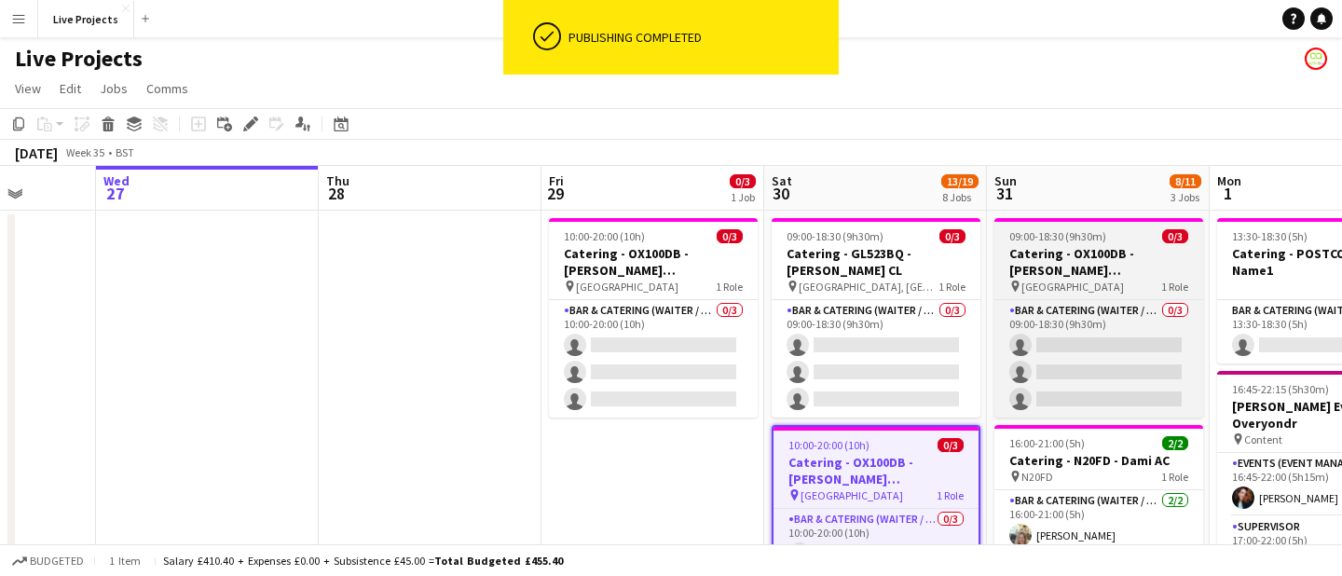
click at [1097, 257] on h3 "Catering - OX100DB - [PERSON_NAME] [PERSON_NAME]" at bounding box center [1099, 262] width 209 height 34
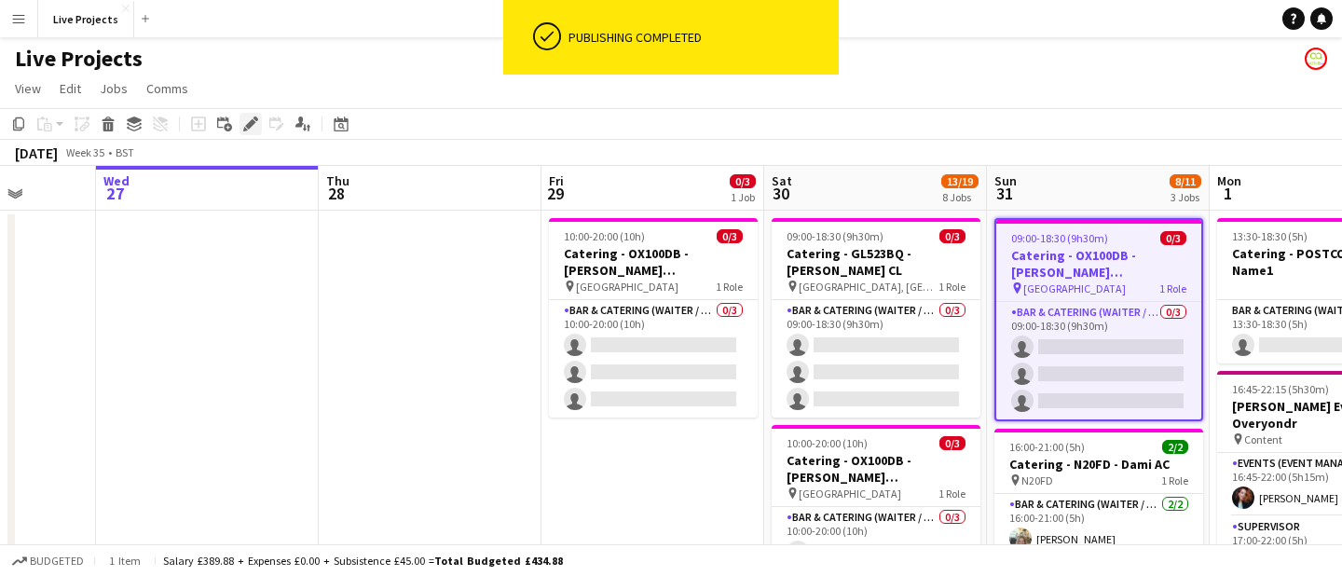
click at [247, 123] on icon "Edit" at bounding box center [250, 124] width 15 height 15
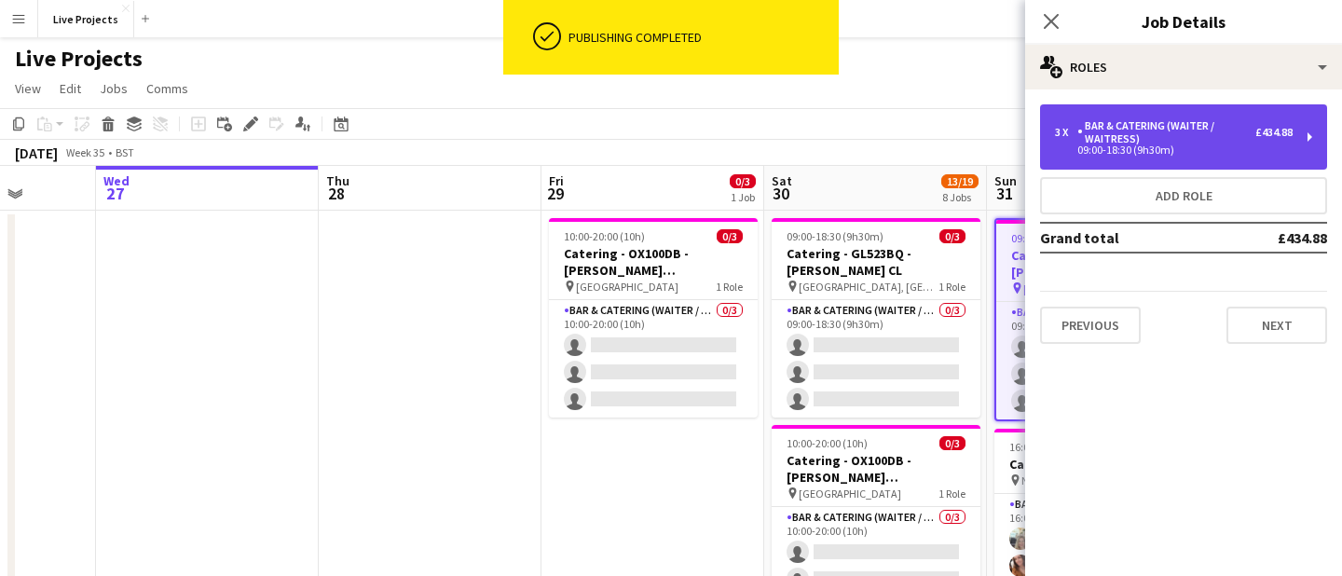
click at [1138, 111] on div "3 x Bar & Catering (Waiter / waitress) £434.88 09:00-18:30 (9h30m)" at bounding box center [1183, 136] width 287 height 65
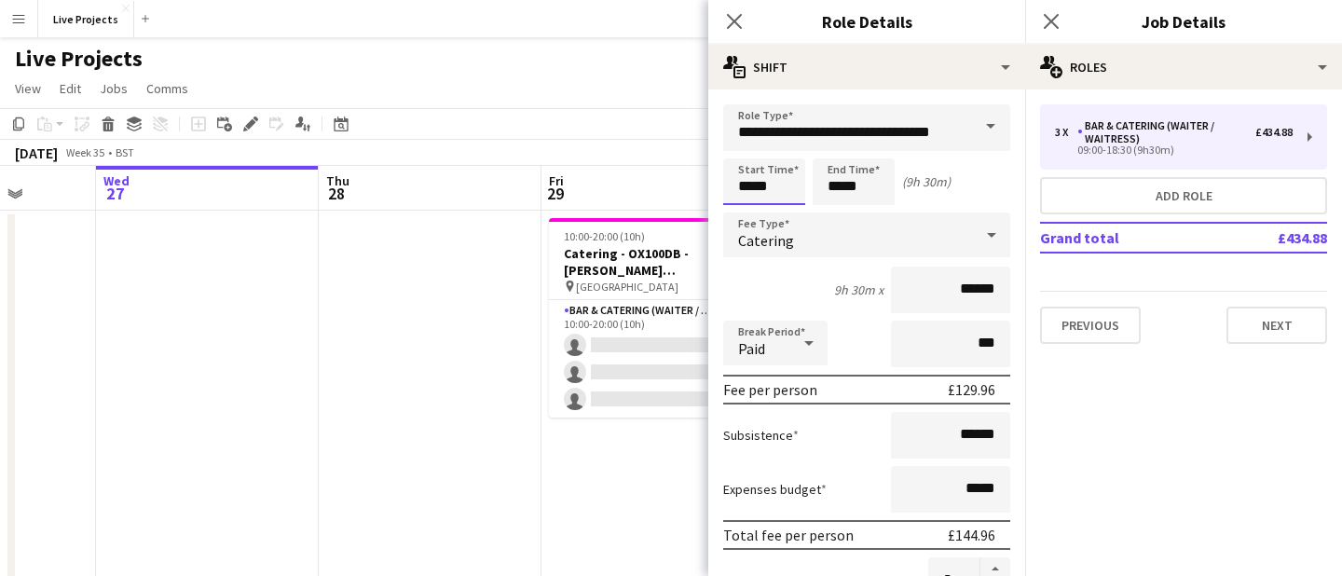
click at [752, 185] on input "*****" at bounding box center [764, 181] width 82 height 47
type input "*****"
click at [743, 144] on div at bounding box center [745, 149] width 37 height 19
click at [833, 194] on input "*****" at bounding box center [854, 181] width 82 height 47
click at [833, 150] on div at bounding box center [835, 149] width 37 height 19
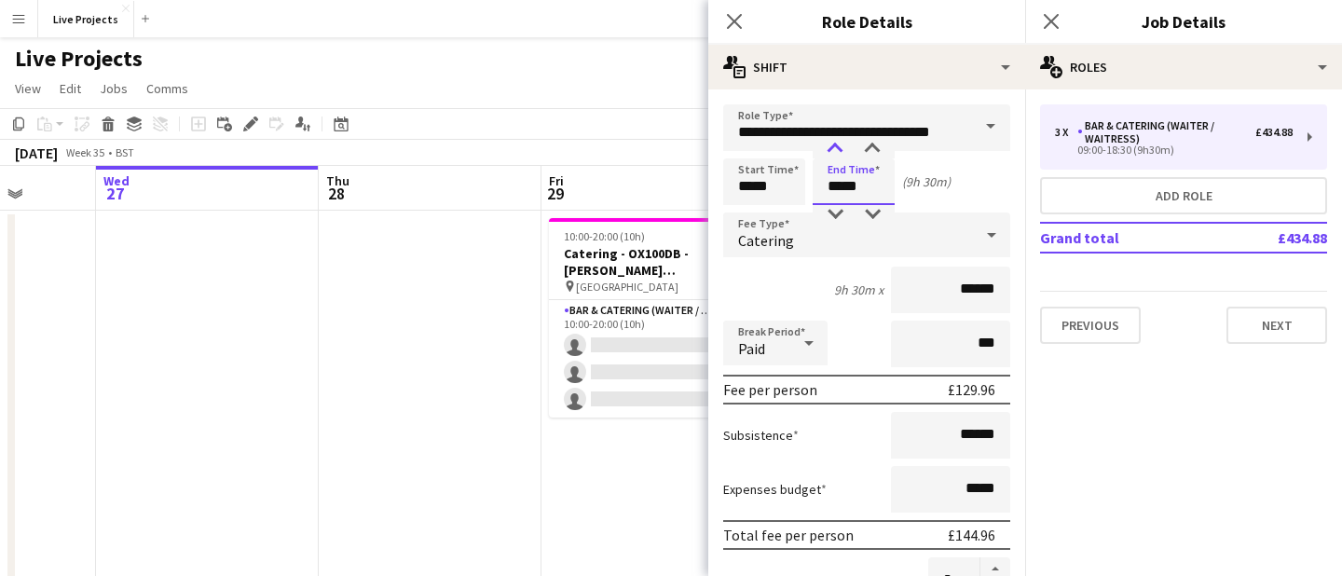
click at [833, 150] on div at bounding box center [835, 149] width 37 height 19
click at [874, 205] on div at bounding box center [872, 214] width 37 height 19
type input "*****"
click at [874, 205] on div at bounding box center [872, 214] width 37 height 19
click at [731, 13] on icon "Close pop-in" at bounding box center [734, 21] width 18 height 18
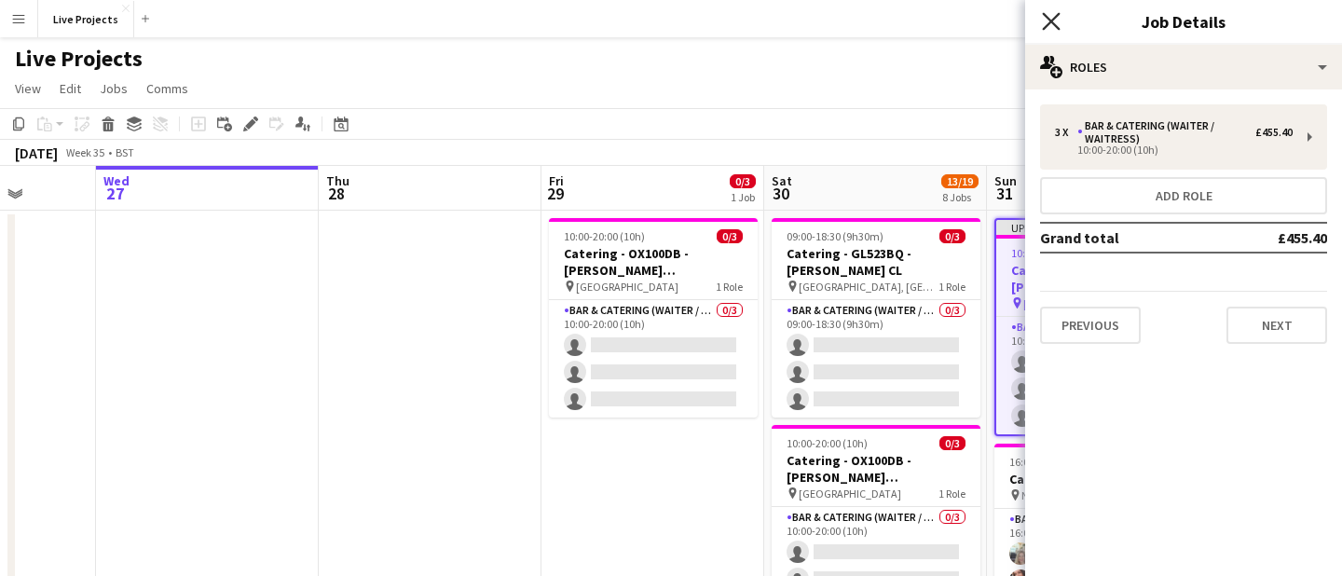
click at [1056, 15] on icon at bounding box center [1051, 21] width 18 height 18
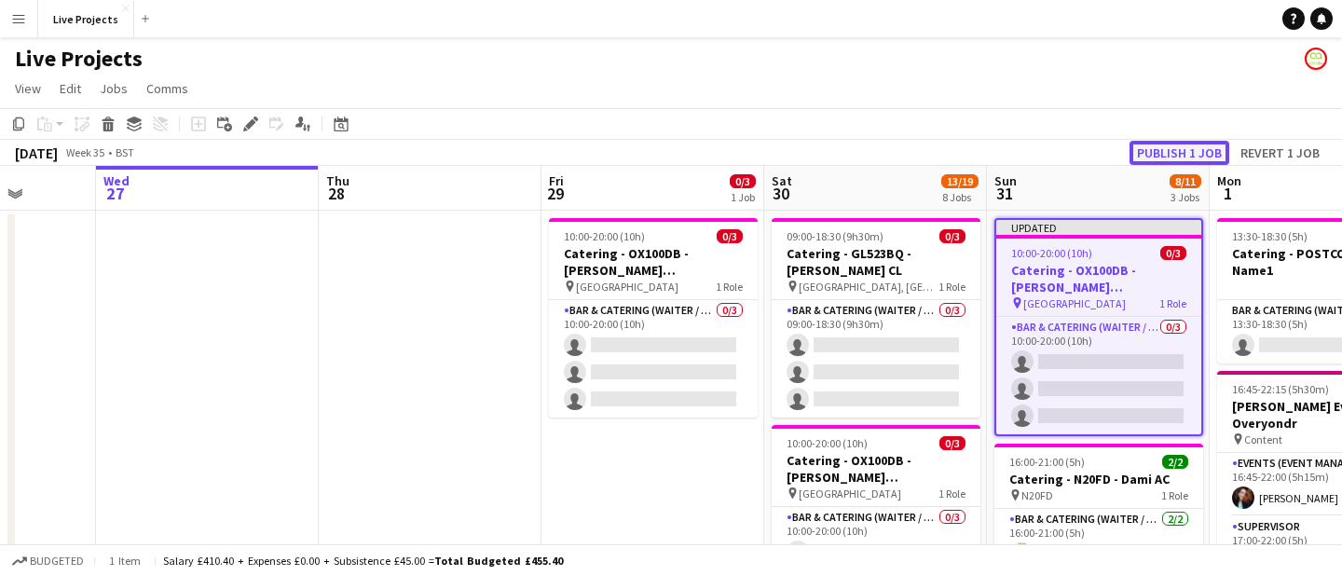
click at [1163, 142] on button "Publish 1 job" at bounding box center [1180, 153] width 100 height 24
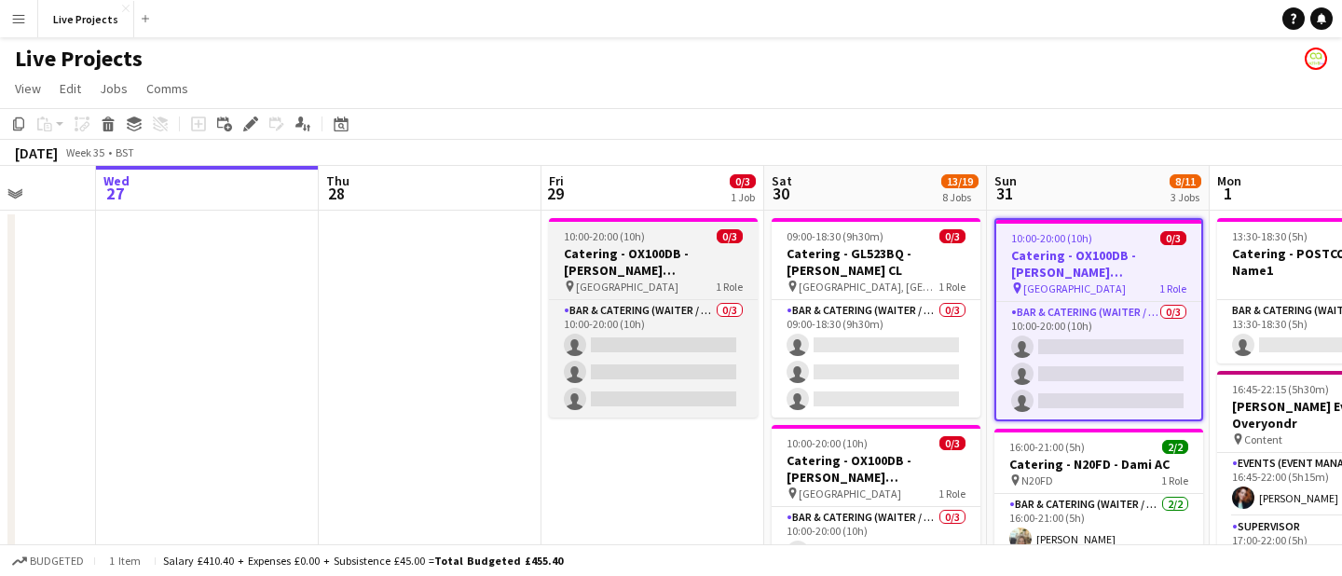
click at [635, 280] on span "[GEOGRAPHIC_DATA]" at bounding box center [627, 287] width 103 height 14
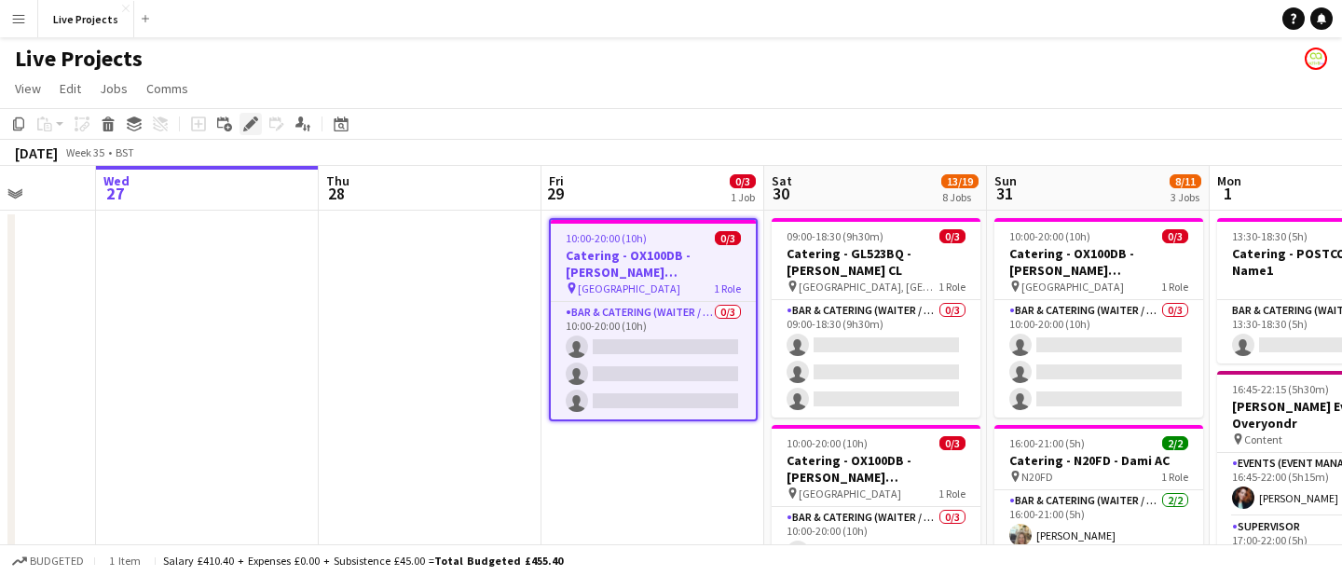
click at [254, 122] on icon at bounding box center [250, 124] width 10 height 10
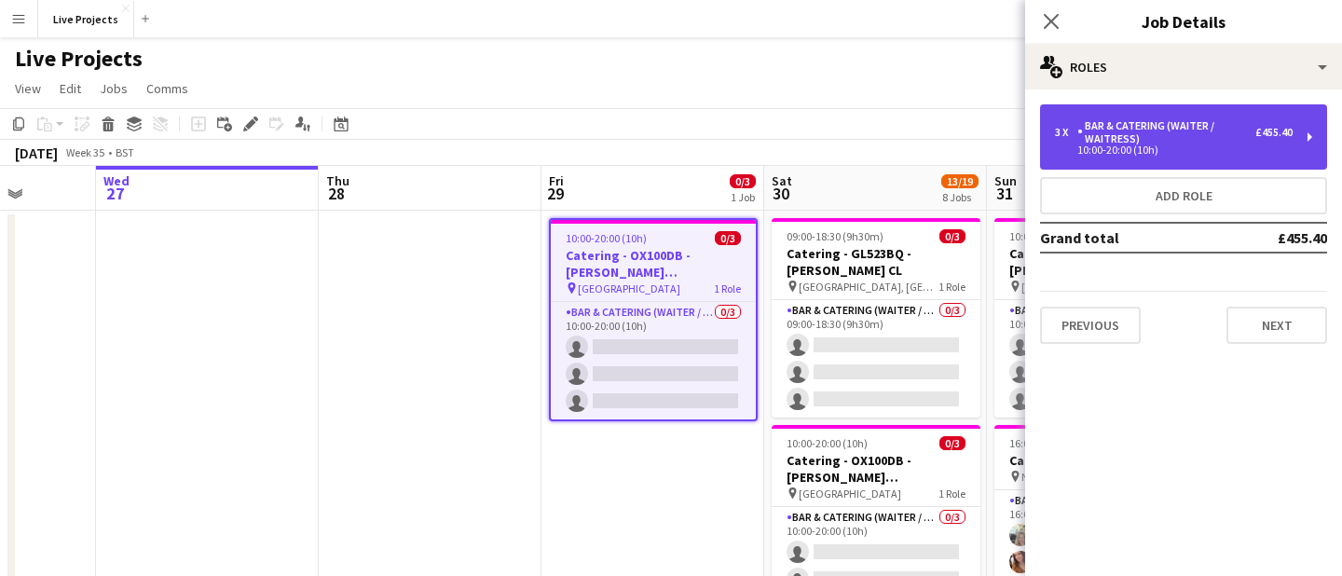
click at [1130, 145] on div "Bar & Catering (Waiter / waitress)" at bounding box center [1167, 132] width 178 height 26
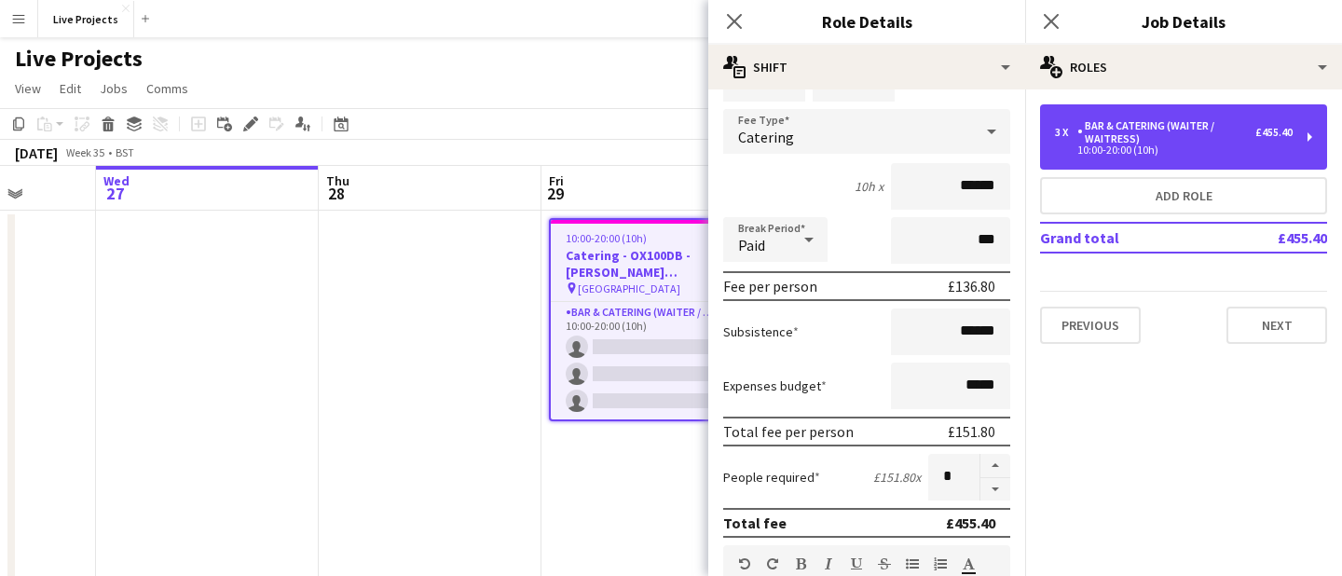
scroll to position [103, 0]
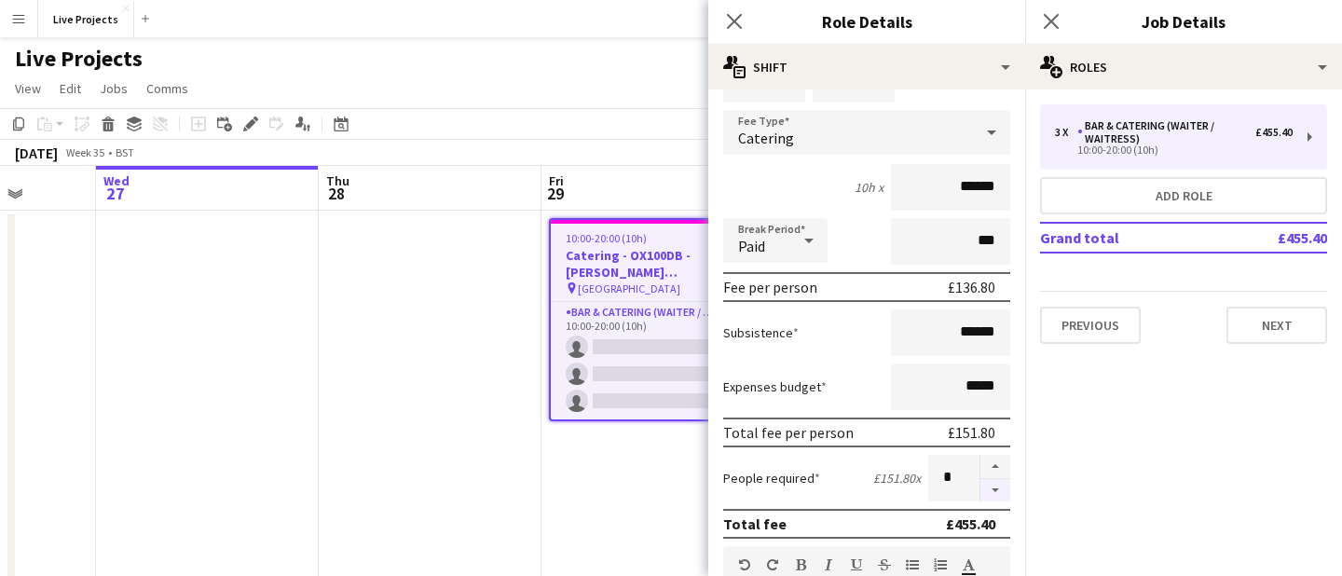
click at [993, 484] on button "button" at bounding box center [996, 490] width 30 height 23
type input "*"
click at [730, 20] on icon "Close pop-in" at bounding box center [734, 21] width 18 height 18
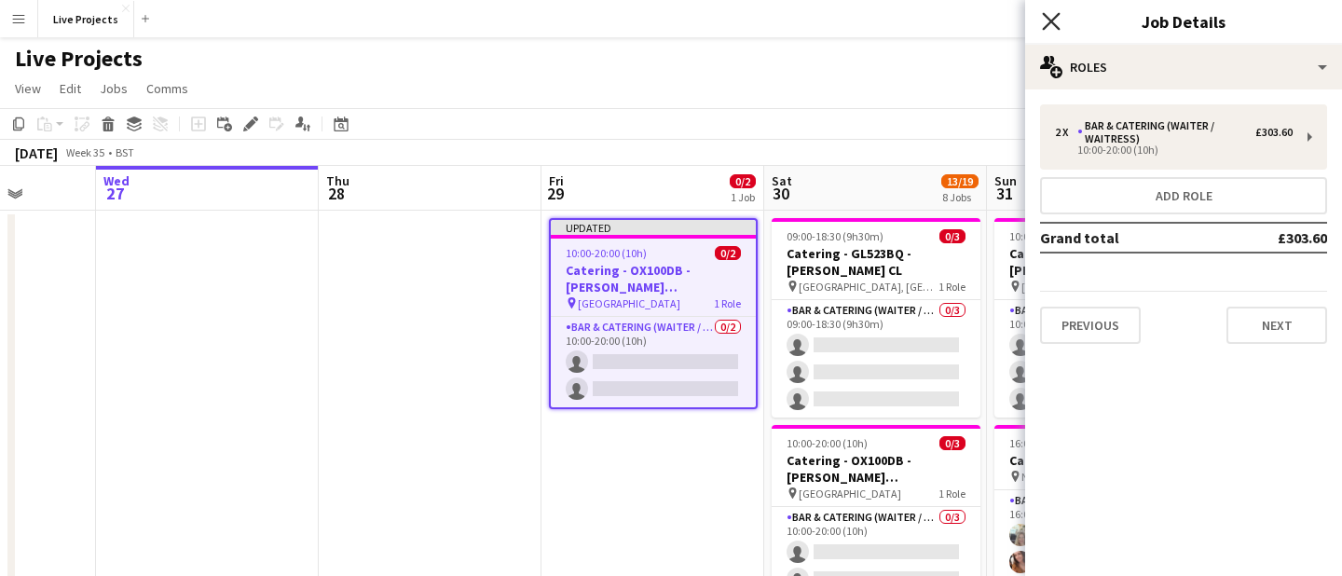
click at [1049, 13] on icon "Close pop-in" at bounding box center [1051, 21] width 18 height 18
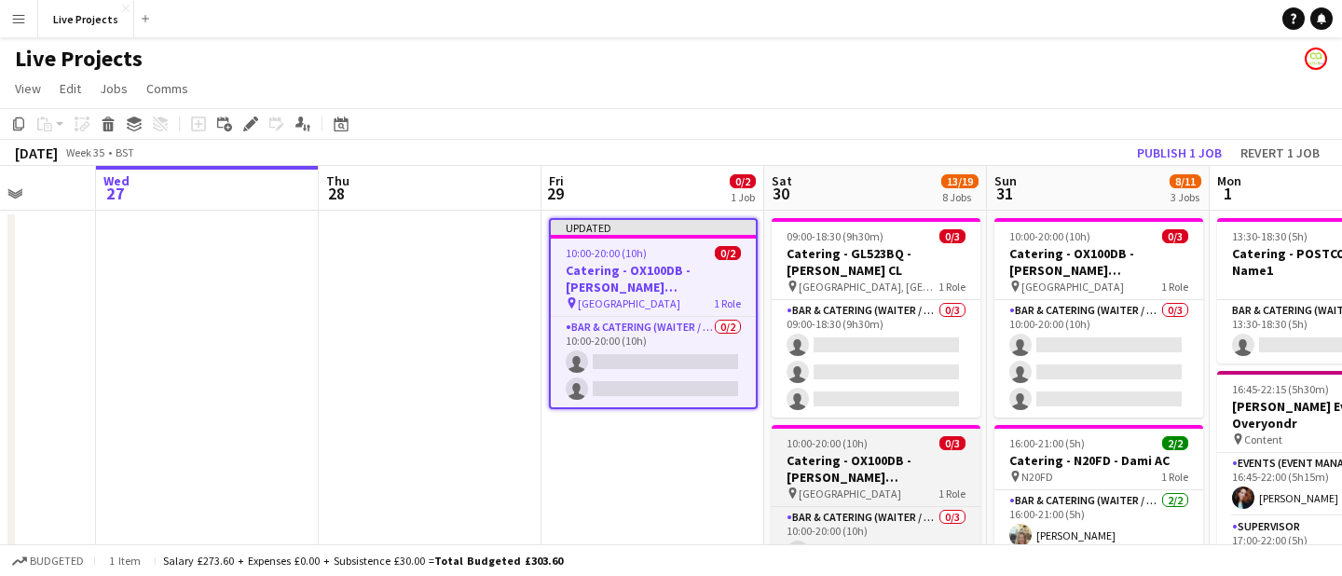
click at [916, 486] on div "pin High Street Wallingford 1 Role" at bounding box center [876, 493] width 209 height 15
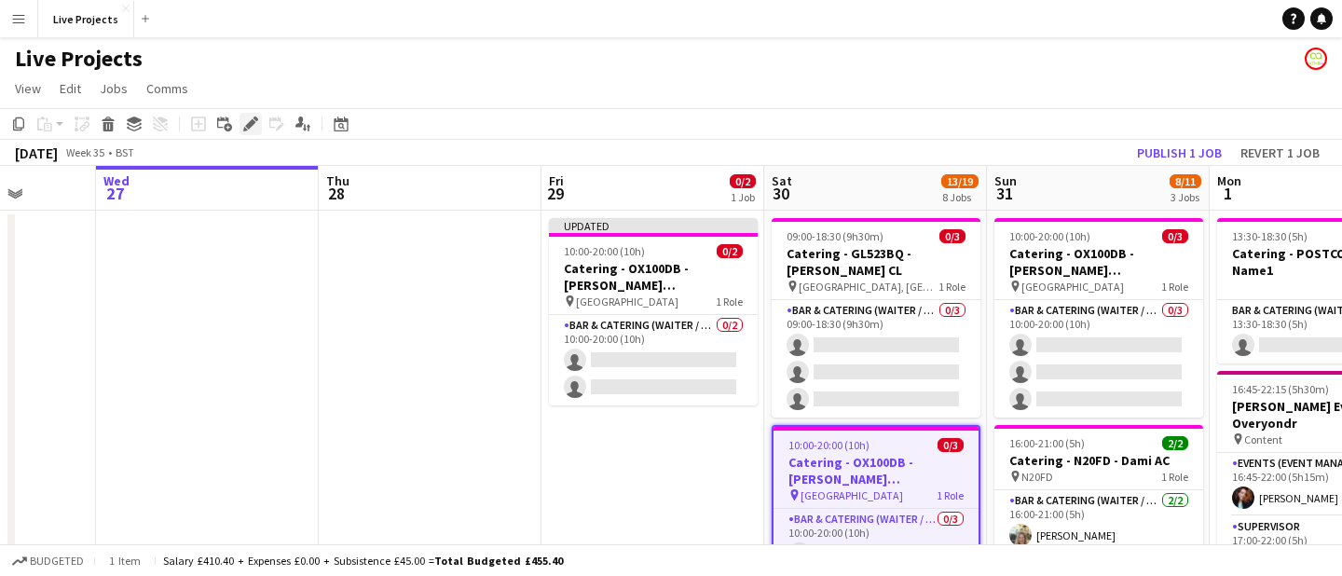
click at [249, 119] on icon "Edit" at bounding box center [250, 124] width 15 height 15
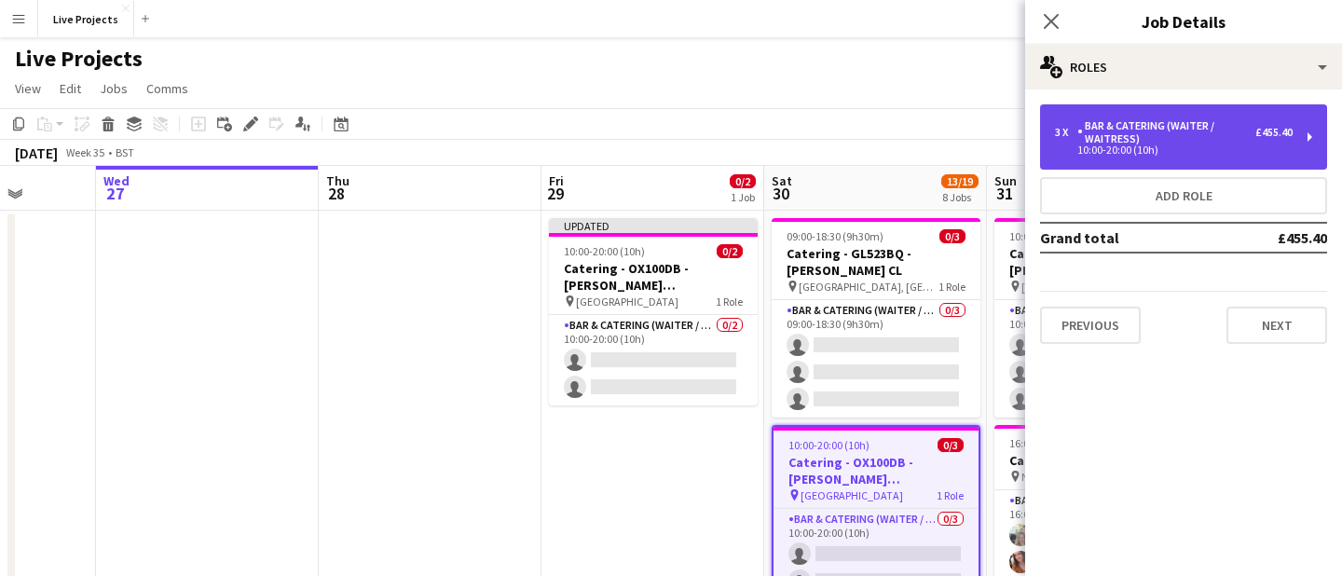
click at [1156, 137] on div "Bar & Catering (Waiter / waitress)" at bounding box center [1167, 132] width 178 height 26
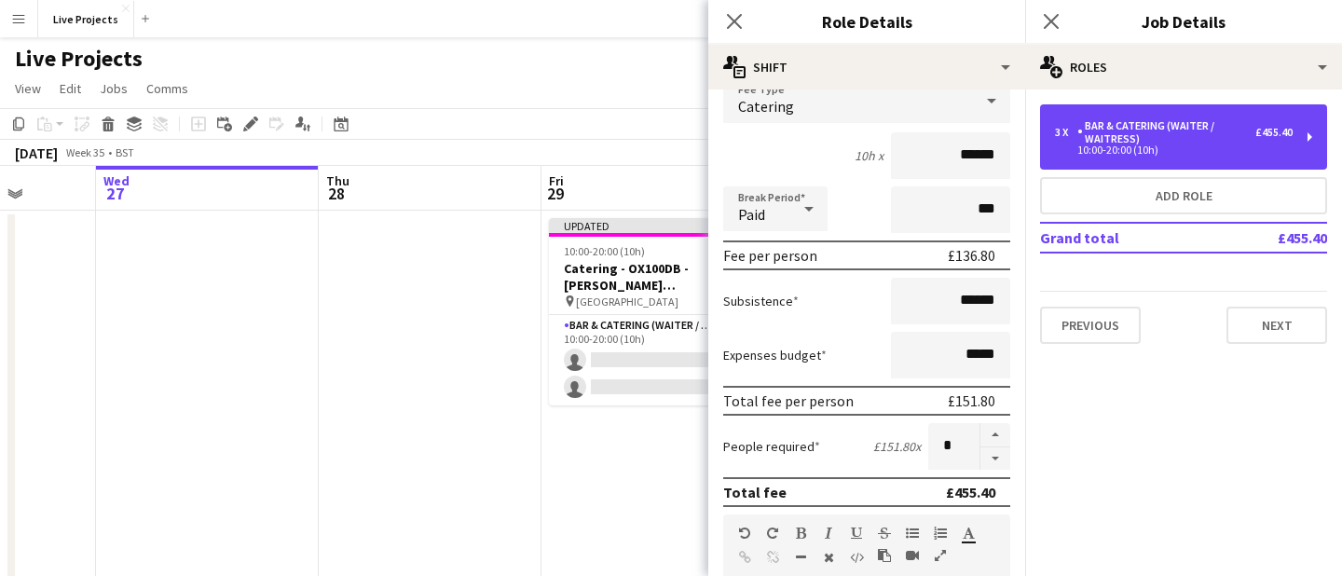
scroll to position [137, 0]
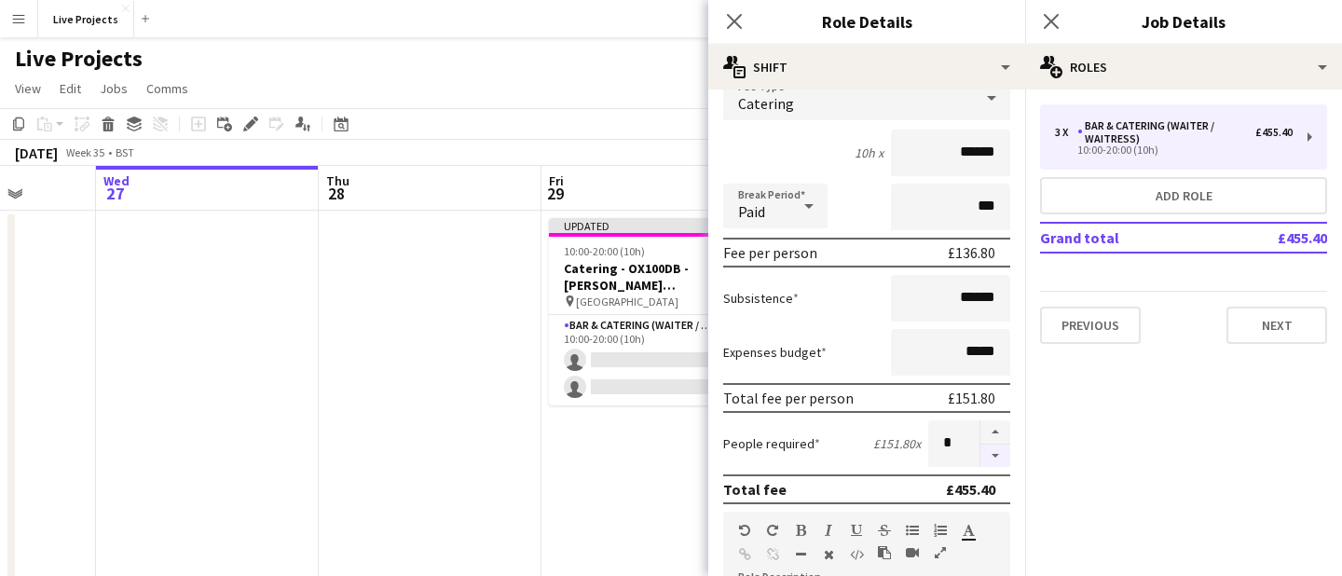
click at [998, 457] on button "button" at bounding box center [996, 456] width 30 height 23
type input "*"
click at [733, 20] on icon at bounding box center [734, 21] width 18 height 18
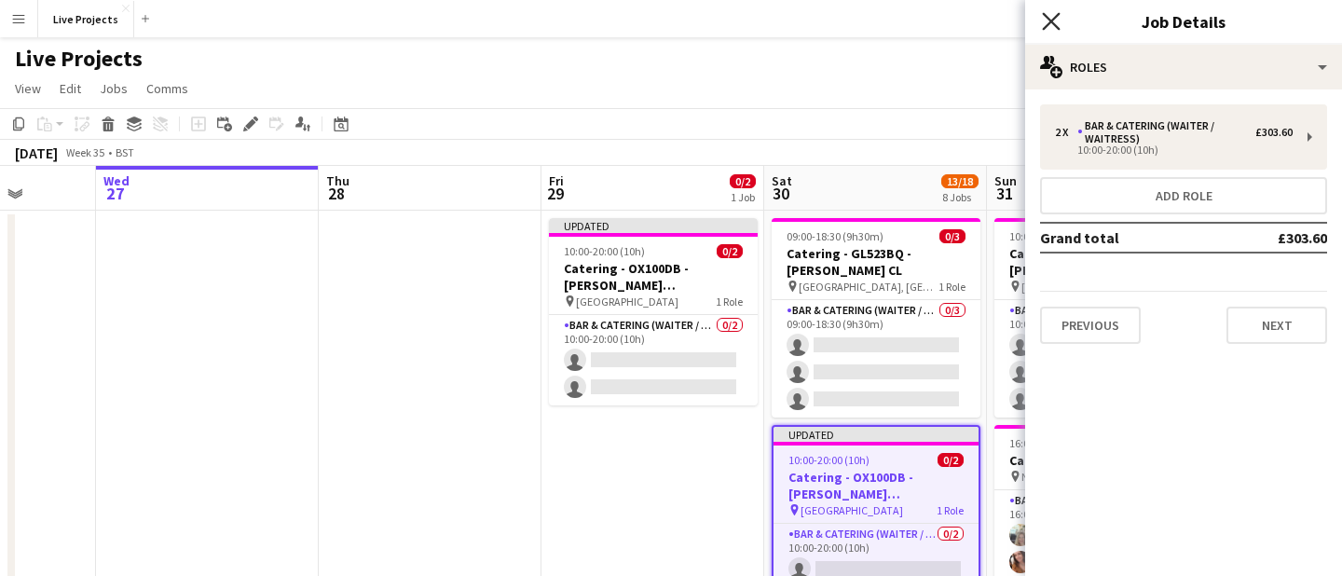
click at [1053, 19] on icon at bounding box center [1051, 21] width 18 height 18
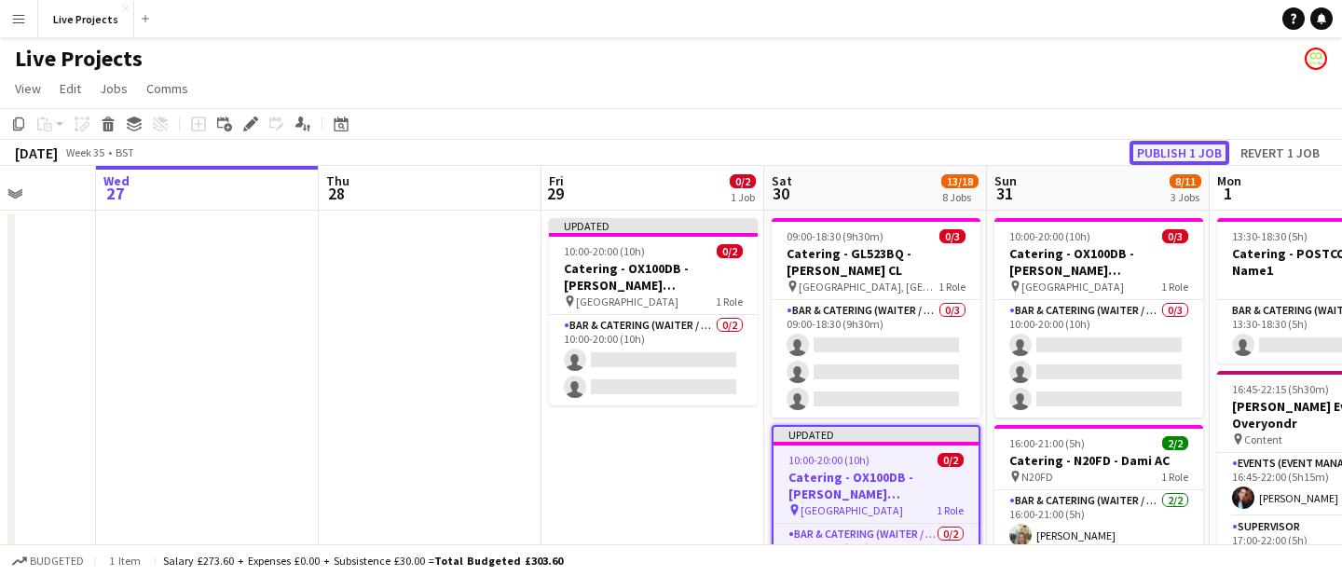
click at [1163, 150] on button "Publish 1 job" at bounding box center [1180, 153] width 100 height 24
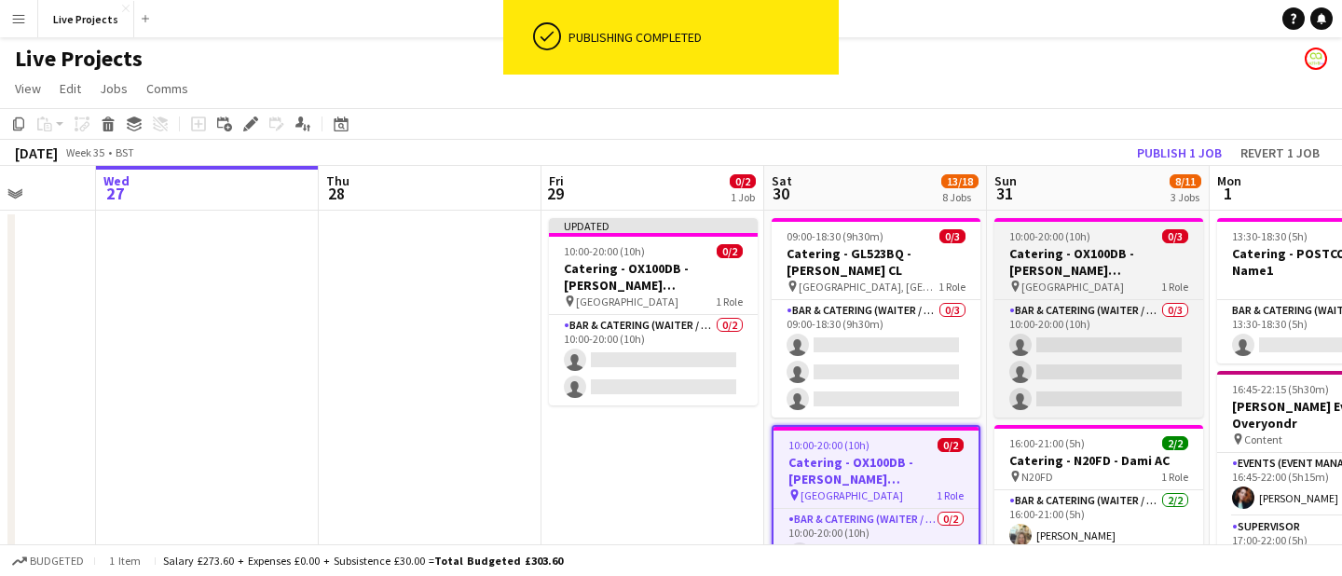
click at [1106, 256] on h3 "Catering - OX100DB - [PERSON_NAME] [PERSON_NAME]" at bounding box center [1099, 262] width 209 height 34
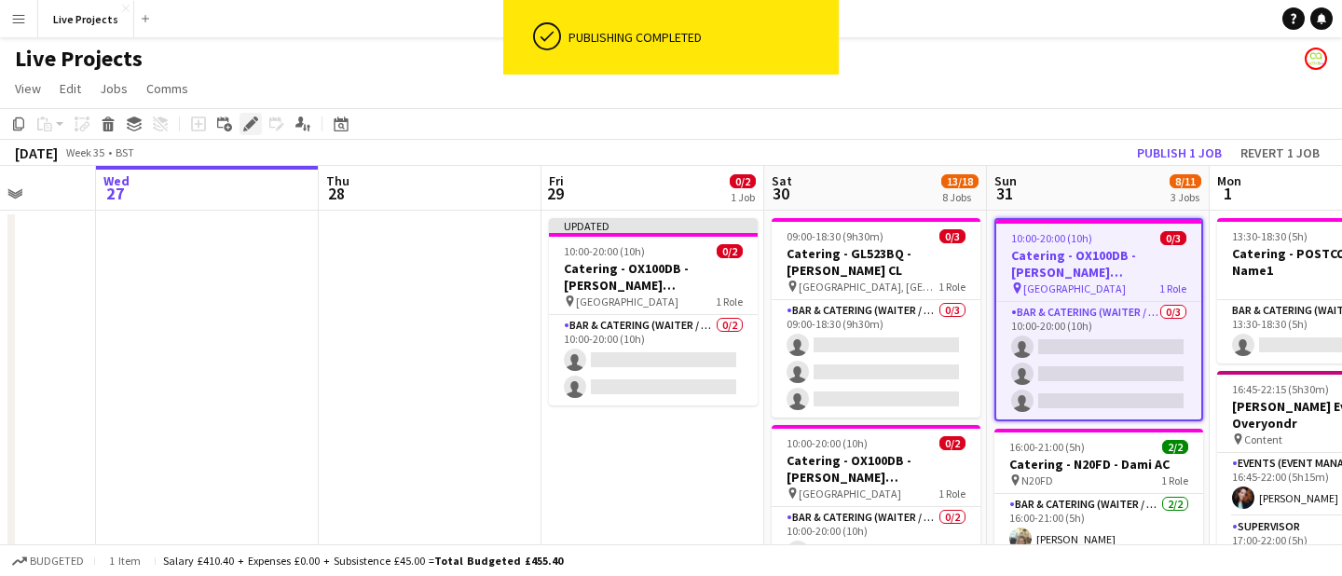
click at [249, 122] on icon at bounding box center [250, 124] width 10 height 10
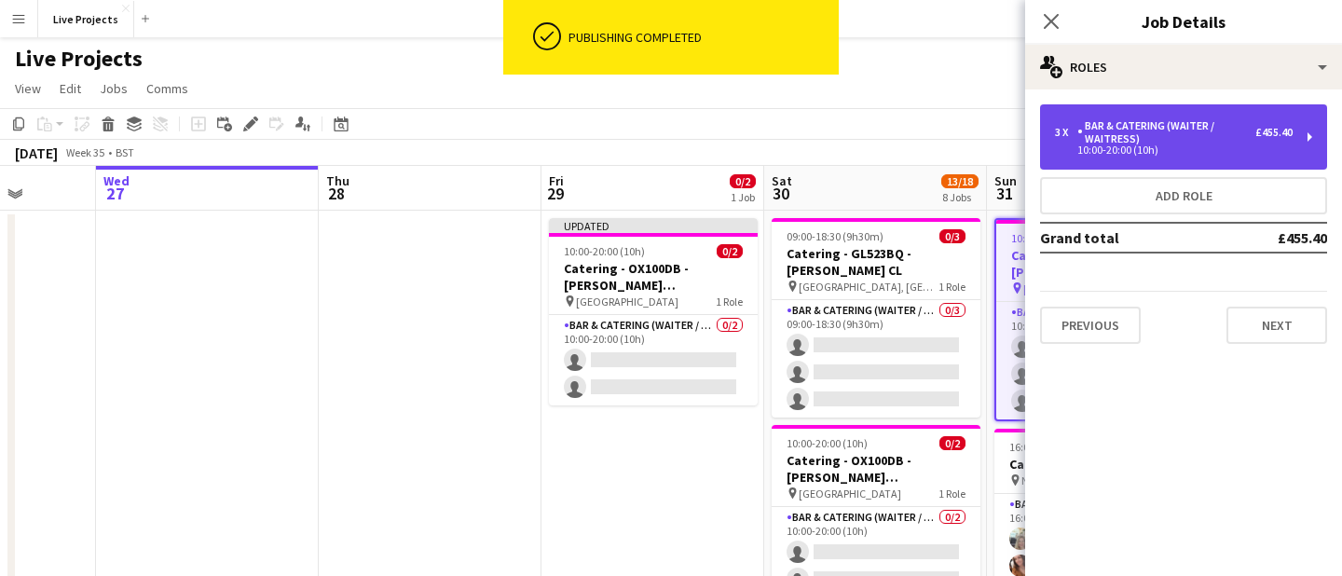
click at [1141, 134] on div "Bar & Catering (Waiter / waitress)" at bounding box center [1167, 132] width 178 height 26
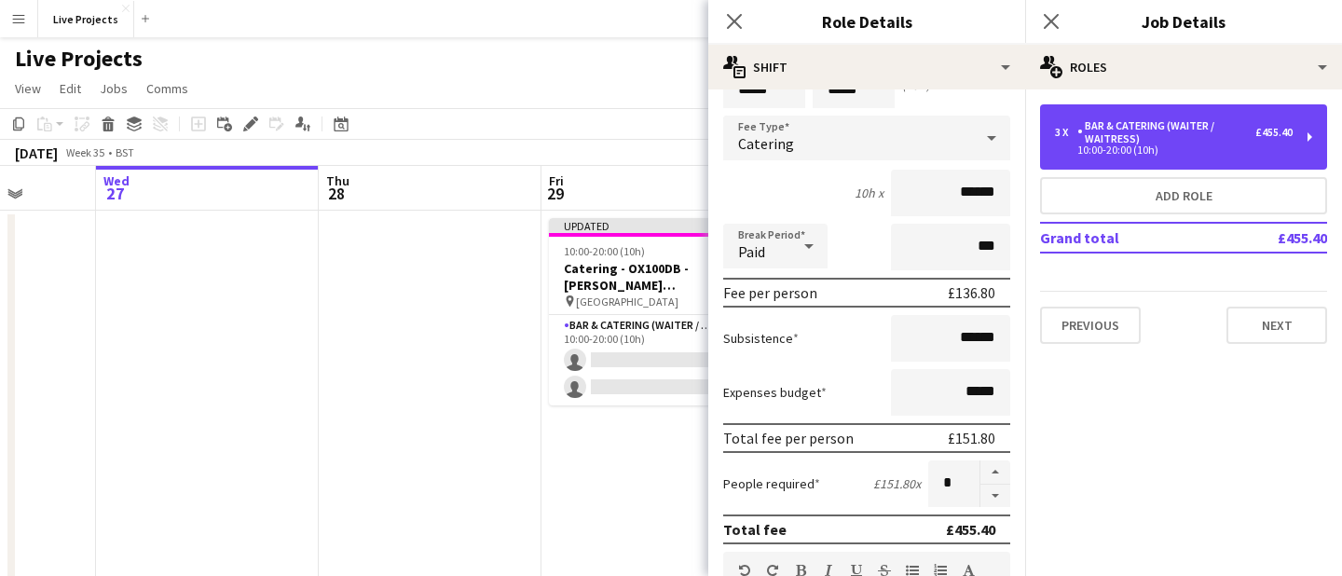
scroll to position [175, 0]
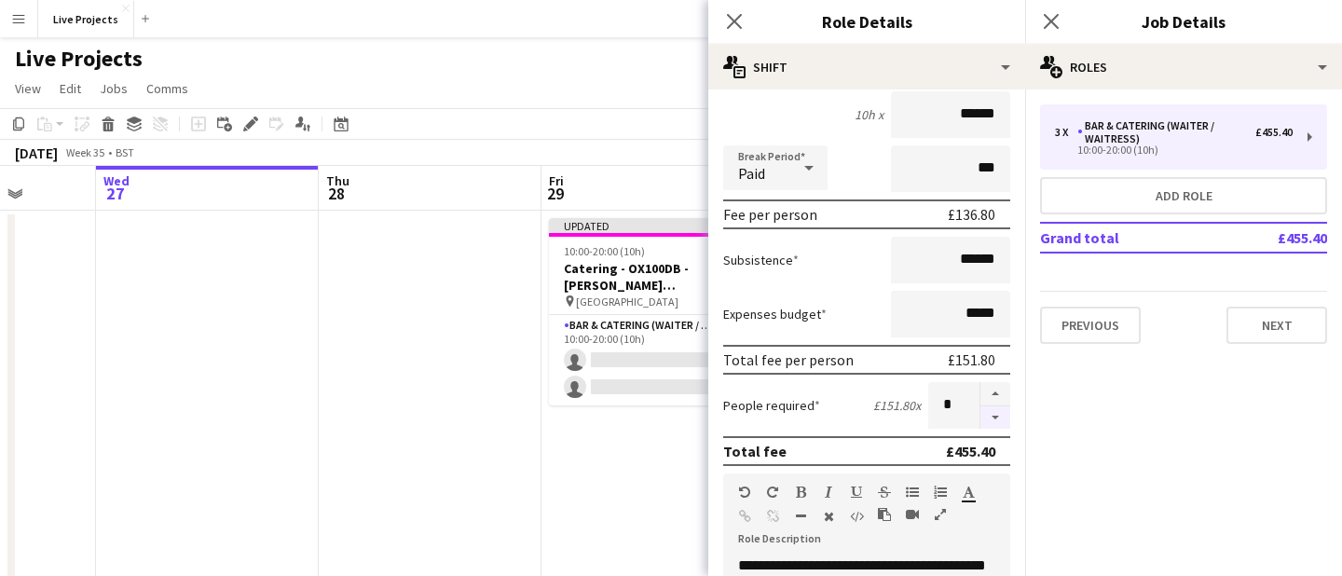
click at [998, 415] on button "button" at bounding box center [996, 417] width 30 height 23
type input "*"
click at [734, 16] on icon "Close pop-in" at bounding box center [734, 21] width 18 height 18
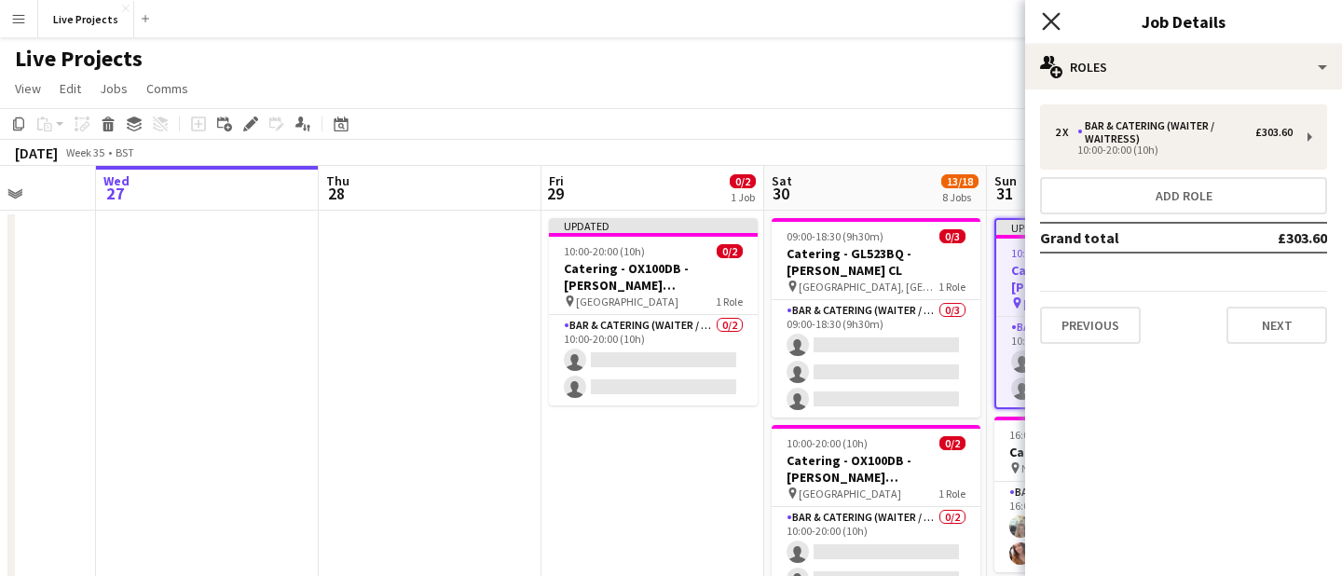
click at [1053, 13] on icon "Close pop-in" at bounding box center [1051, 21] width 18 height 18
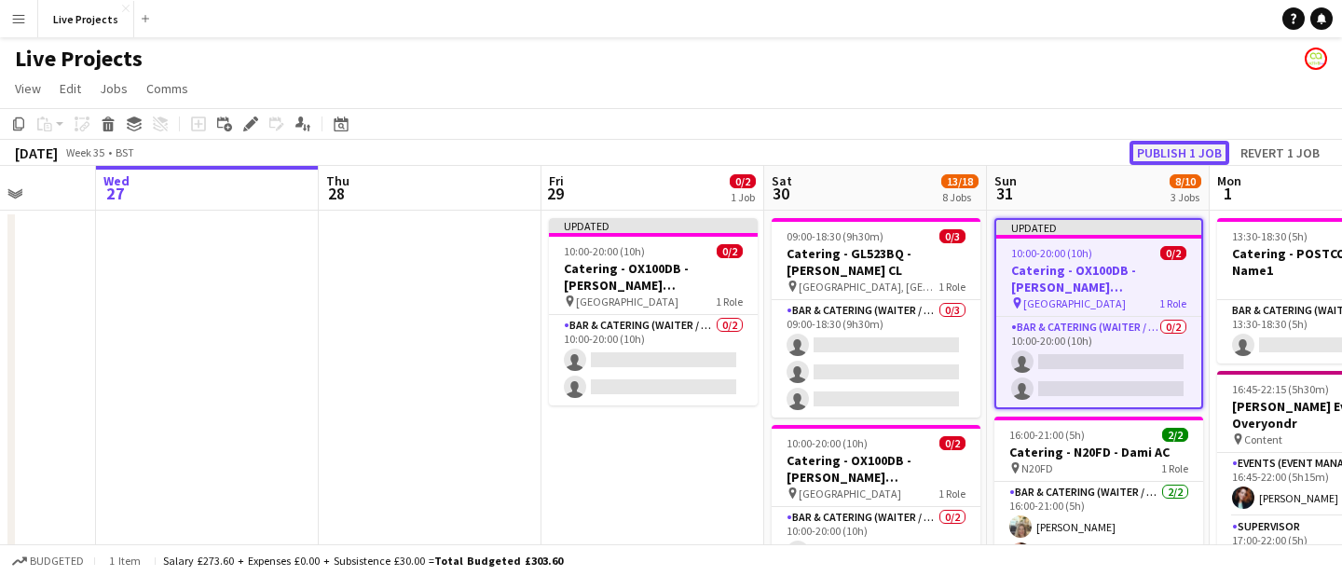
click at [1165, 144] on button "Publish 1 job" at bounding box center [1180, 153] width 100 height 24
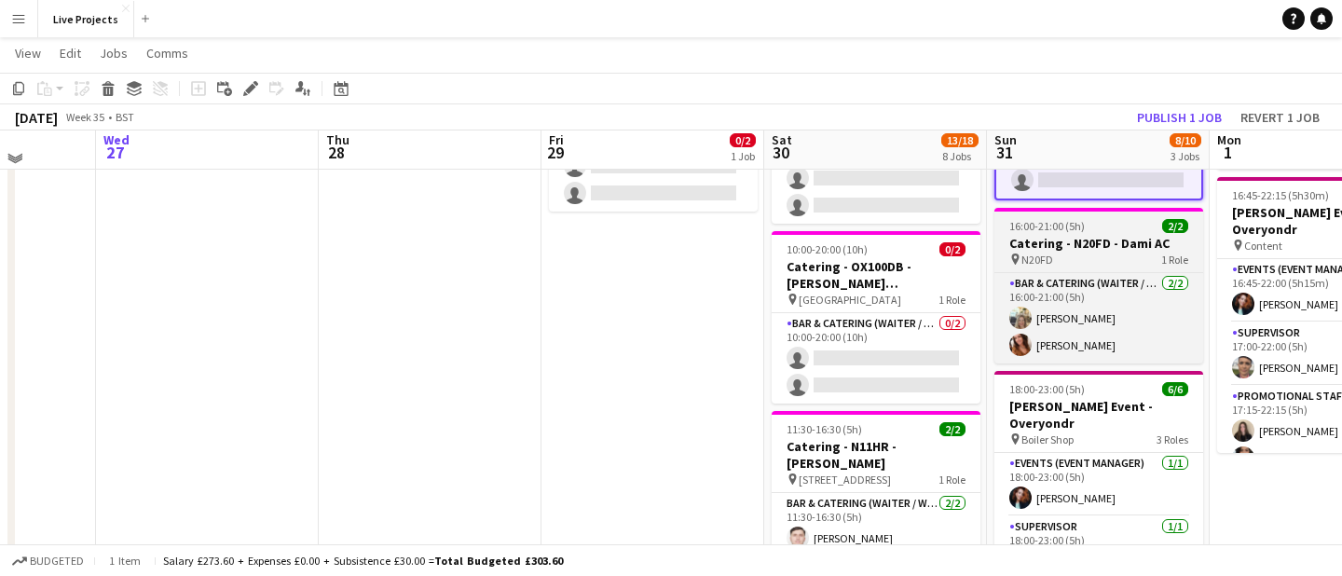
scroll to position [186, 0]
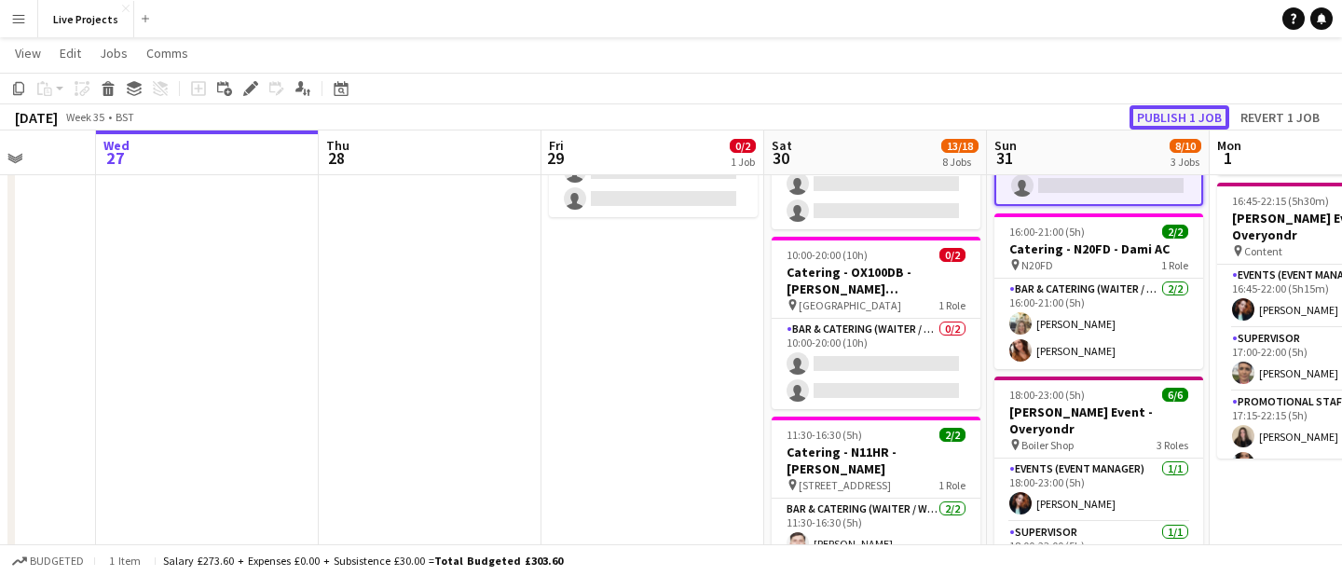
click at [1206, 111] on button "Publish 1 job" at bounding box center [1180, 117] width 100 height 24
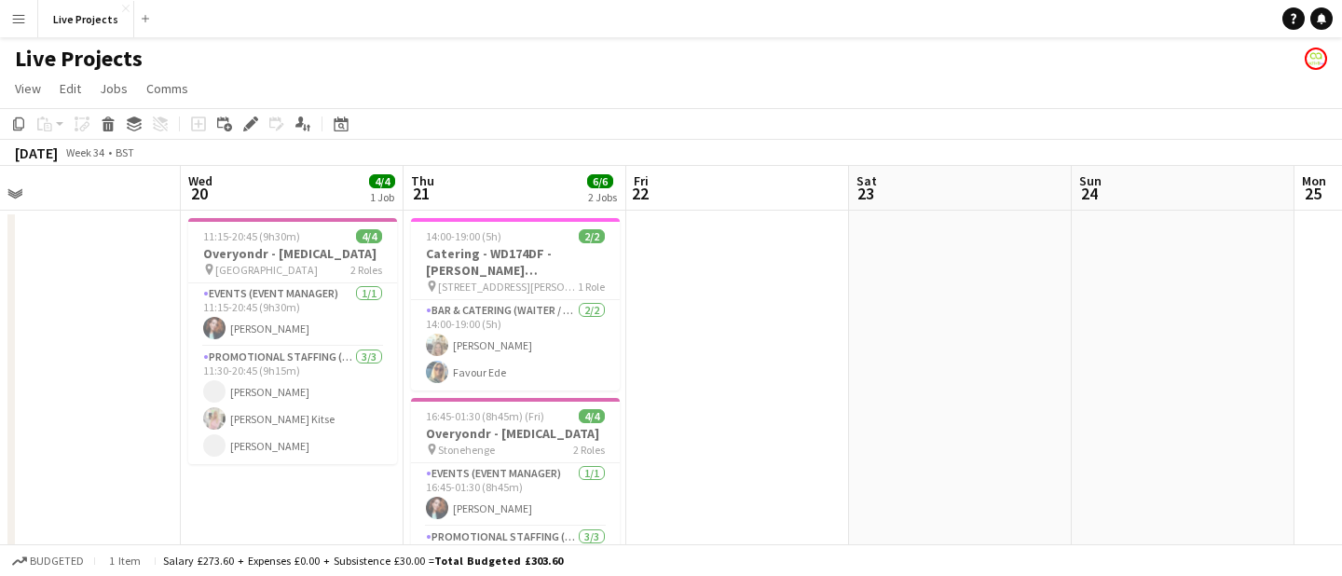
scroll to position [0, 473]
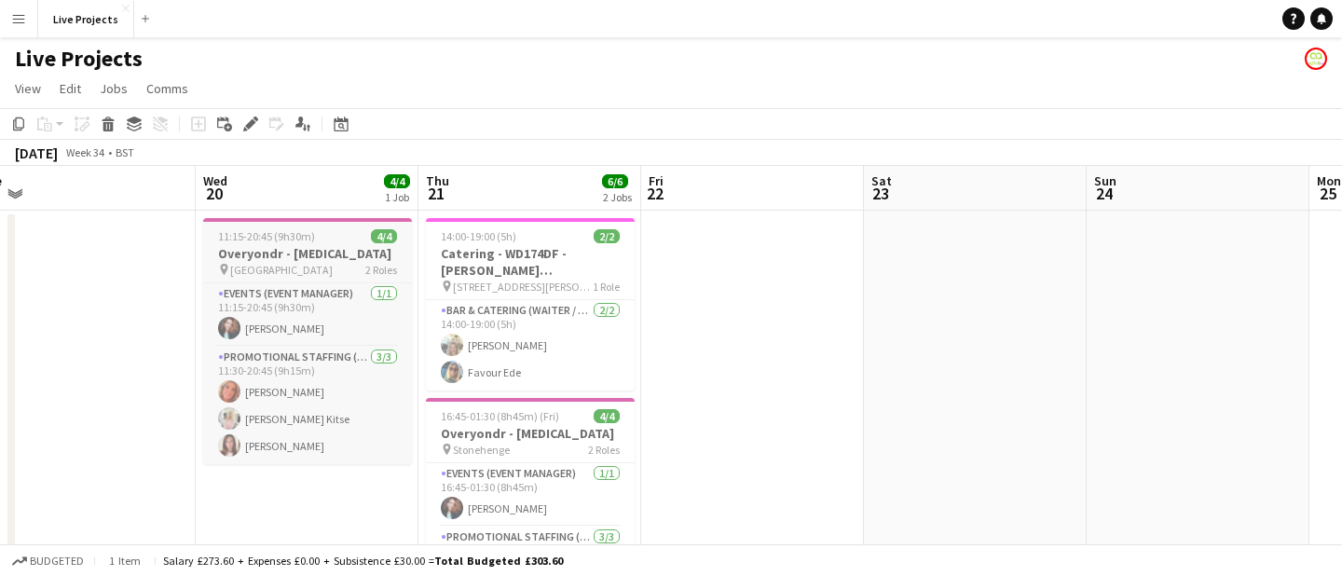
click at [339, 255] on h3 "Overyondr - [MEDICAL_DATA]" at bounding box center [307, 253] width 209 height 17
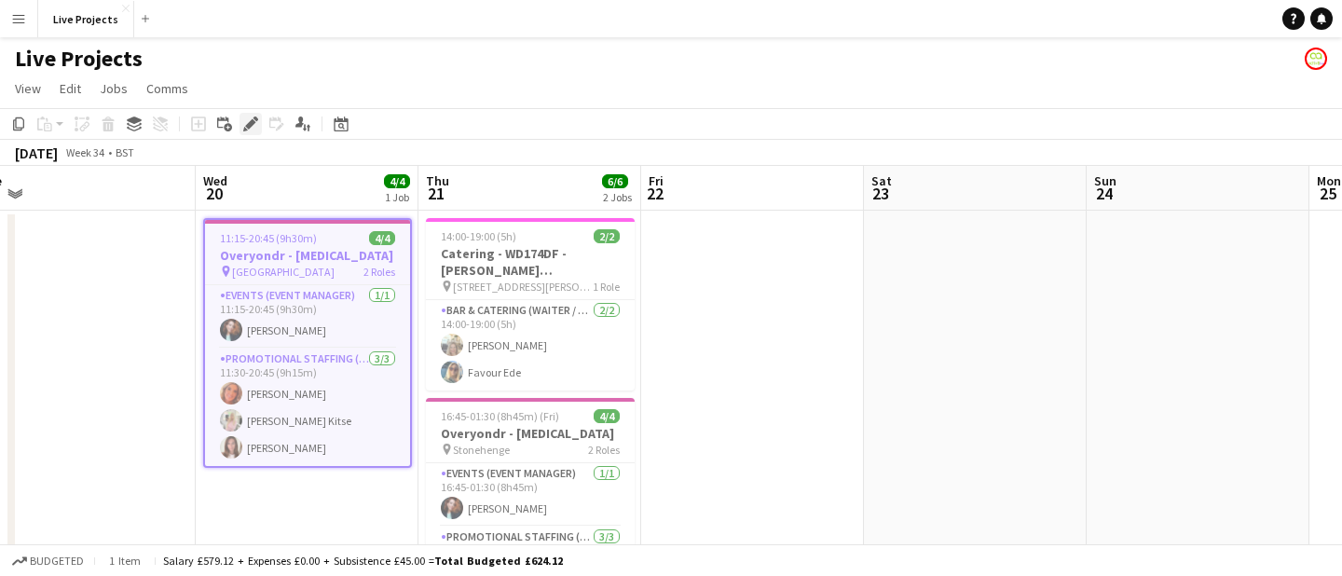
click at [250, 117] on icon "Edit" at bounding box center [250, 124] width 15 height 15
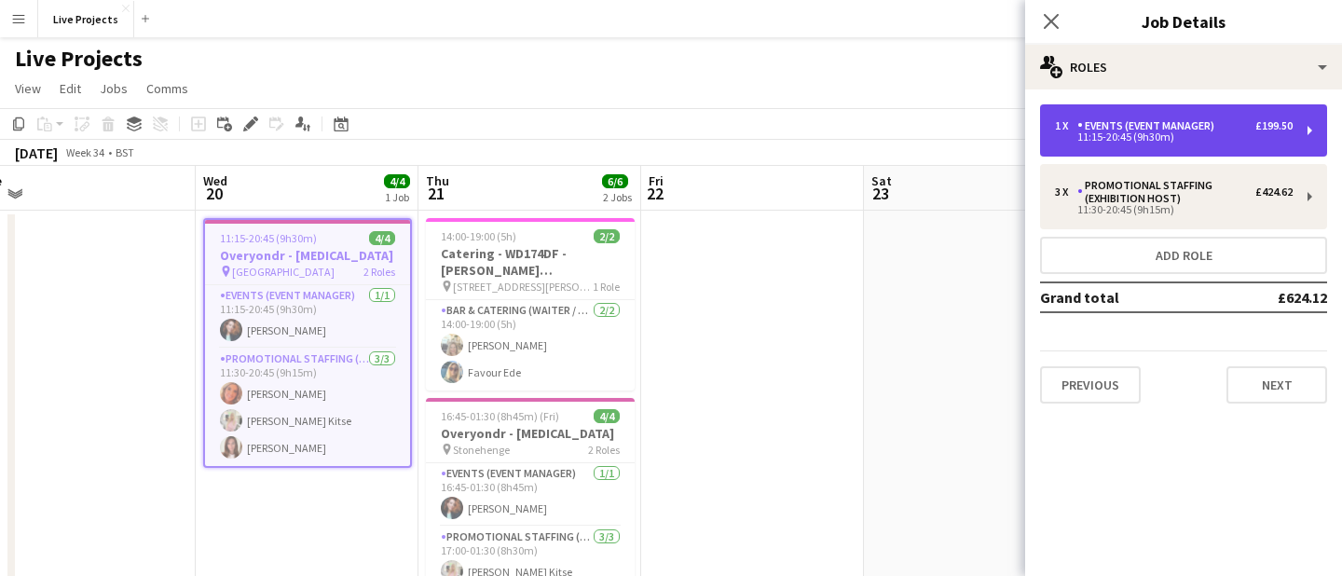
click at [1117, 124] on div "Events (Event Manager)" at bounding box center [1150, 125] width 145 height 13
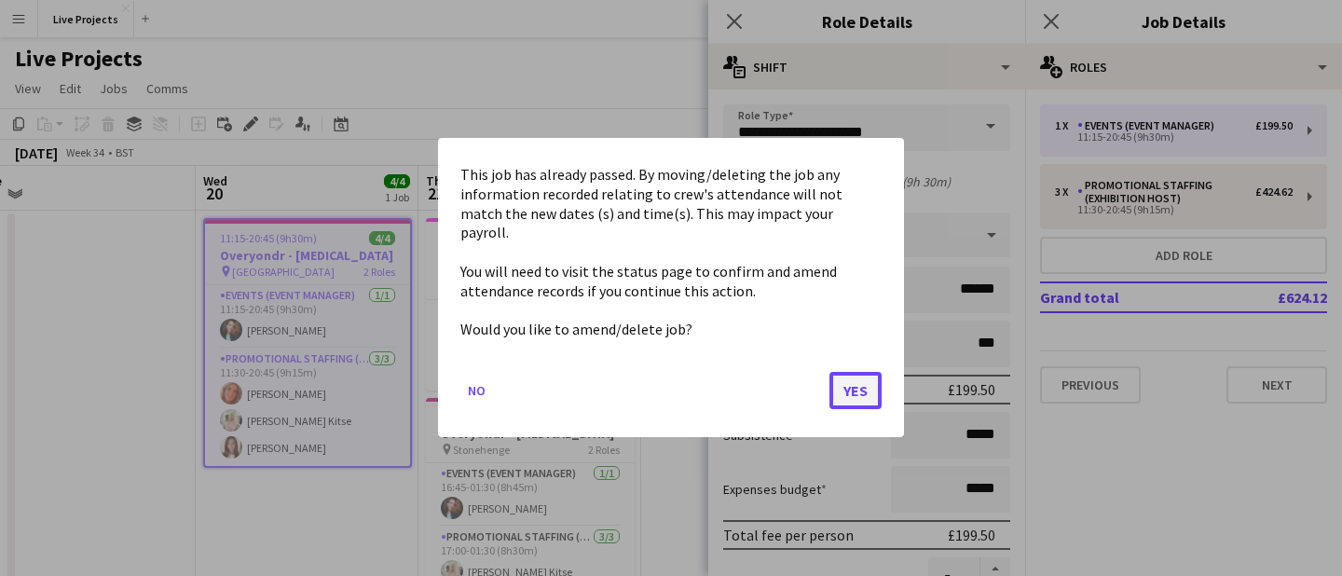
click at [868, 377] on button "Yes" at bounding box center [856, 391] width 52 height 37
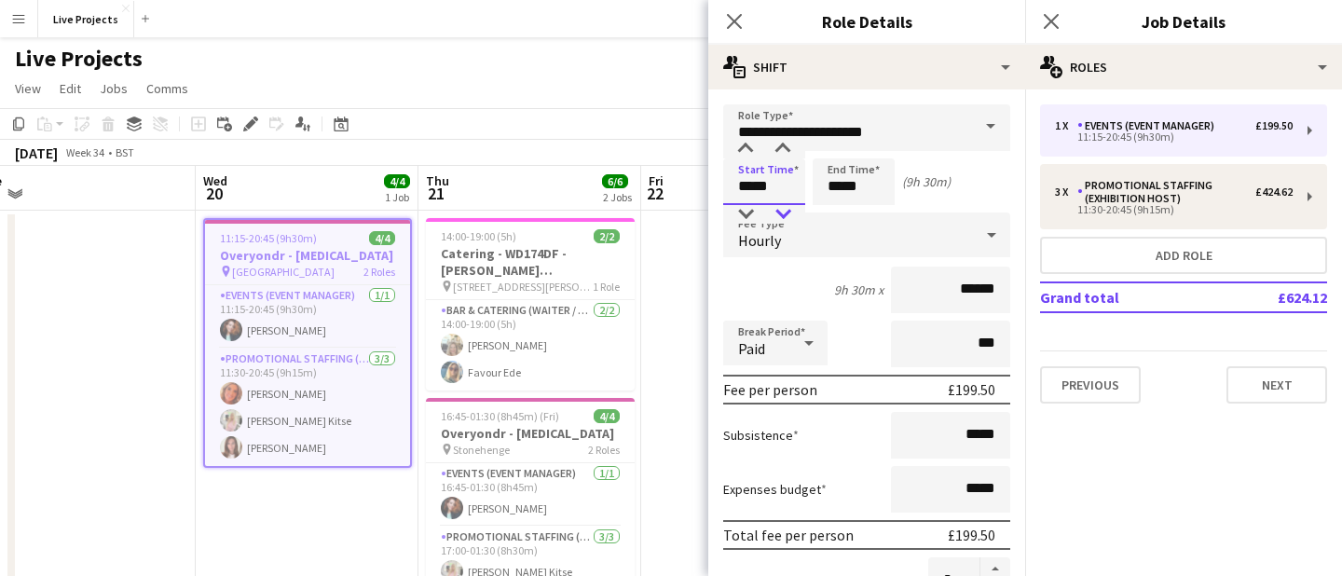
type input "*****"
click at [792, 207] on div at bounding box center [782, 214] width 37 height 19
click at [842, 186] on input "*****" at bounding box center [854, 181] width 82 height 47
click at [841, 209] on div at bounding box center [835, 214] width 37 height 19
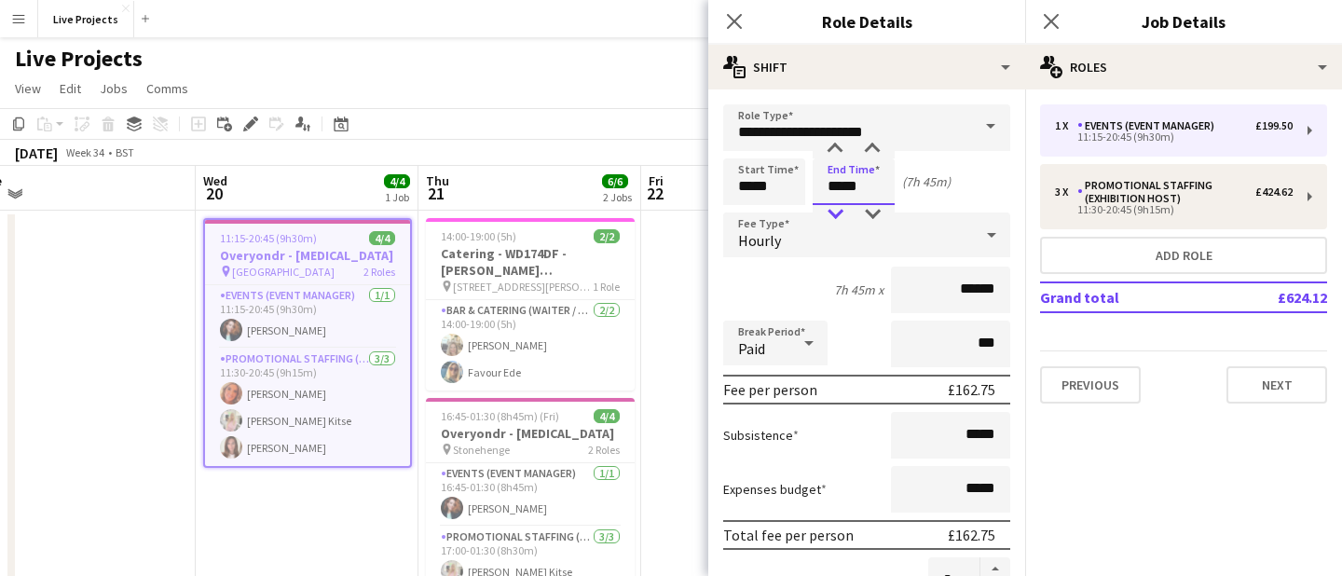
click at [841, 209] on div at bounding box center [835, 214] width 37 height 19
click at [878, 208] on div at bounding box center [872, 214] width 37 height 19
type input "*****"
click at [878, 208] on div at bounding box center [872, 214] width 37 height 19
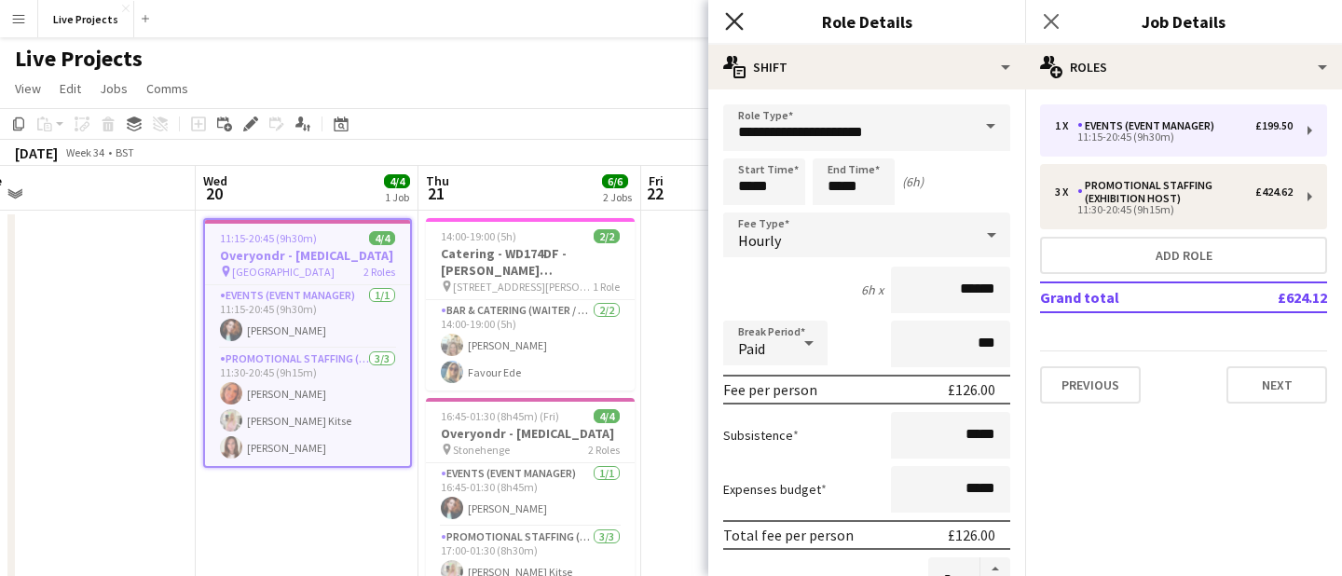
click at [740, 15] on icon at bounding box center [734, 21] width 18 height 18
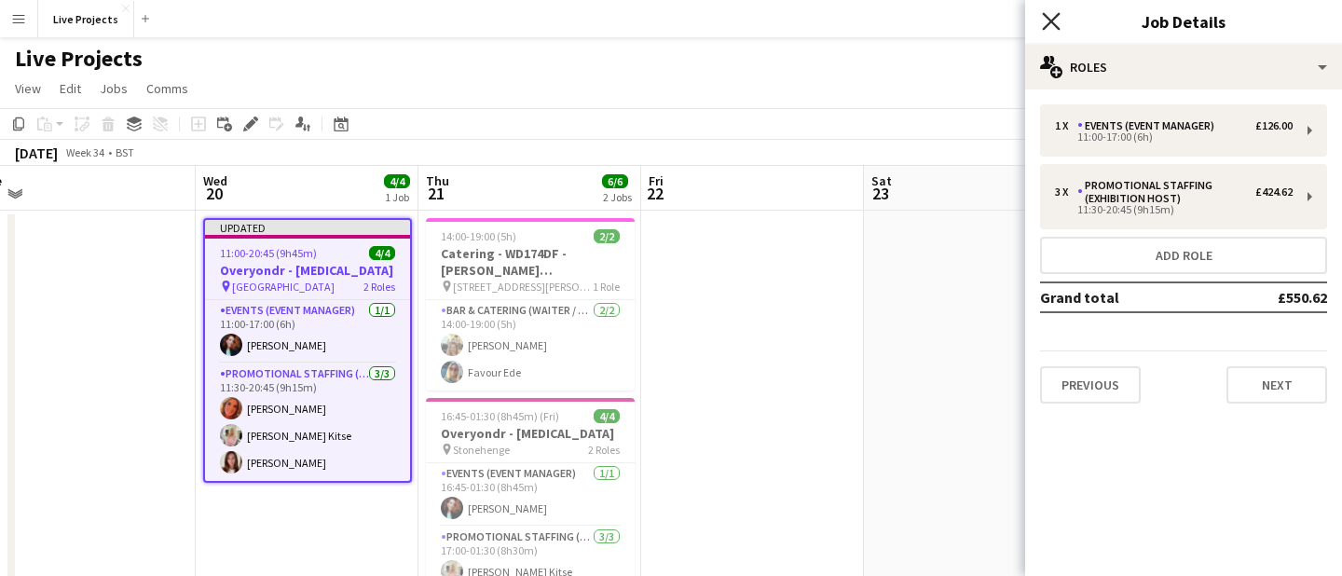
click at [1045, 23] on icon "Close pop-in" at bounding box center [1051, 21] width 18 height 18
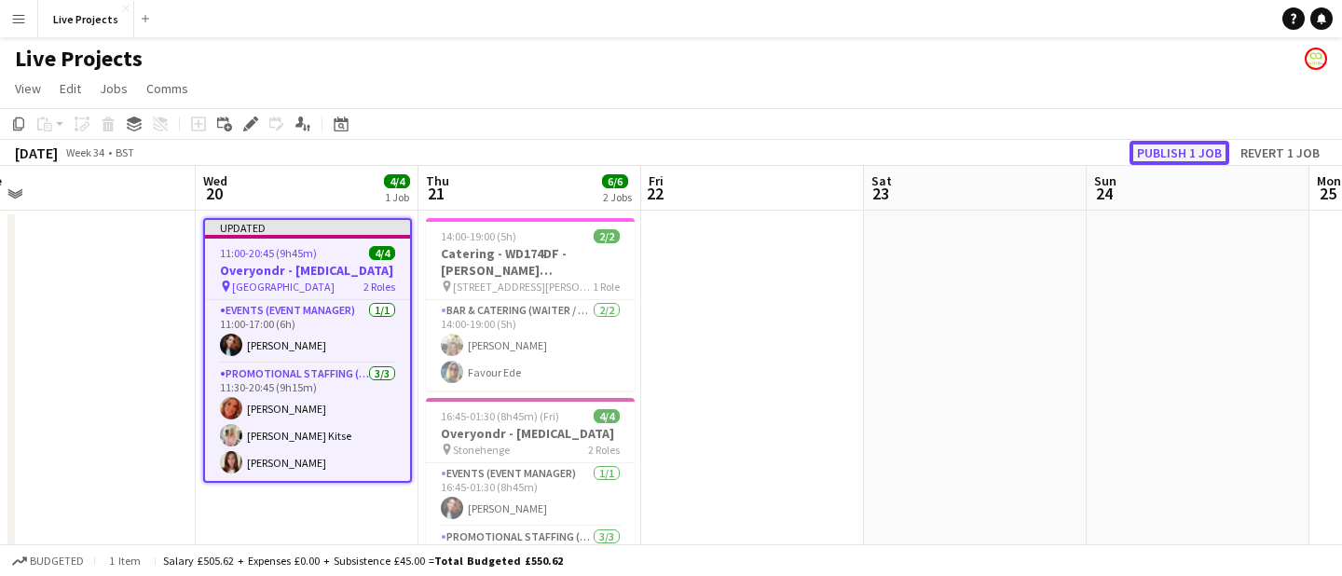
click at [1159, 157] on button "Publish 1 job" at bounding box center [1180, 153] width 100 height 24
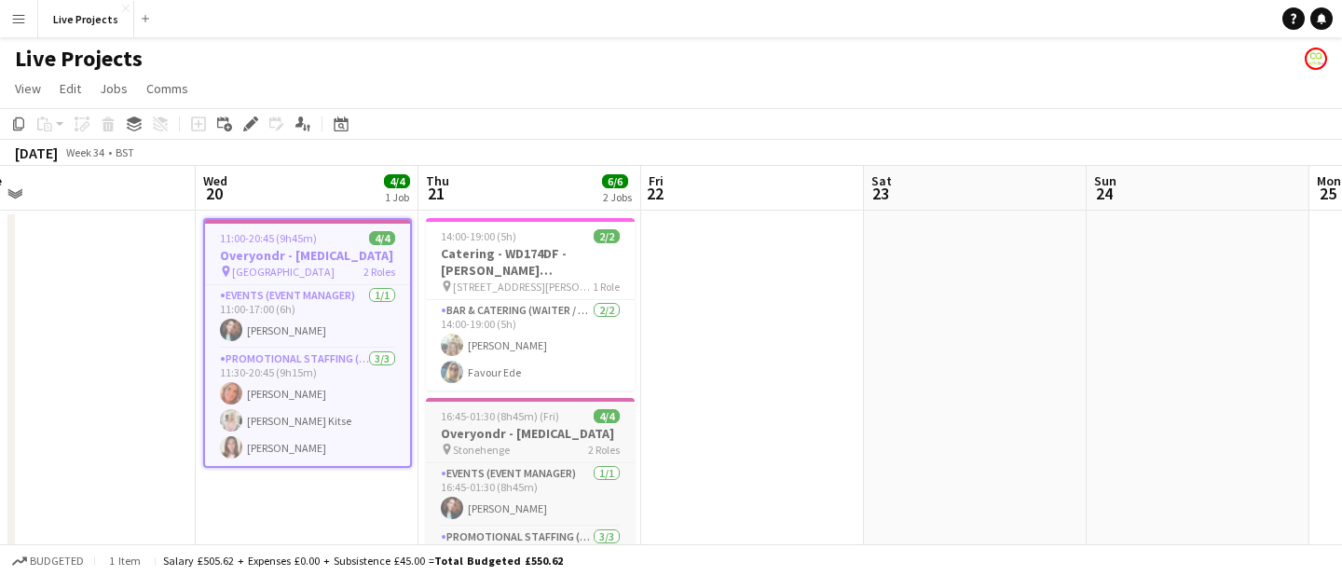
click at [562, 425] on h3 "Overyondr - [MEDICAL_DATA]" at bounding box center [530, 433] width 209 height 17
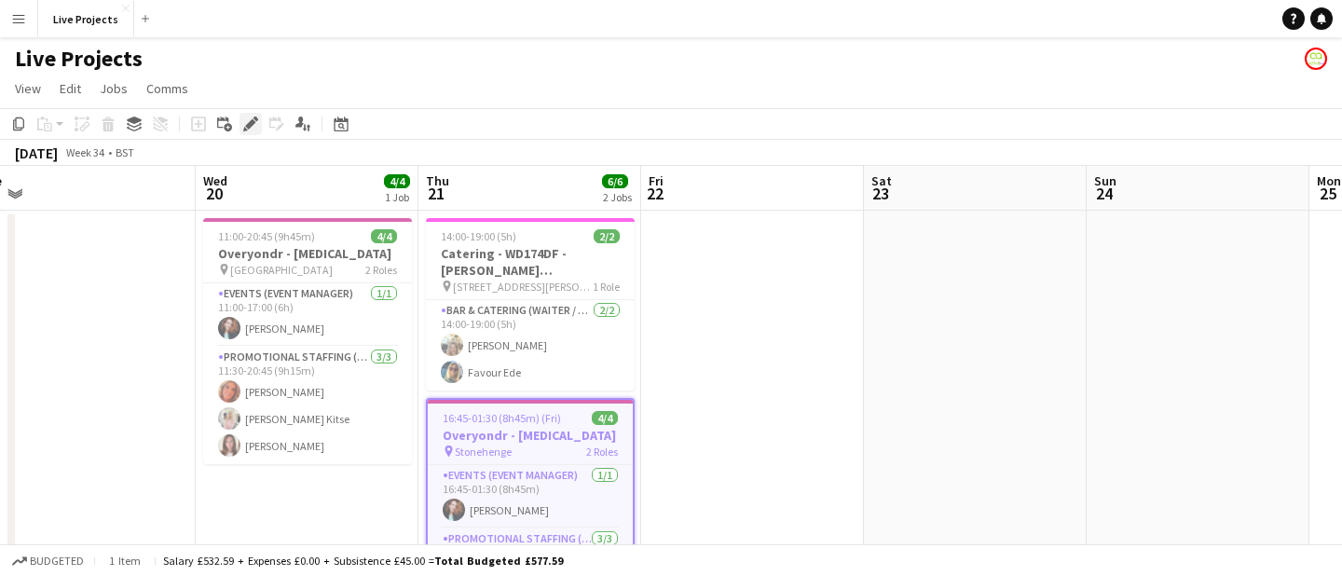
click at [252, 123] on icon at bounding box center [250, 124] width 10 height 10
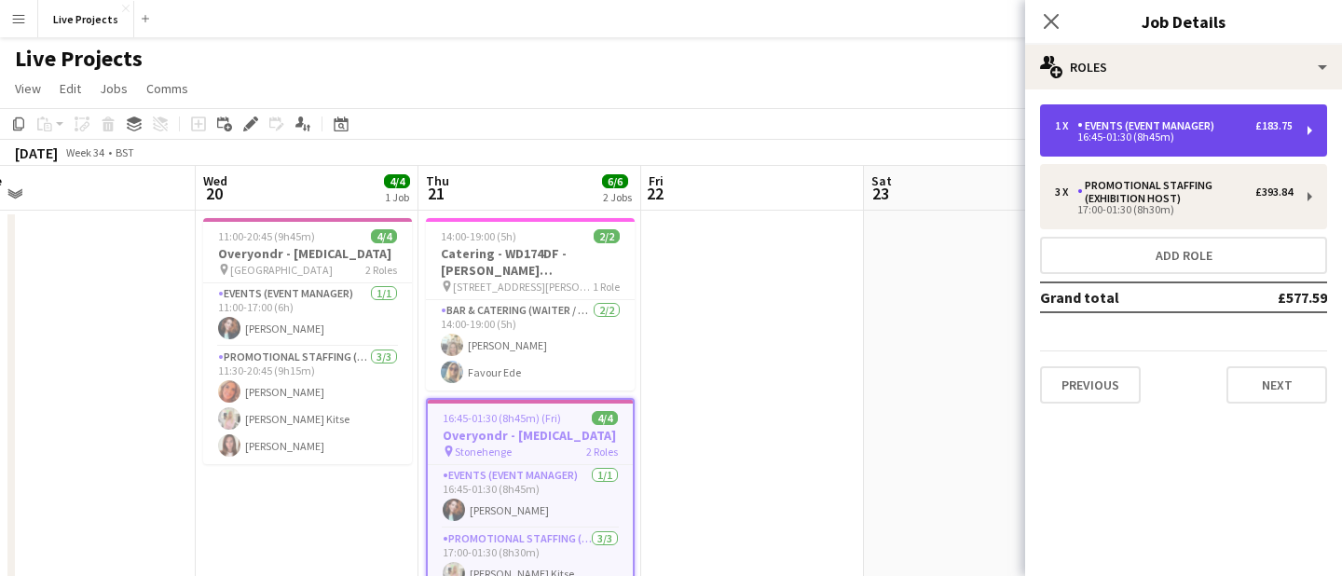
click at [1135, 132] on div "16:45-01:30 (8h45m)" at bounding box center [1174, 136] width 238 height 9
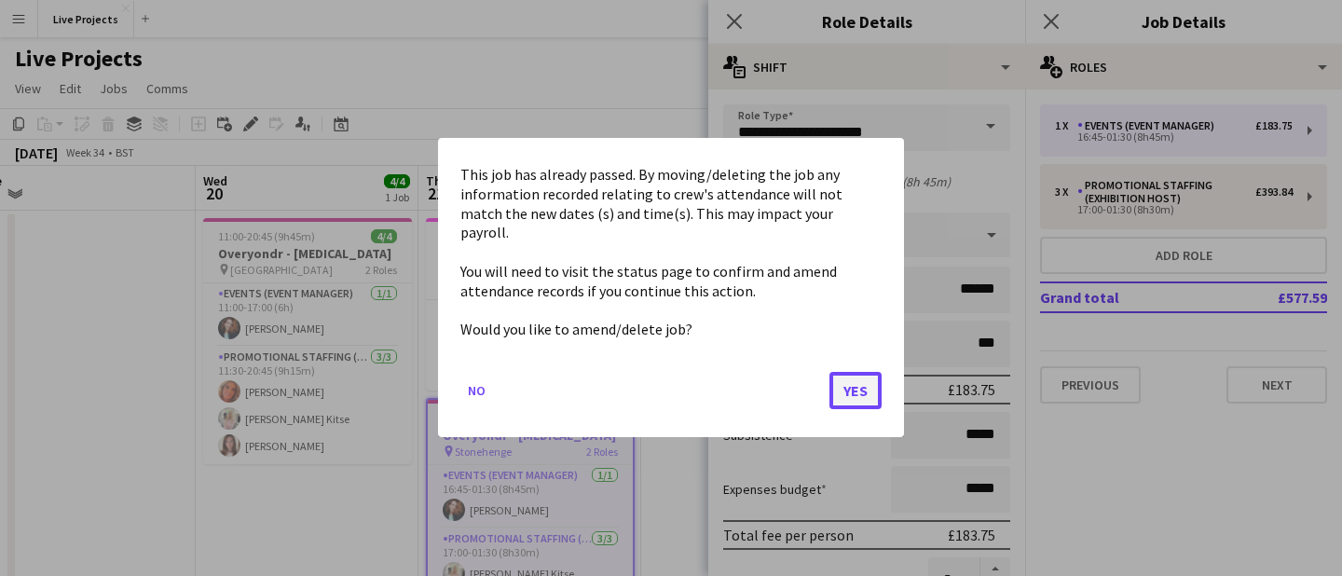
click at [840, 388] on button "Yes" at bounding box center [856, 391] width 52 height 37
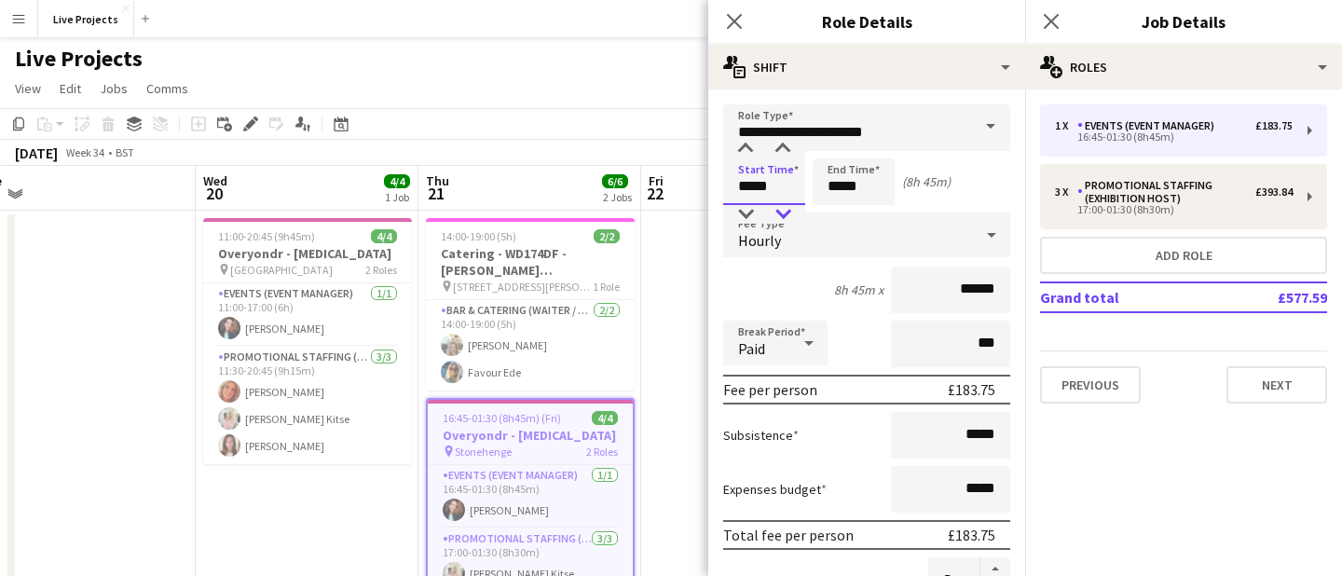
click at [784, 210] on div at bounding box center [782, 214] width 37 height 19
type input "*****"
click at [784, 210] on div at bounding box center [782, 214] width 37 height 19
click at [836, 193] on input "*****" at bounding box center [854, 181] width 82 height 47
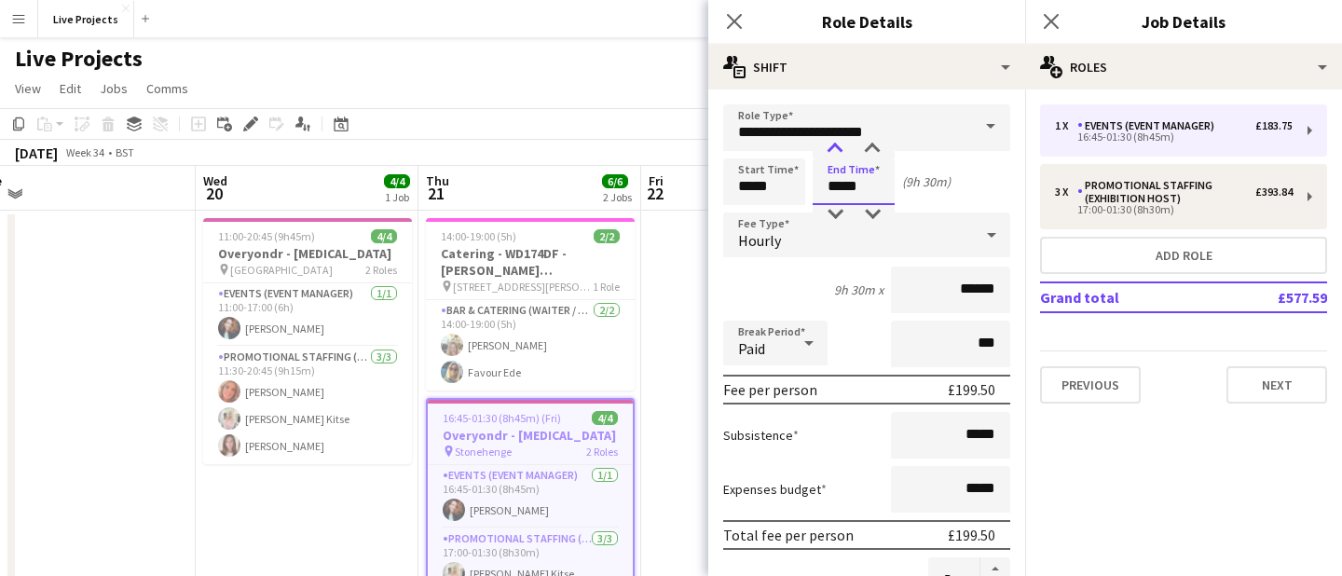
click at [836, 153] on div at bounding box center [835, 149] width 37 height 19
click at [876, 217] on div at bounding box center [872, 214] width 37 height 19
type input "*****"
click at [876, 217] on div at bounding box center [872, 214] width 37 height 19
click at [733, 20] on icon at bounding box center [734, 21] width 18 height 18
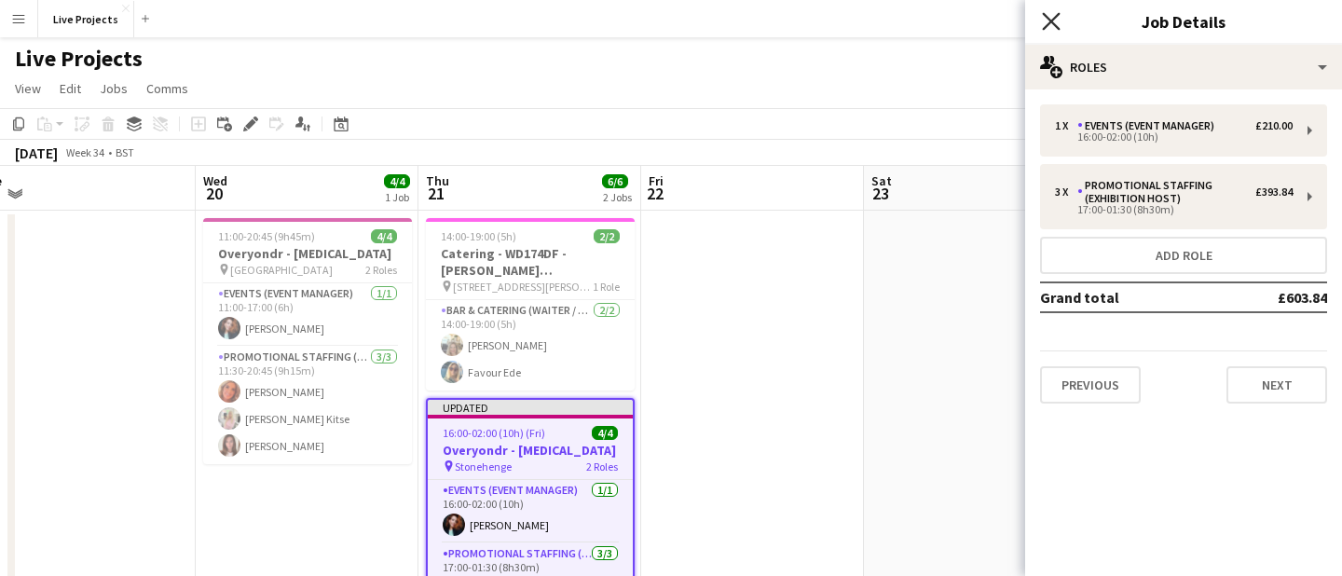
click at [1051, 16] on icon "Close pop-in" at bounding box center [1051, 21] width 18 height 18
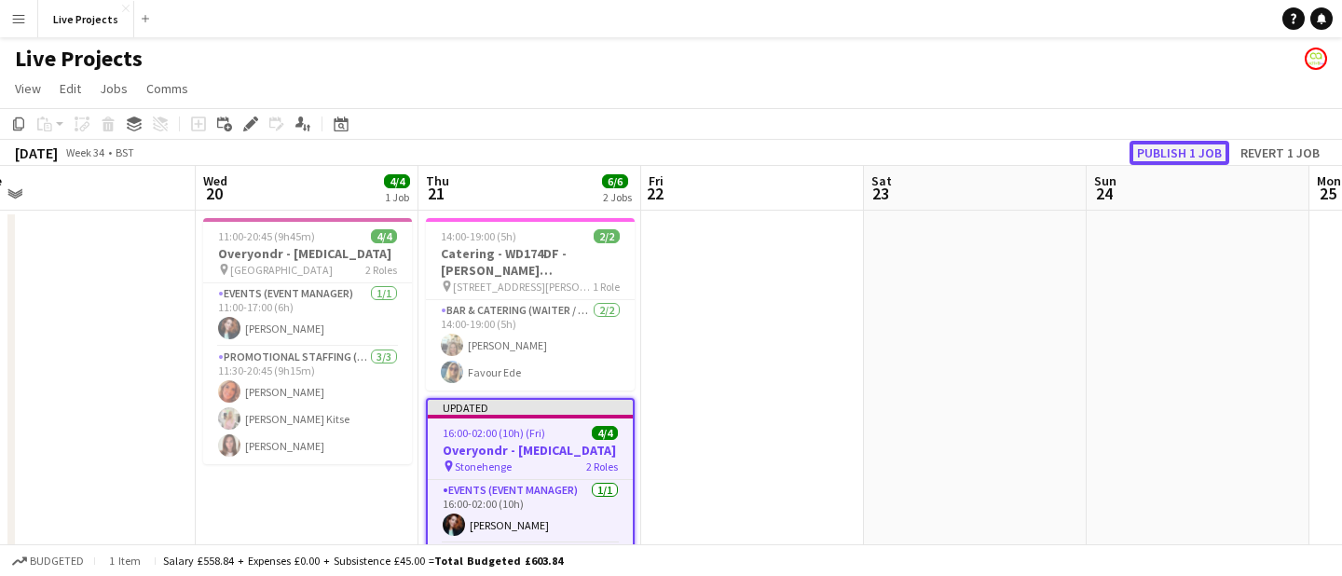
click at [1150, 147] on button "Publish 1 job" at bounding box center [1180, 153] width 100 height 24
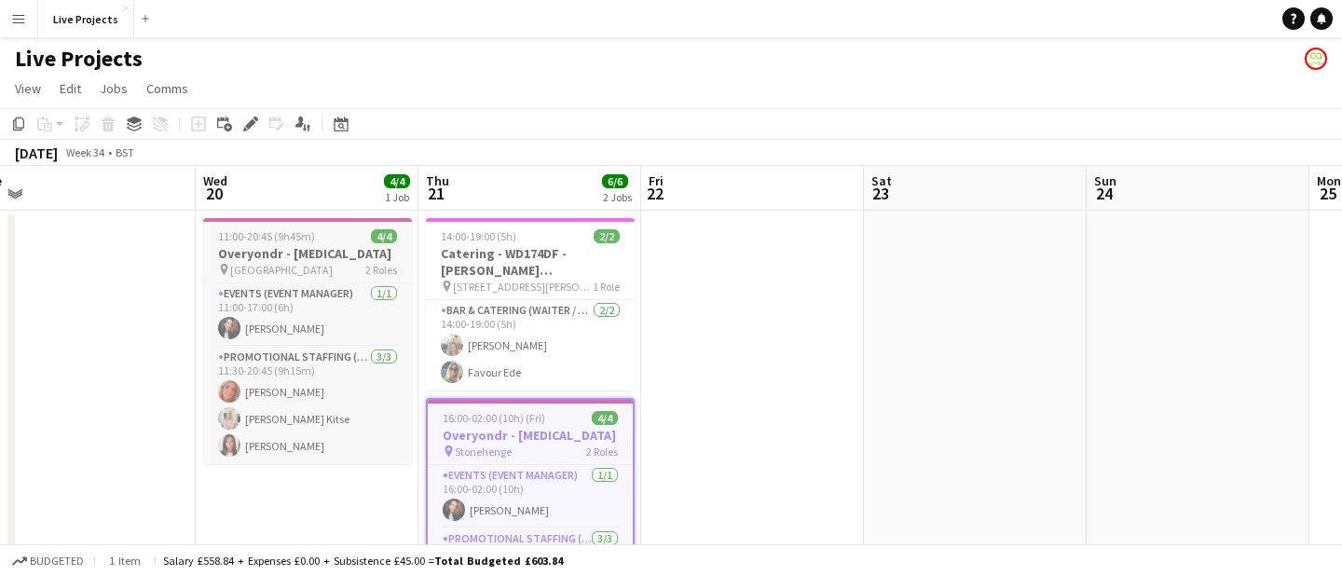
click at [321, 266] on div "pin [GEOGRAPHIC_DATA] 2 Roles" at bounding box center [307, 269] width 209 height 15
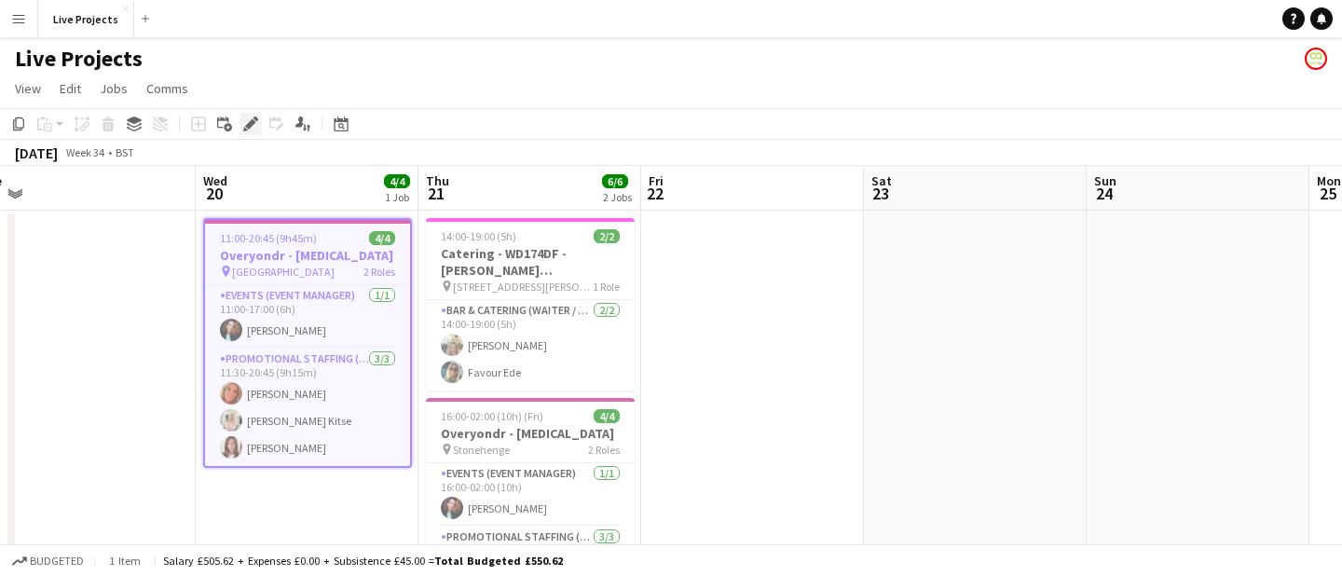
click at [250, 125] on icon at bounding box center [250, 124] width 10 height 10
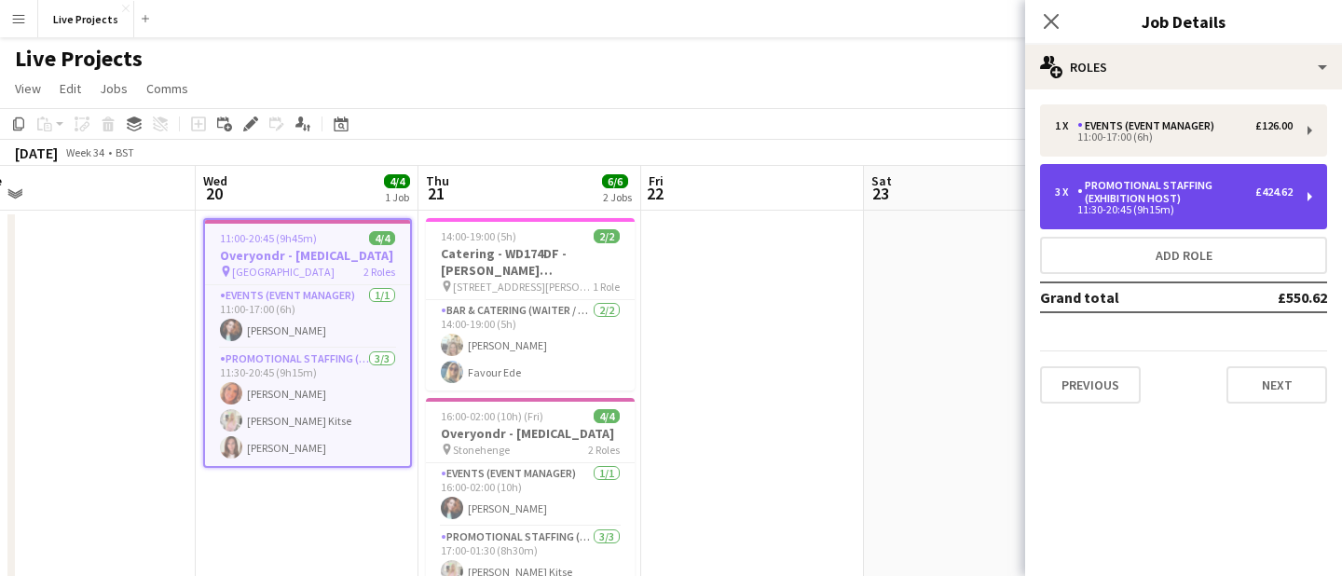
click at [1133, 196] on div "Promotional Staffing (Exhibition Host)" at bounding box center [1167, 192] width 178 height 26
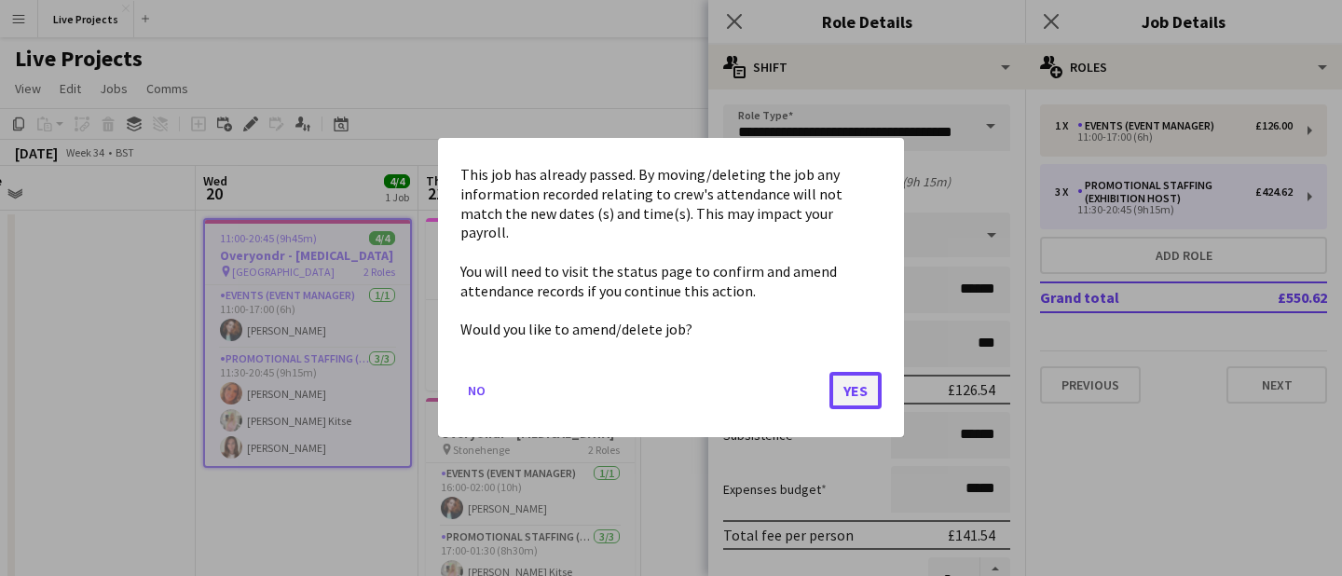
click at [857, 373] on button "Yes" at bounding box center [856, 391] width 52 height 37
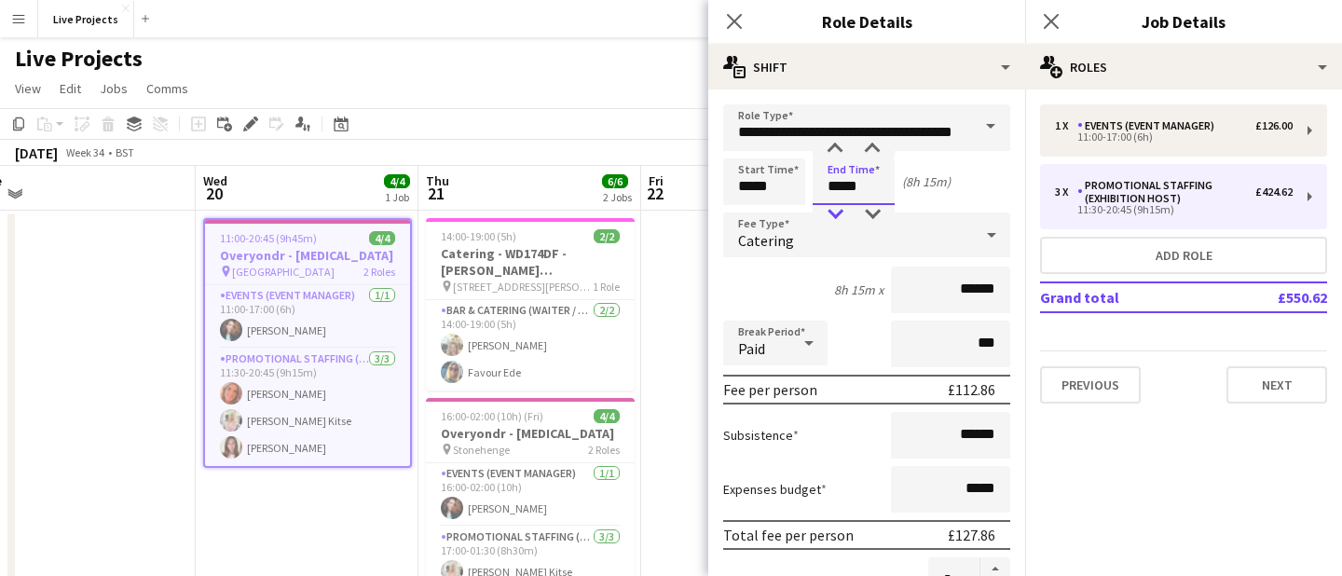
click at [836, 211] on div at bounding box center [835, 214] width 37 height 19
click at [875, 148] on div at bounding box center [872, 149] width 37 height 19
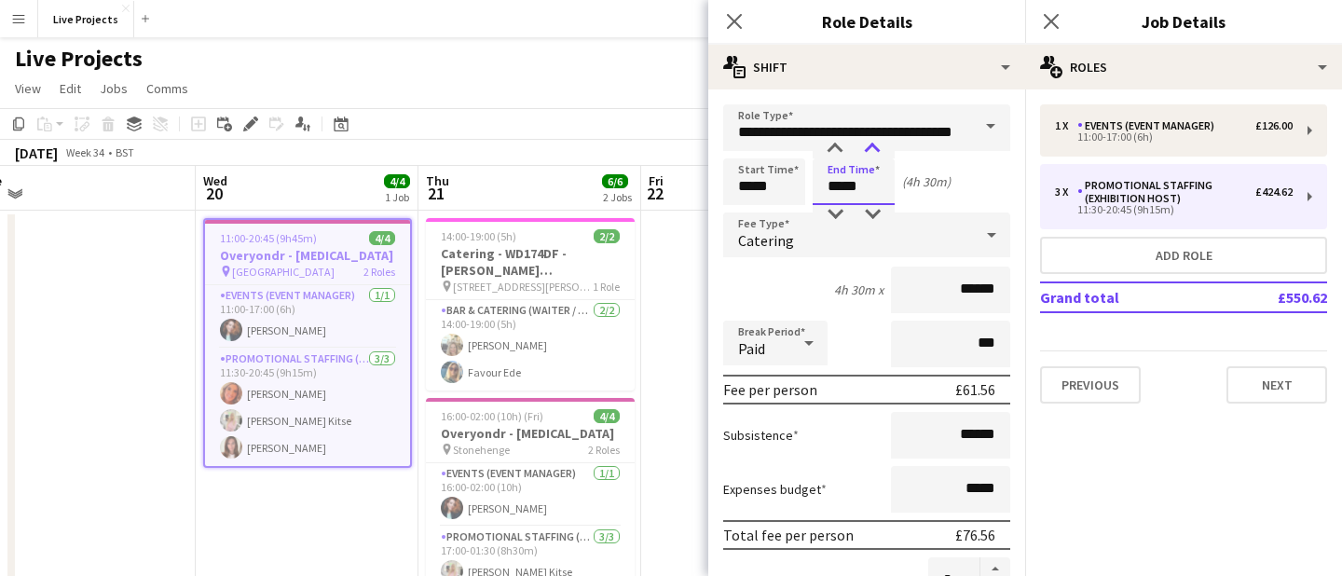
click at [875, 148] on div at bounding box center [872, 149] width 37 height 19
type input "*****"
click at [875, 150] on div at bounding box center [872, 149] width 37 height 19
click at [735, 16] on icon "Close pop-in" at bounding box center [734, 21] width 18 height 18
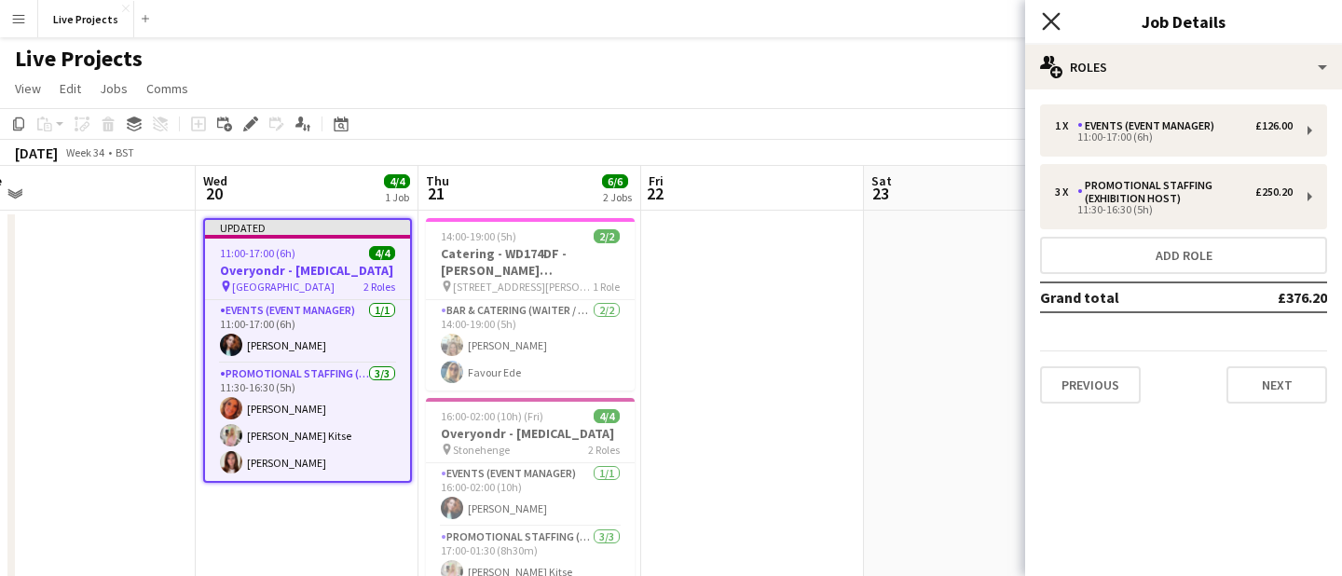
click at [1050, 21] on icon at bounding box center [1051, 21] width 18 height 18
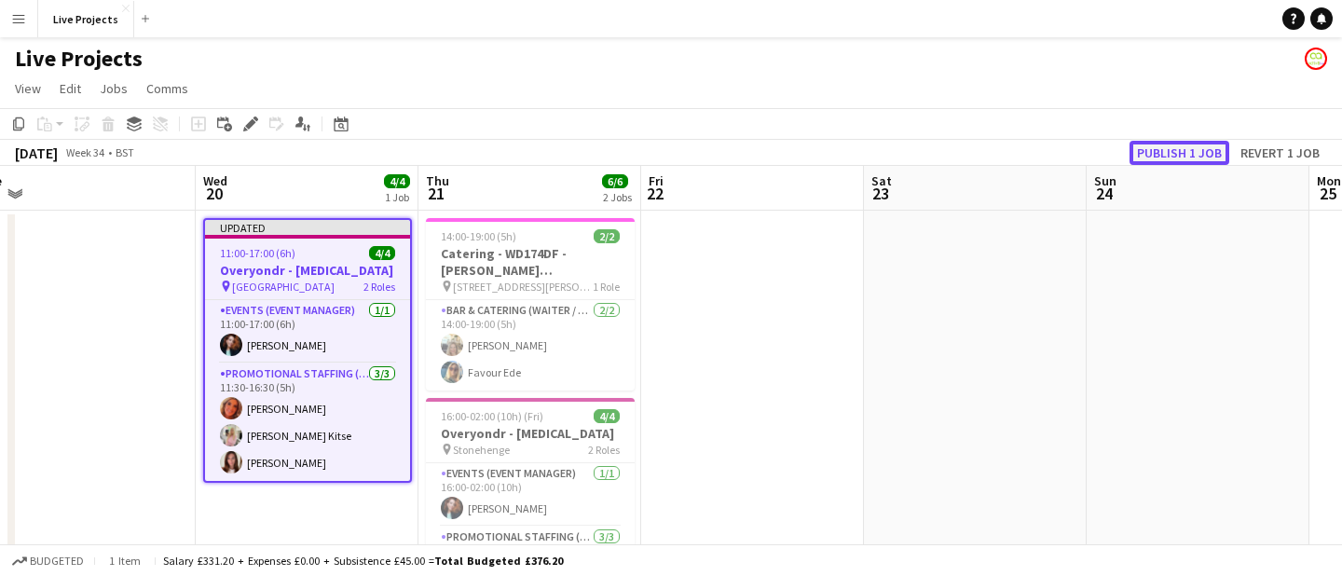
click at [1204, 154] on button "Publish 1 job" at bounding box center [1180, 153] width 100 height 24
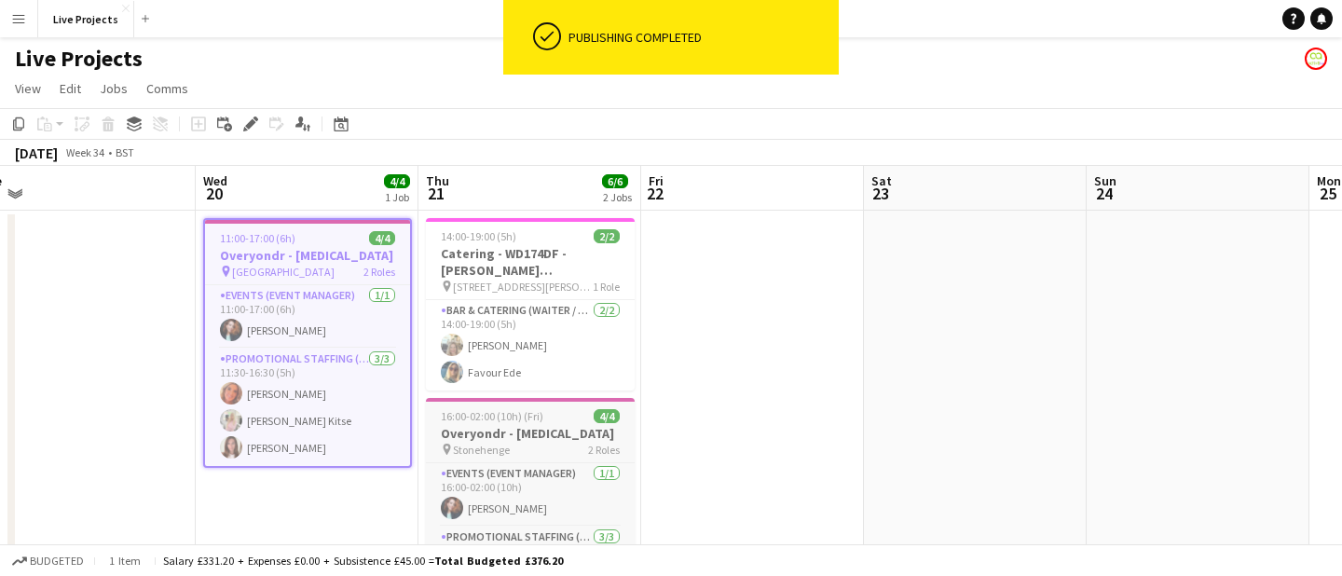
click at [528, 425] on h3 "Overyondr - [MEDICAL_DATA]" at bounding box center [530, 433] width 209 height 17
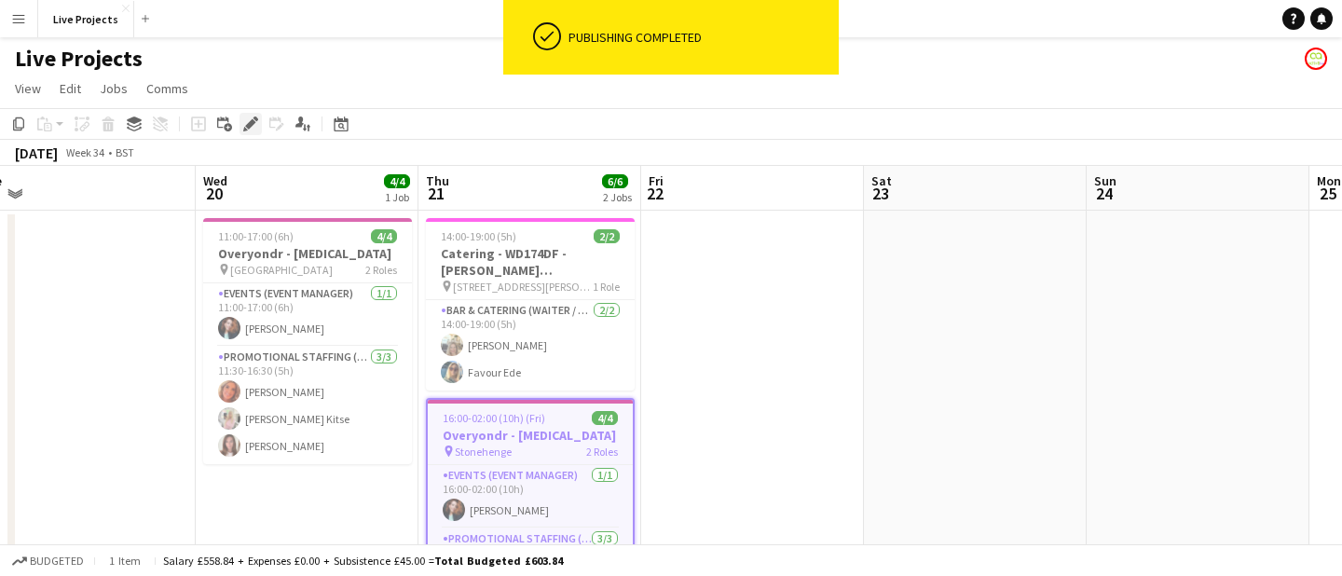
click at [252, 122] on icon at bounding box center [250, 124] width 10 height 10
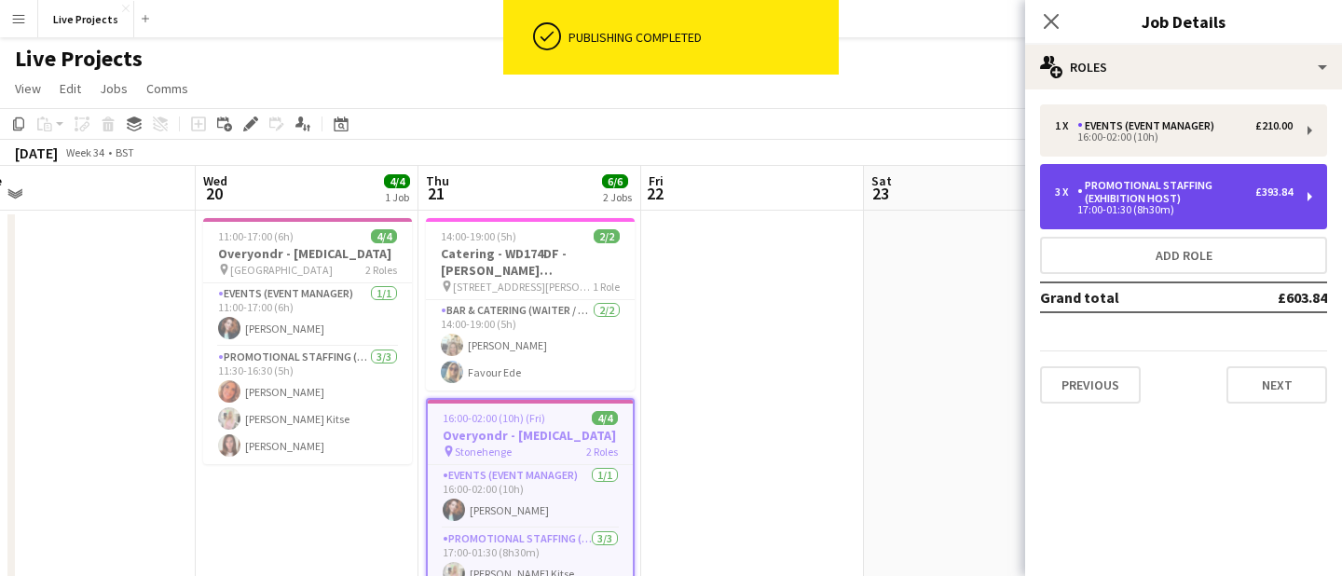
click at [1122, 204] on div "Promotional Staffing (Exhibition Host)" at bounding box center [1167, 192] width 178 height 26
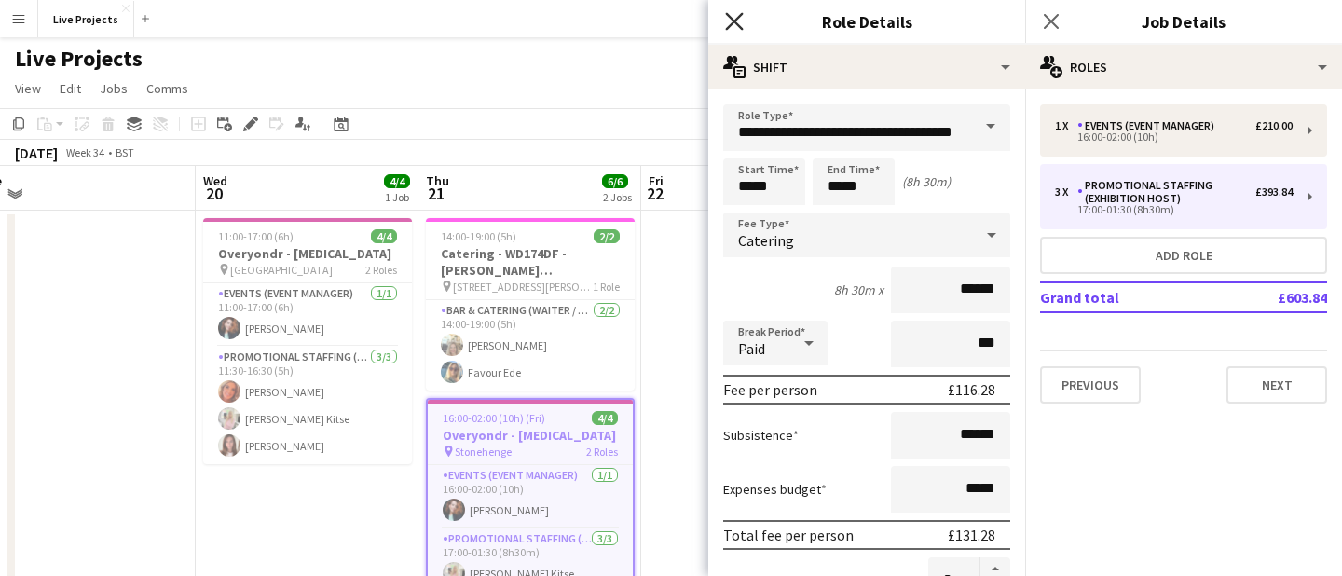
click at [729, 16] on icon at bounding box center [734, 21] width 18 height 18
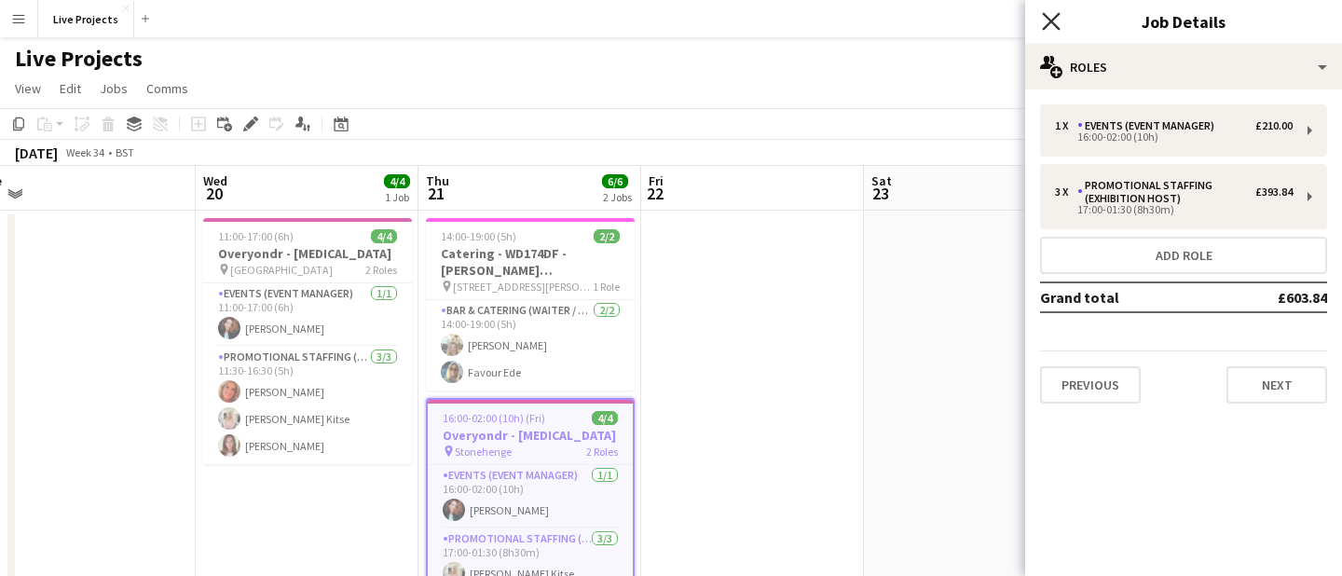
click at [1044, 16] on icon "Close pop-in" at bounding box center [1051, 21] width 18 height 18
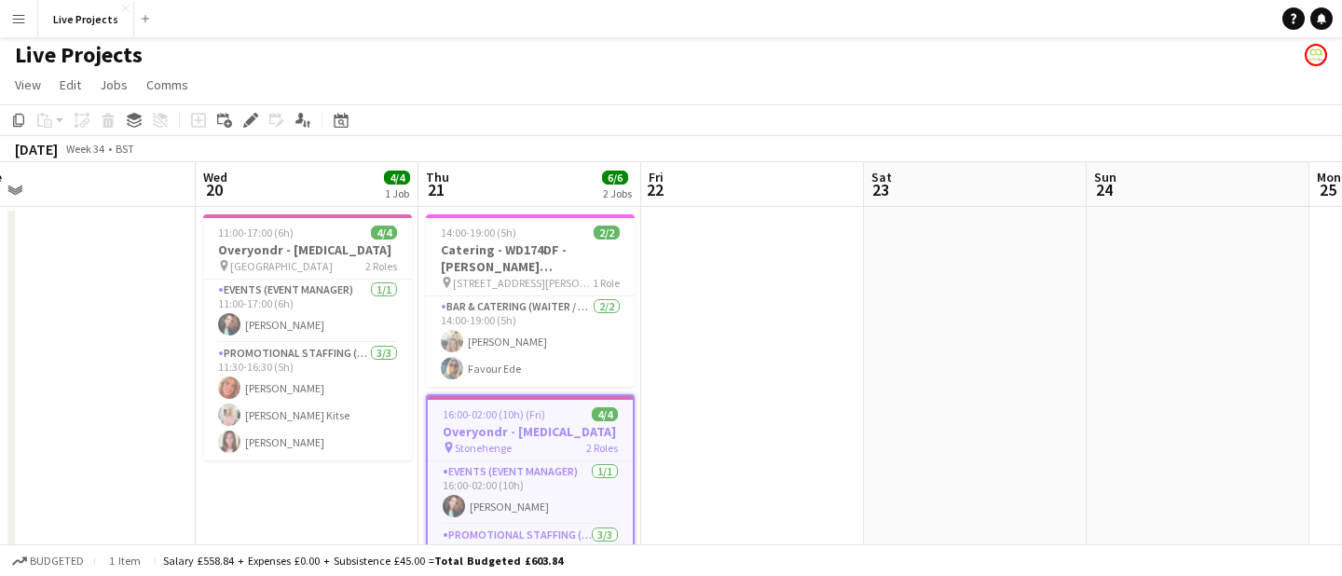
scroll to position [0, 0]
